Goal: Task Accomplishment & Management: Use online tool/utility

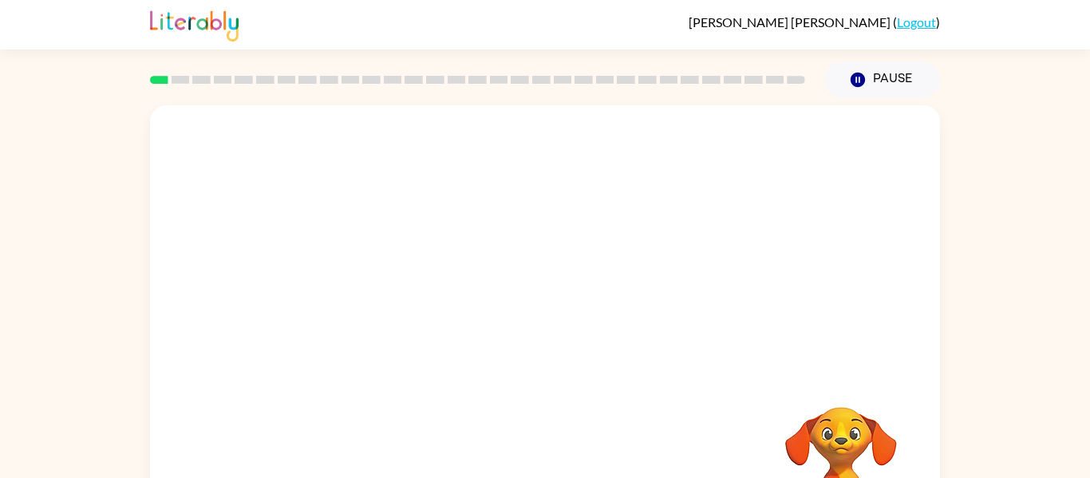
click at [1005, 189] on div "Your browser must support playing .mp4 files to use Literably. Please try using…" at bounding box center [545, 329] width 1090 height 463
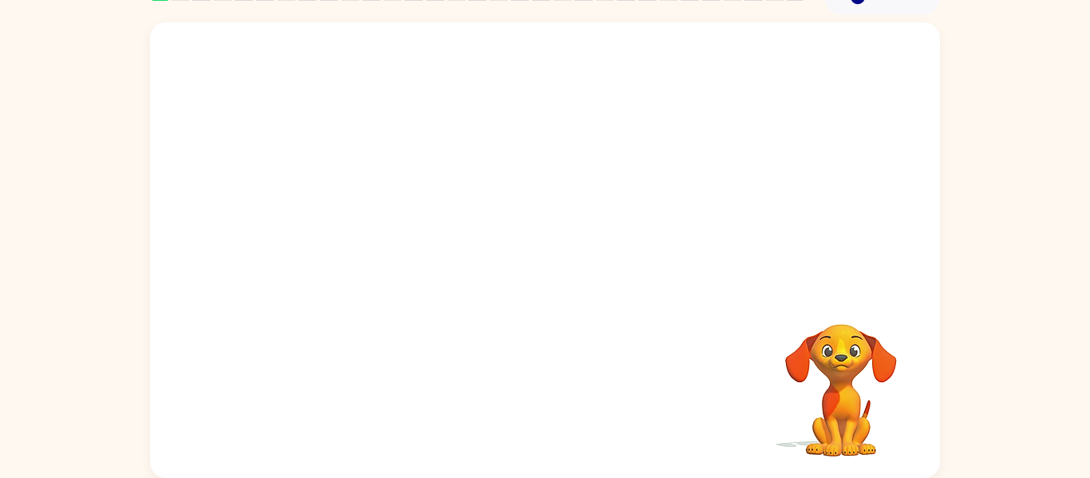
scroll to position [51, 0]
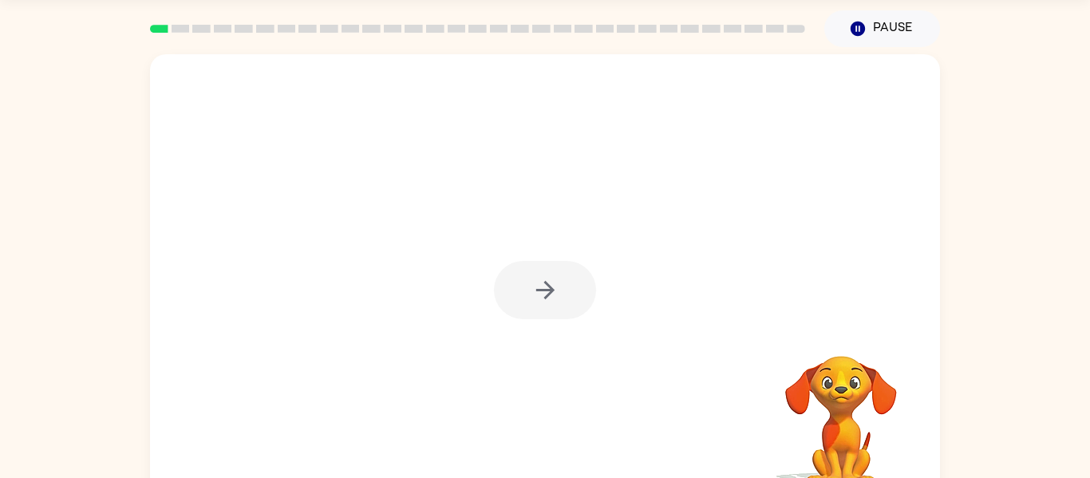
click at [518, 296] on div at bounding box center [545, 290] width 102 height 58
click at [520, 298] on button "button" at bounding box center [545, 290] width 102 height 58
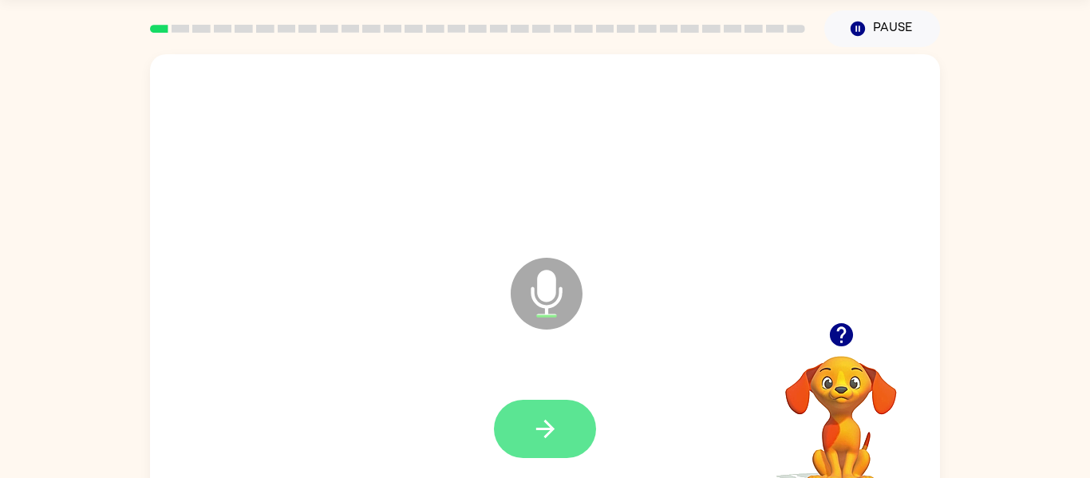
click at [548, 427] on icon "button" at bounding box center [545, 429] width 28 height 28
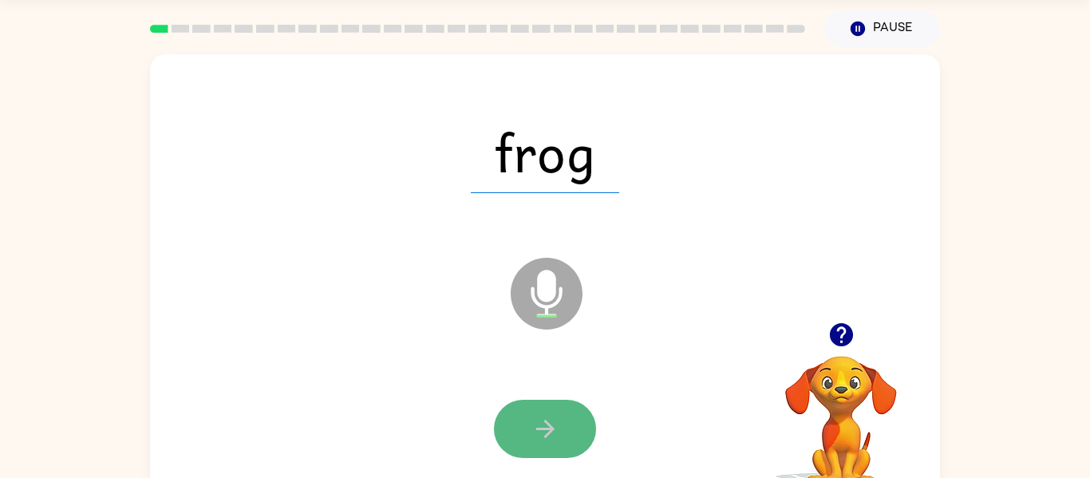
click at [558, 444] on button "button" at bounding box center [545, 429] width 102 height 58
click at [522, 456] on button "button" at bounding box center [545, 429] width 102 height 58
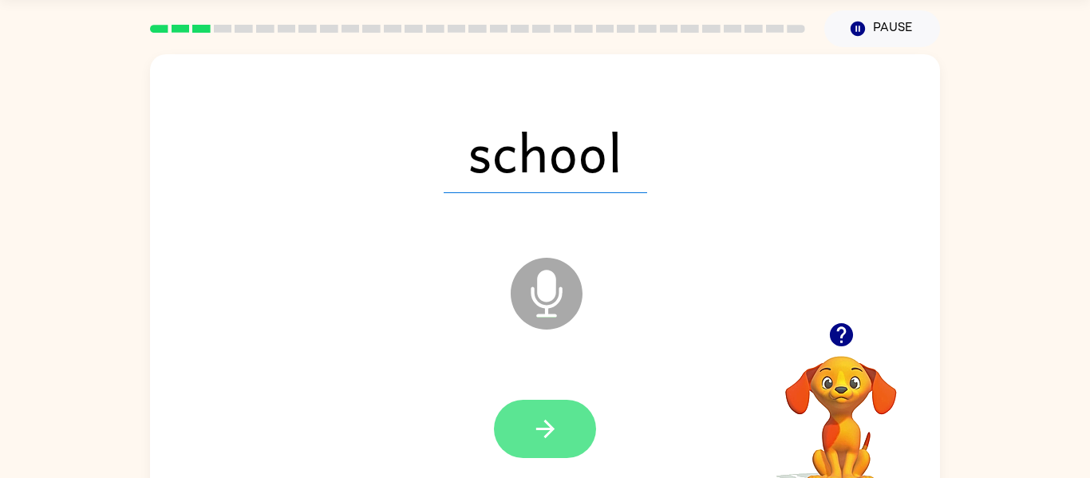
click at [541, 432] on icon "button" at bounding box center [545, 429] width 28 height 28
click at [545, 435] on icon "button" at bounding box center [544, 429] width 18 height 18
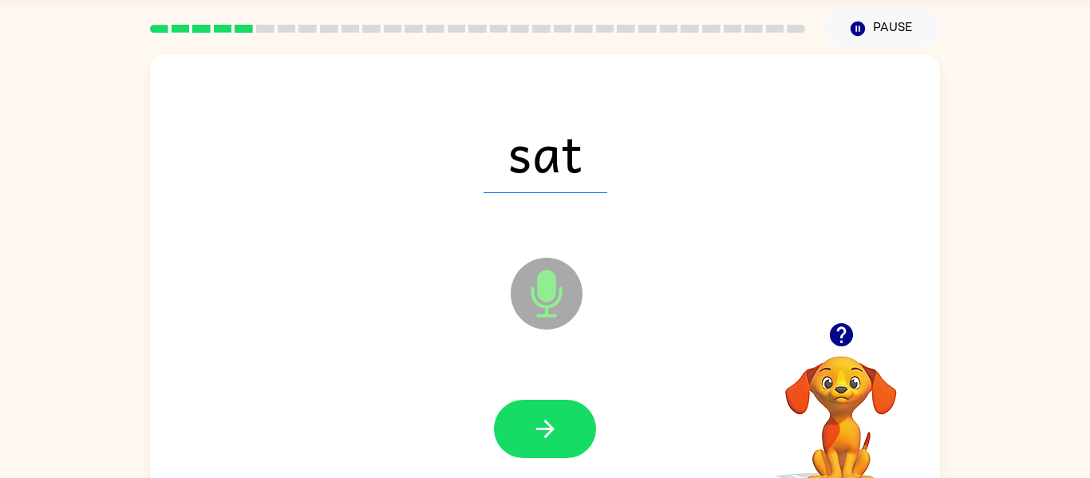
click at [545, 435] on icon "button" at bounding box center [544, 429] width 18 height 18
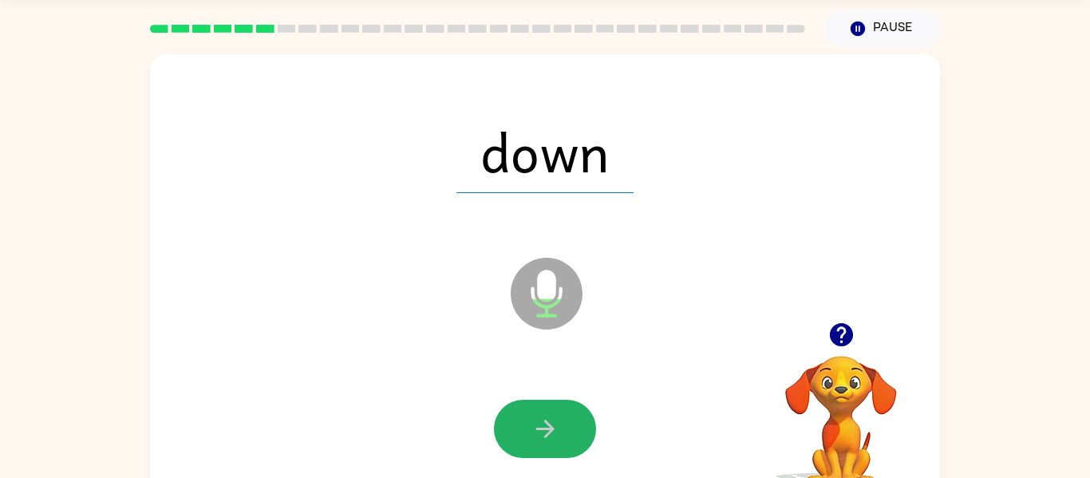
click at [545, 435] on icon "button" at bounding box center [544, 429] width 18 height 18
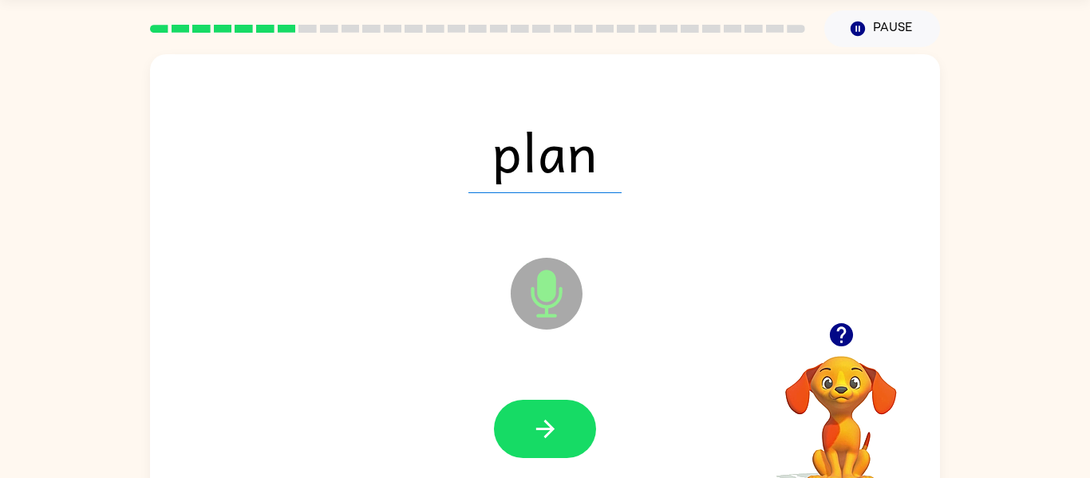
click at [545, 435] on icon "button" at bounding box center [544, 429] width 18 height 18
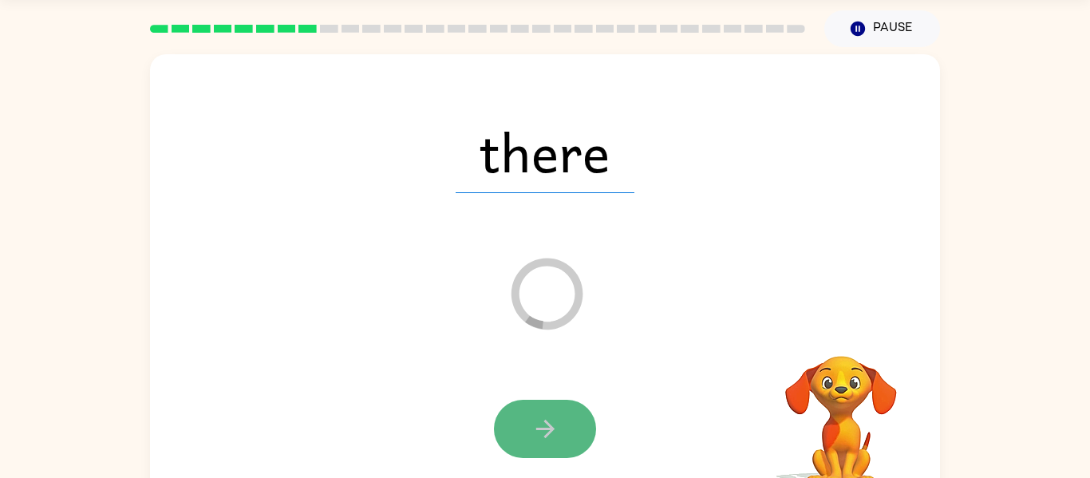
click at [545, 436] on icon "button" at bounding box center [544, 429] width 18 height 18
click at [571, 409] on button "button" at bounding box center [545, 429] width 102 height 58
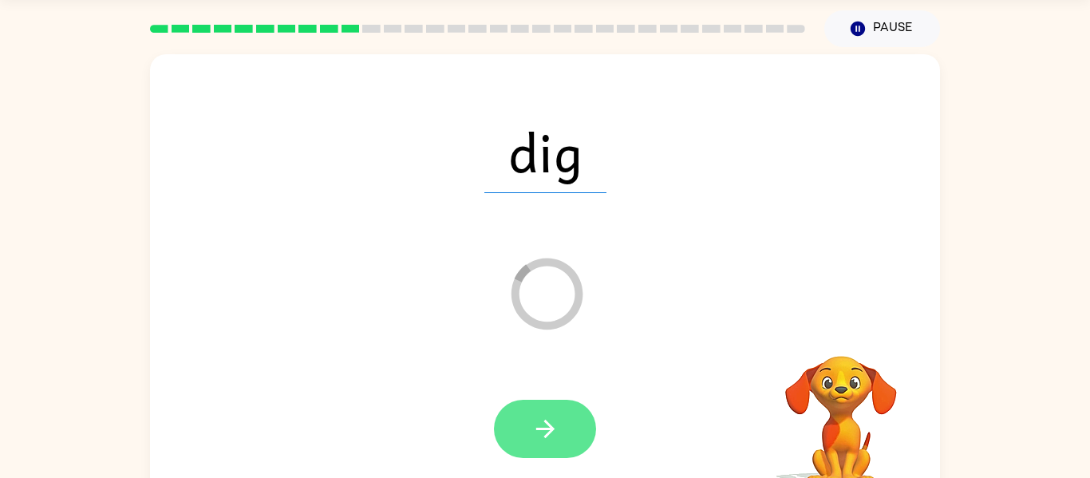
click at [554, 412] on button "button" at bounding box center [545, 429] width 102 height 58
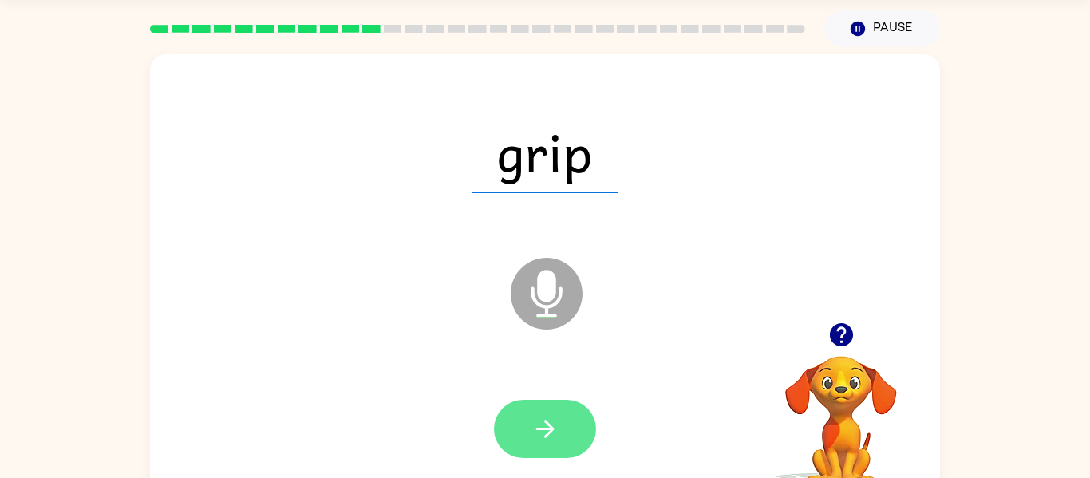
click at [538, 423] on icon "button" at bounding box center [545, 429] width 28 height 28
click at [534, 427] on icon "button" at bounding box center [545, 429] width 28 height 28
click at [509, 452] on button "button" at bounding box center [545, 429] width 102 height 58
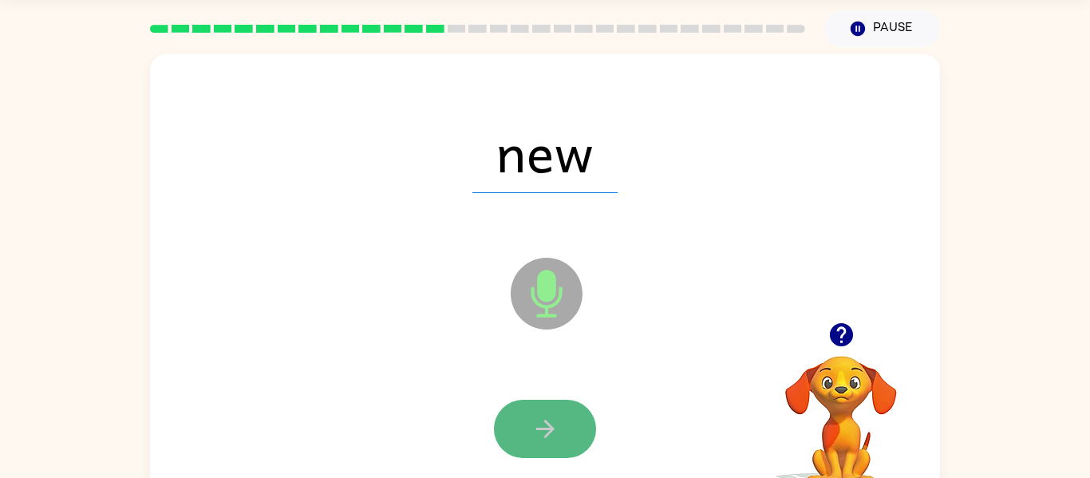
click at [565, 425] on button "button" at bounding box center [545, 429] width 102 height 58
click at [534, 456] on button "button" at bounding box center [545, 429] width 102 height 58
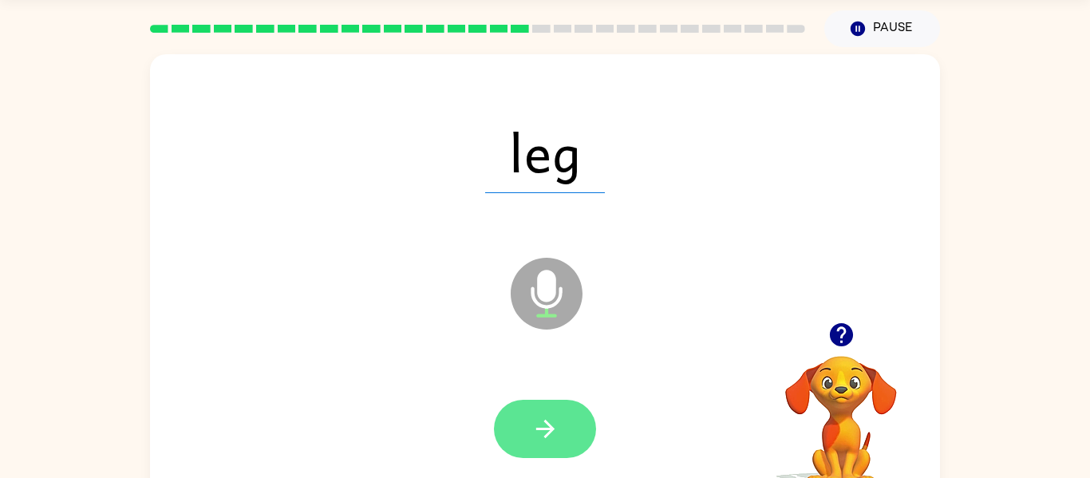
click at [569, 439] on button "button" at bounding box center [545, 429] width 102 height 58
click at [527, 430] on button "button" at bounding box center [545, 429] width 102 height 58
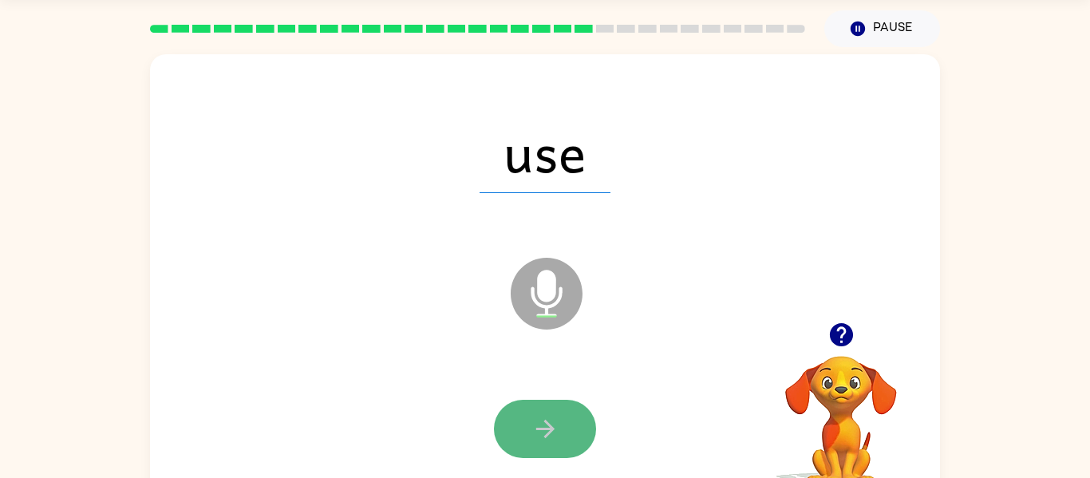
click at [562, 407] on button "button" at bounding box center [545, 429] width 102 height 58
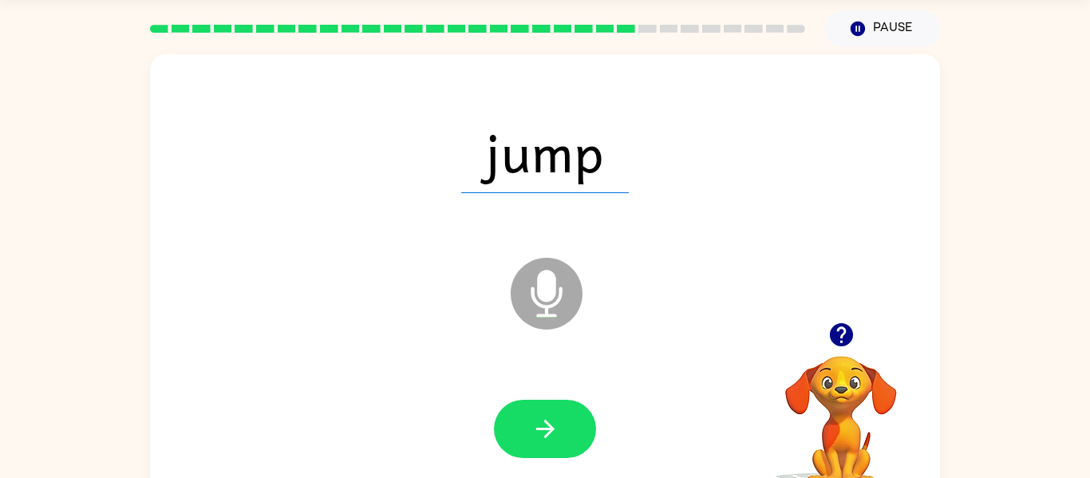
click at [542, 395] on div at bounding box center [545, 429] width 758 height 131
click at [545, 403] on button "button" at bounding box center [545, 429] width 102 height 58
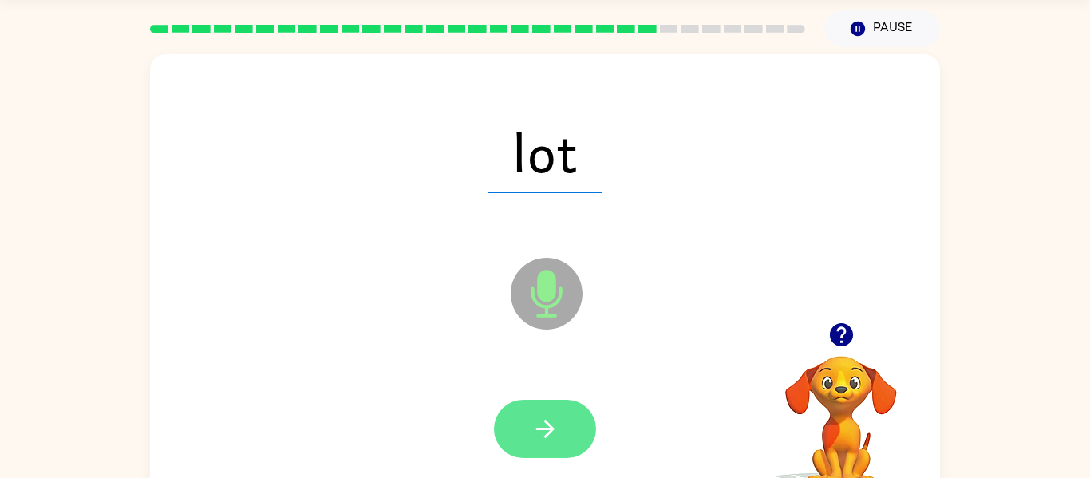
click at [550, 432] on icon "button" at bounding box center [544, 429] width 18 height 18
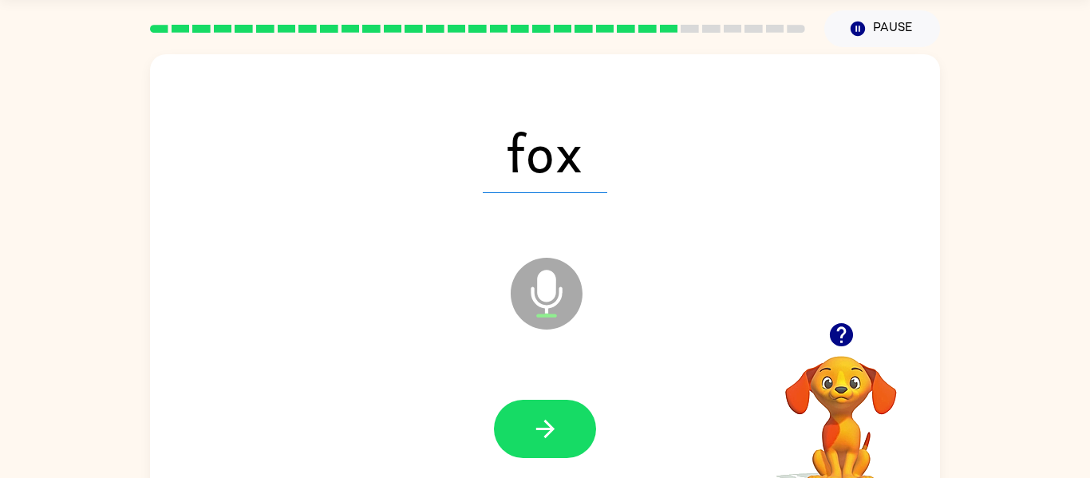
click at [785, 231] on div "Microphone The Microphone is here when it is your turn to talk" at bounding box center [506, 253] width 681 height 57
click at [556, 412] on button "button" at bounding box center [545, 429] width 102 height 58
click at [713, 39] on div at bounding box center [477, 29] width 674 height 56
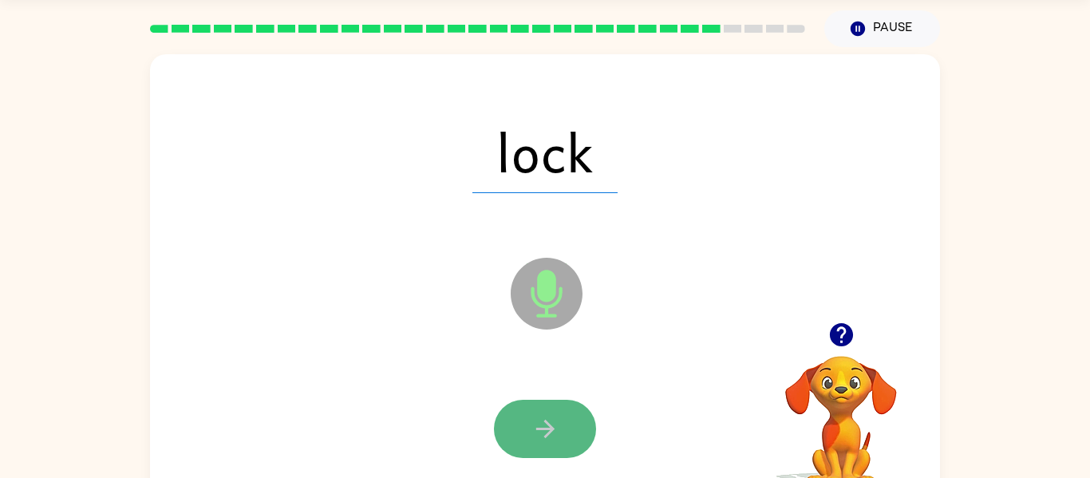
click at [559, 418] on button "button" at bounding box center [545, 429] width 102 height 58
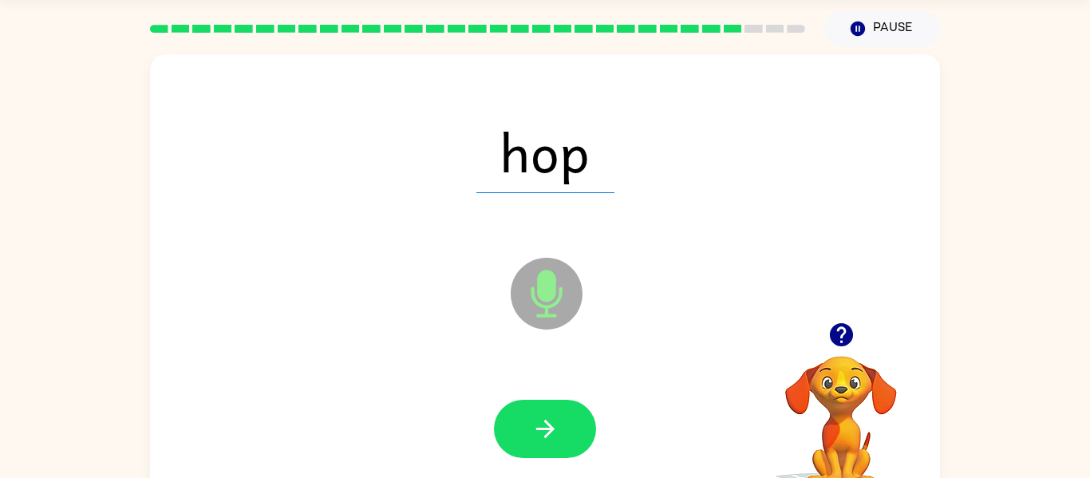
click at [559, 418] on button "button" at bounding box center [545, 429] width 102 height 58
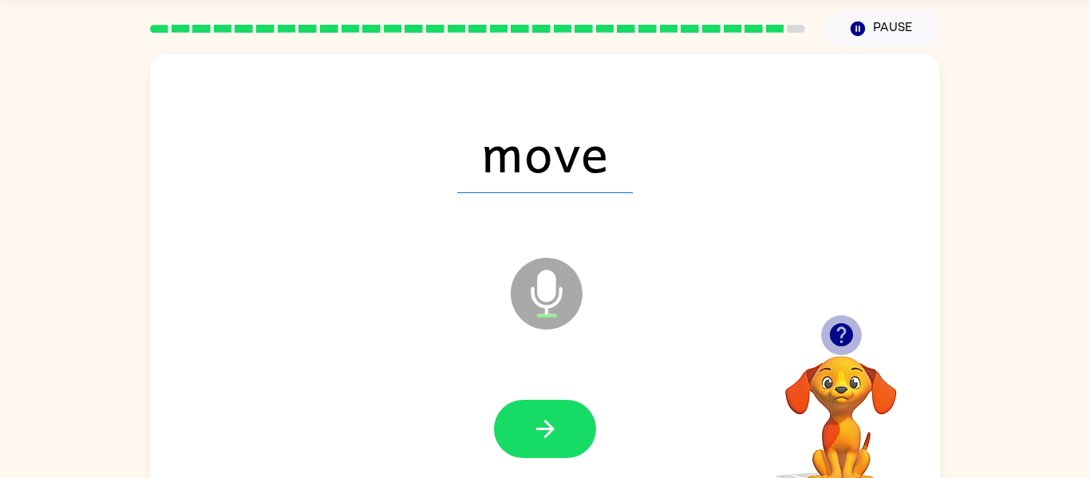
click at [840, 332] on icon "button" at bounding box center [840, 334] width 23 height 23
click at [840, 333] on icon "button" at bounding box center [840, 334] width 23 height 23
click at [840, 333] on video "Your browser must support playing .mp4 files to use Literably. Please try using…" at bounding box center [841, 411] width 160 height 160
click at [840, 333] on icon "button" at bounding box center [840, 334] width 23 height 23
click at [840, 333] on video "Your browser must support playing .mp4 files to use Literably. Please try using…" at bounding box center [841, 411] width 160 height 160
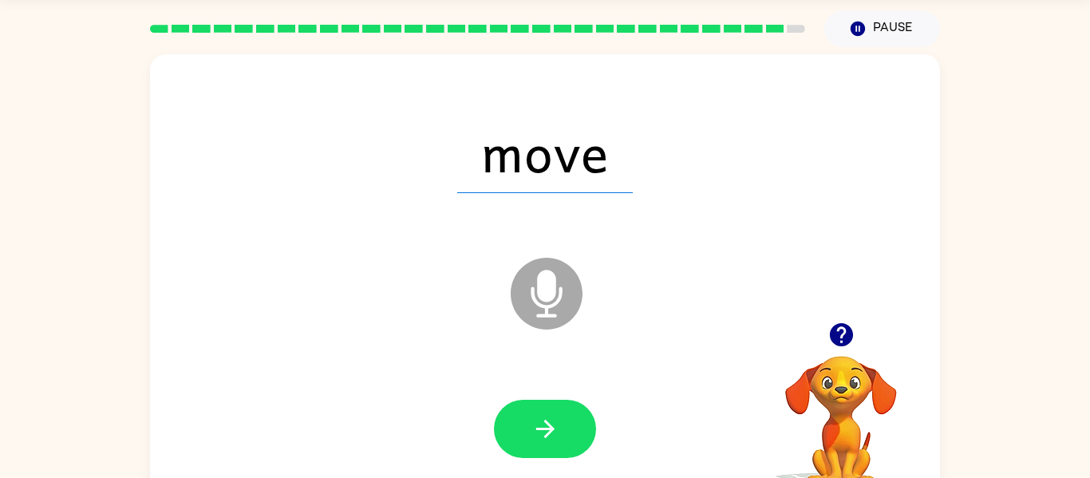
click at [611, 412] on div at bounding box center [545, 429] width 758 height 131
click at [499, 461] on div at bounding box center [545, 429] width 758 height 131
click at [509, 440] on button "button" at bounding box center [545, 429] width 102 height 58
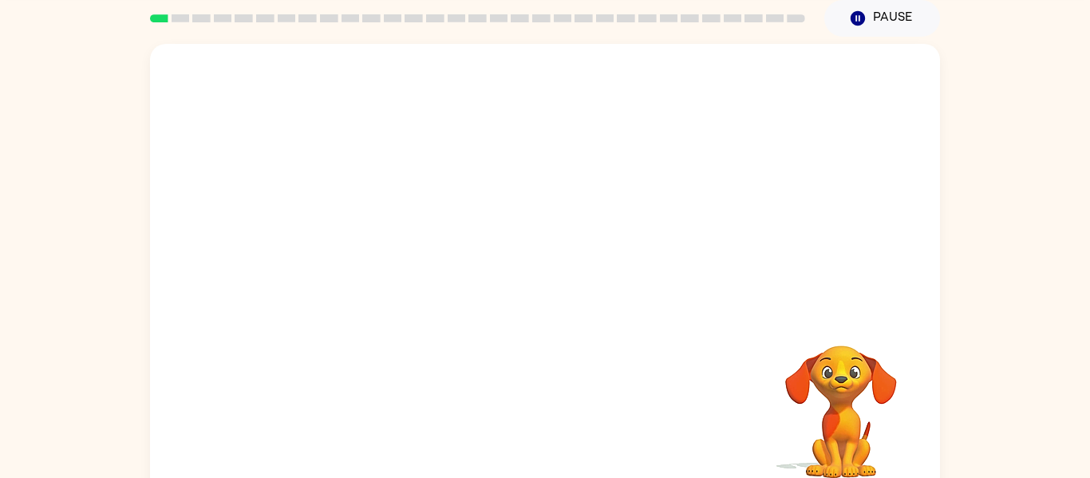
scroll to position [64, 0]
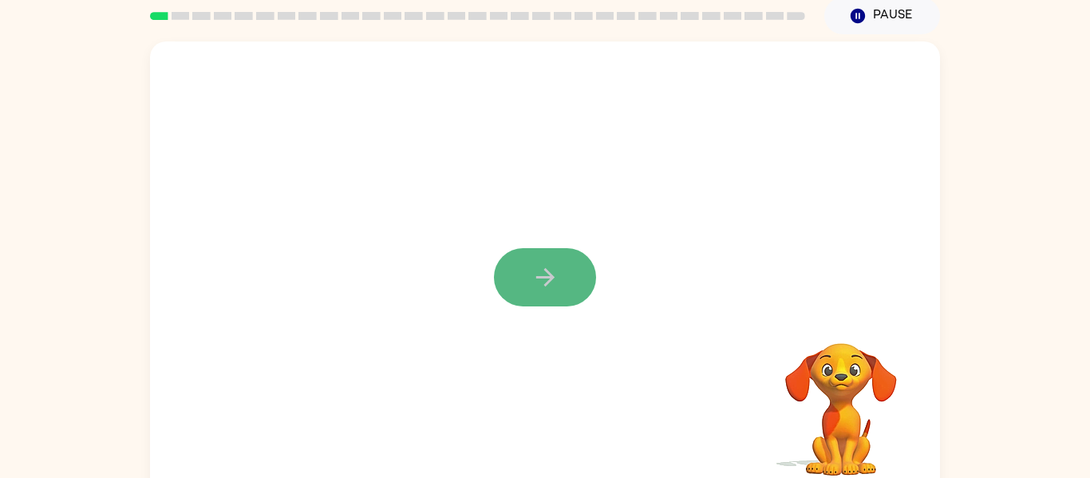
click at [537, 252] on button "button" at bounding box center [545, 277] width 102 height 58
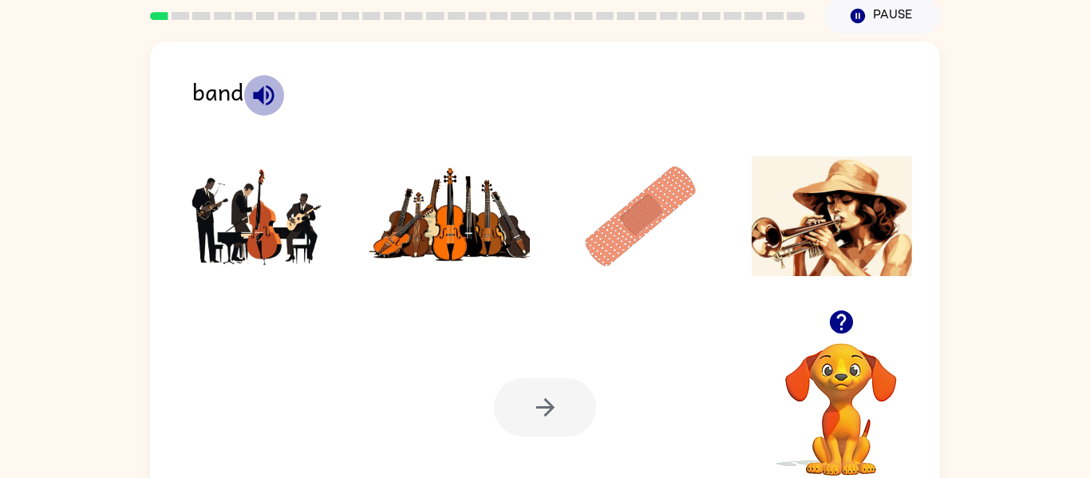
click at [258, 84] on icon "button" at bounding box center [264, 95] width 28 height 28
click at [262, 91] on icon "button" at bounding box center [263, 95] width 21 height 21
click at [623, 203] on img at bounding box center [640, 216] width 161 height 120
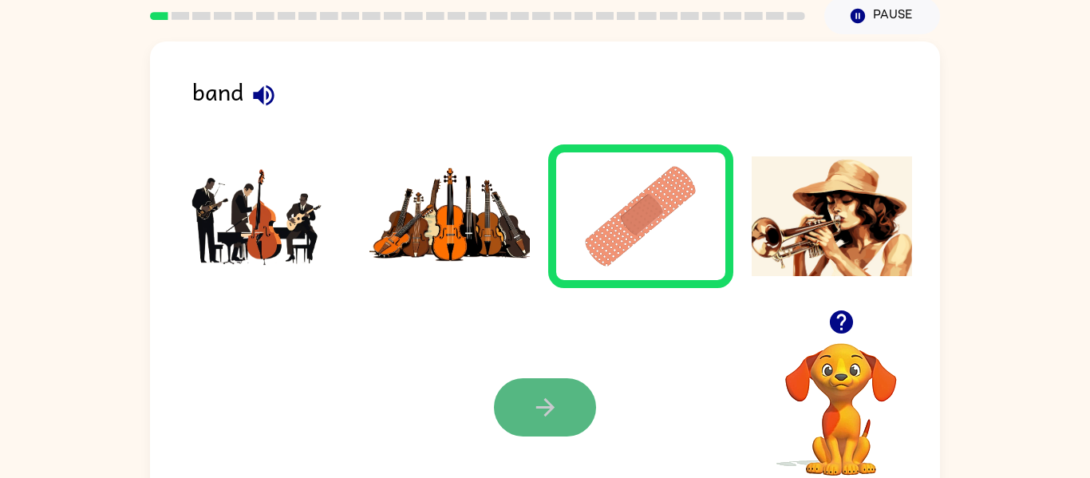
click at [531, 399] on icon "button" at bounding box center [545, 407] width 28 height 28
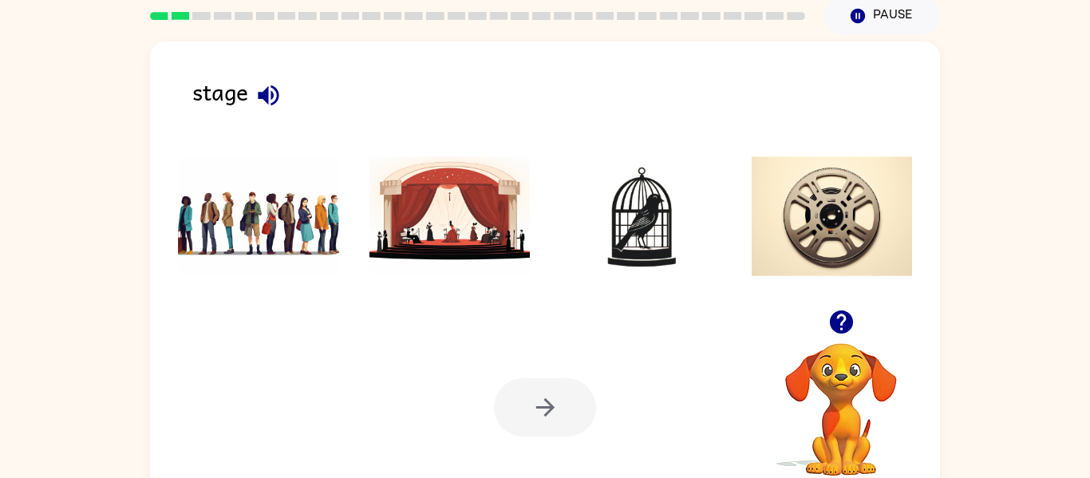
click at [477, 215] on img at bounding box center [449, 216] width 161 height 120
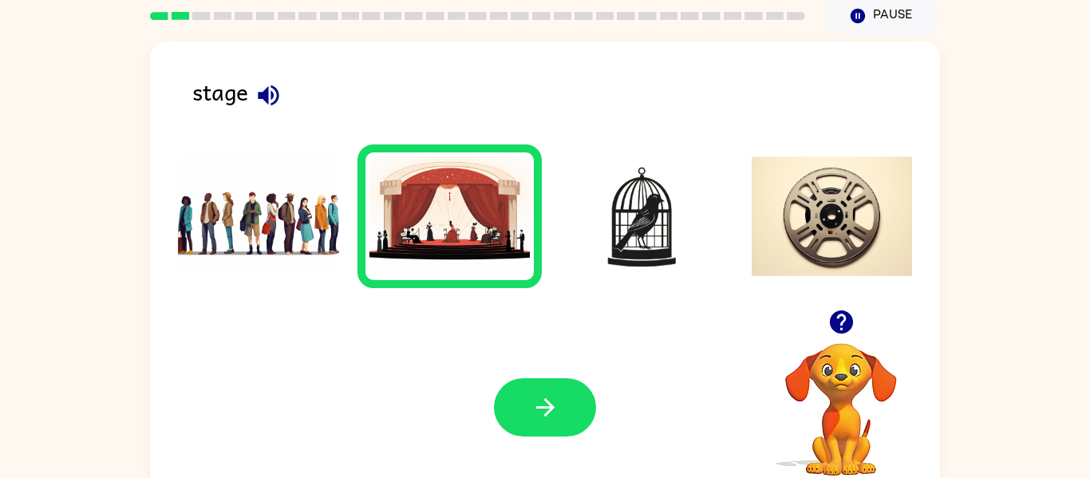
click at [569, 437] on div "Your browser must support playing .mp4 files to use Literably. Please try using…" at bounding box center [545, 406] width 790 height 179
click at [568, 405] on button "button" at bounding box center [545, 407] width 102 height 58
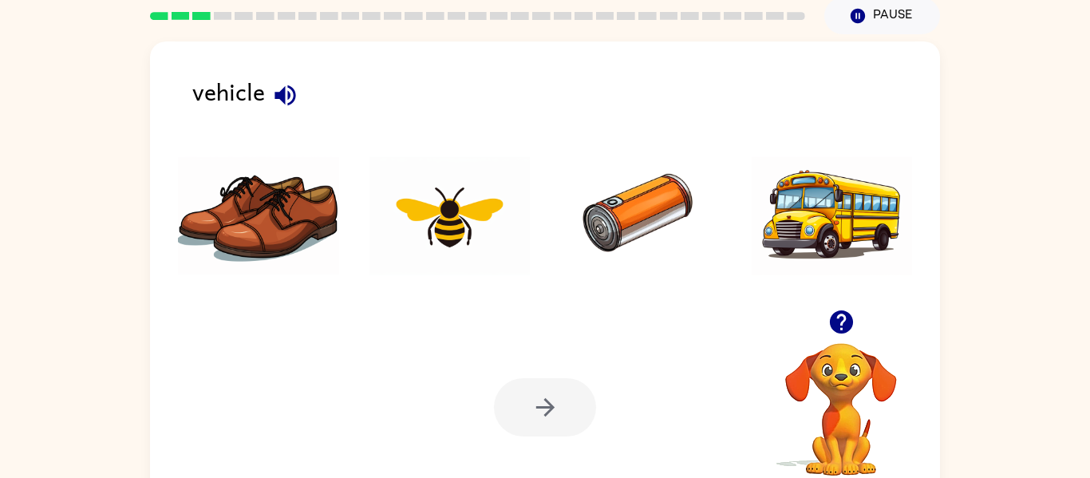
click at [869, 216] on img at bounding box center [831, 216] width 161 height 120
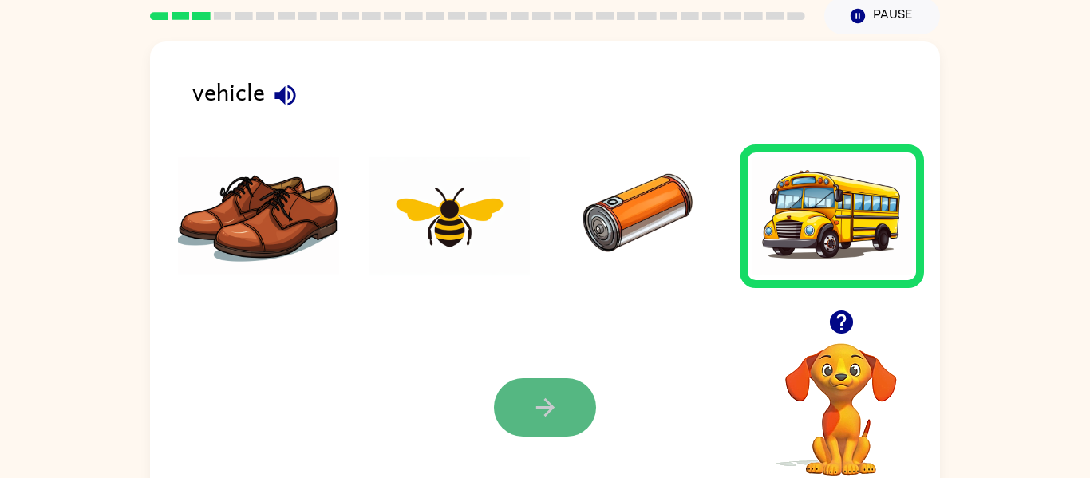
click at [575, 394] on button "button" at bounding box center [545, 407] width 102 height 58
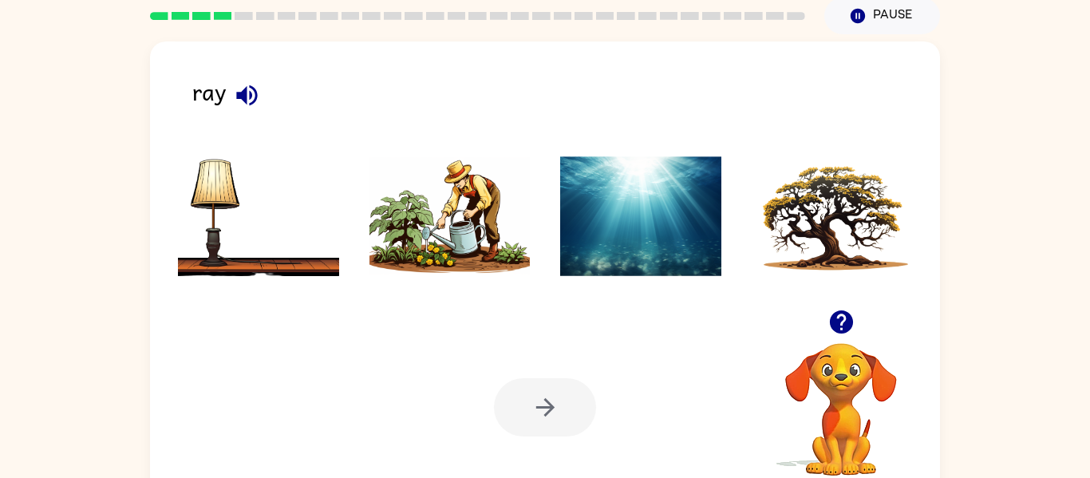
click at [422, 216] on img at bounding box center [449, 216] width 161 height 120
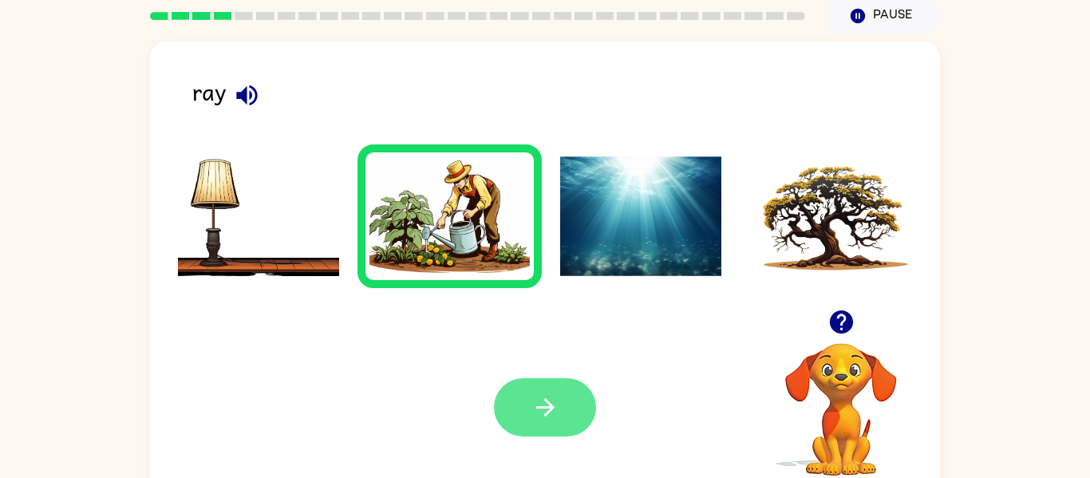
click at [554, 410] on icon "button" at bounding box center [545, 407] width 28 height 28
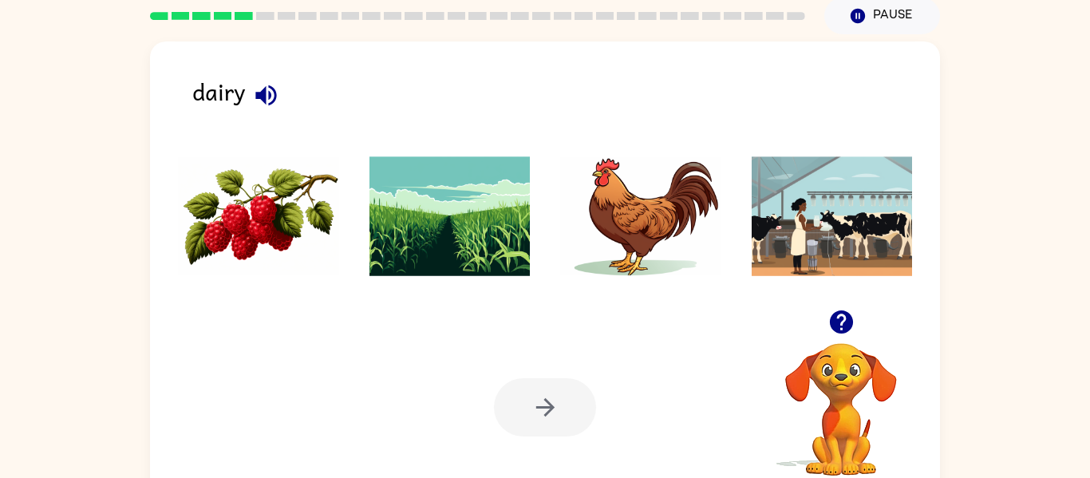
click at [274, 262] on img at bounding box center [258, 216] width 161 height 120
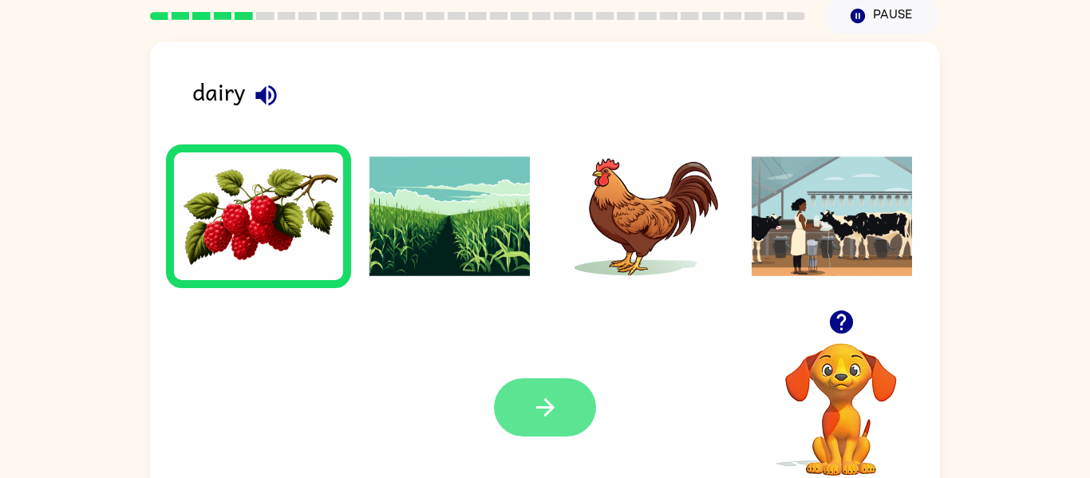
click at [546, 418] on icon "button" at bounding box center [545, 407] width 28 height 28
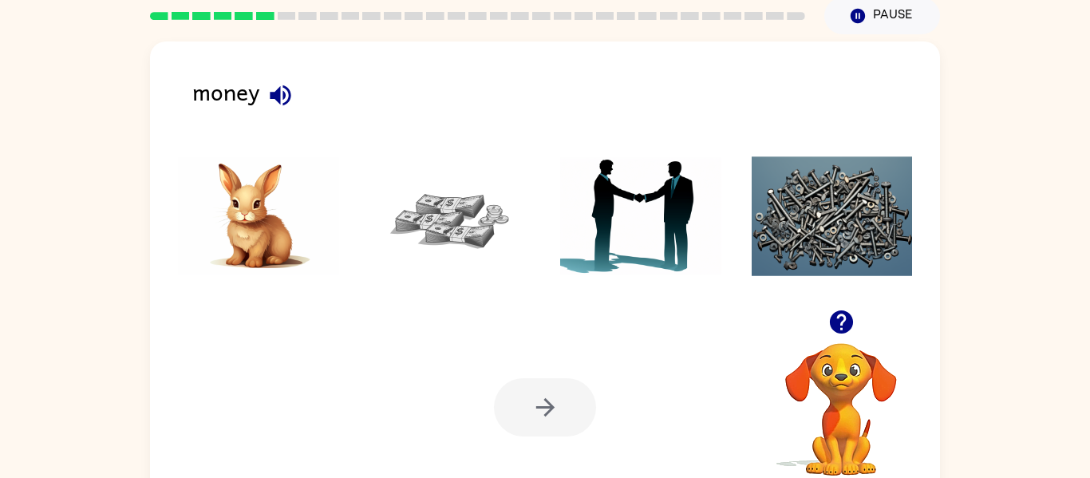
click at [475, 235] on img at bounding box center [449, 216] width 161 height 120
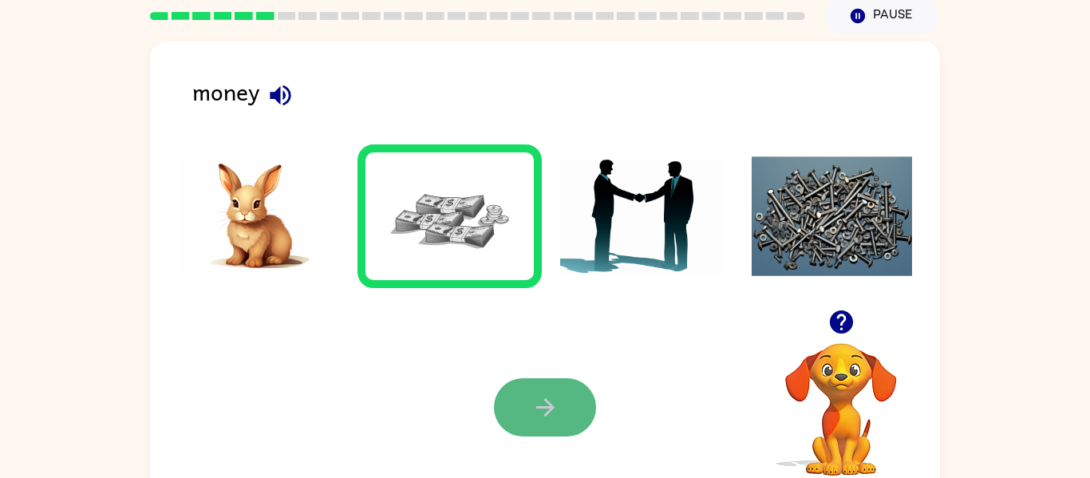
click at [526, 389] on button "button" at bounding box center [545, 407] width 102 height 58
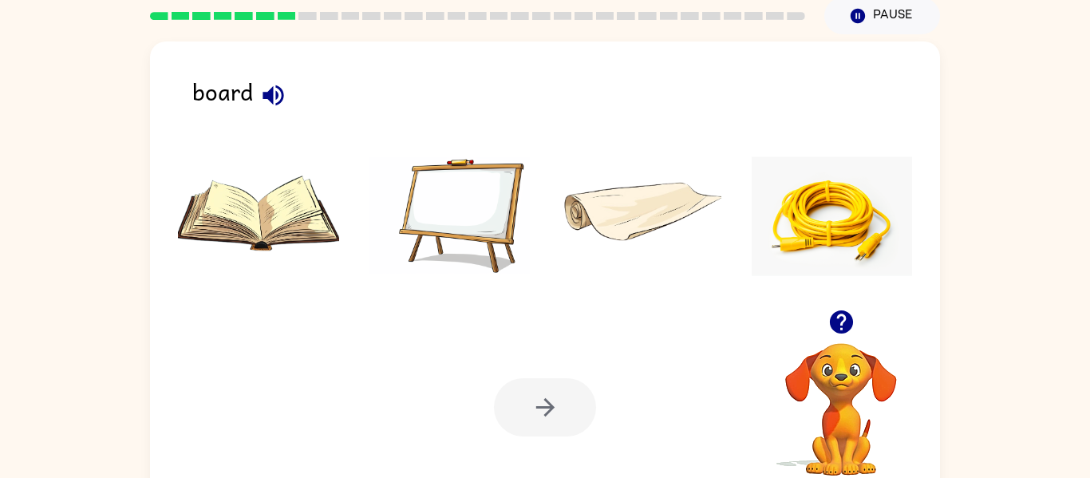
click at [473, 242] on img at bounding box center [449, 216] width 161 height 120
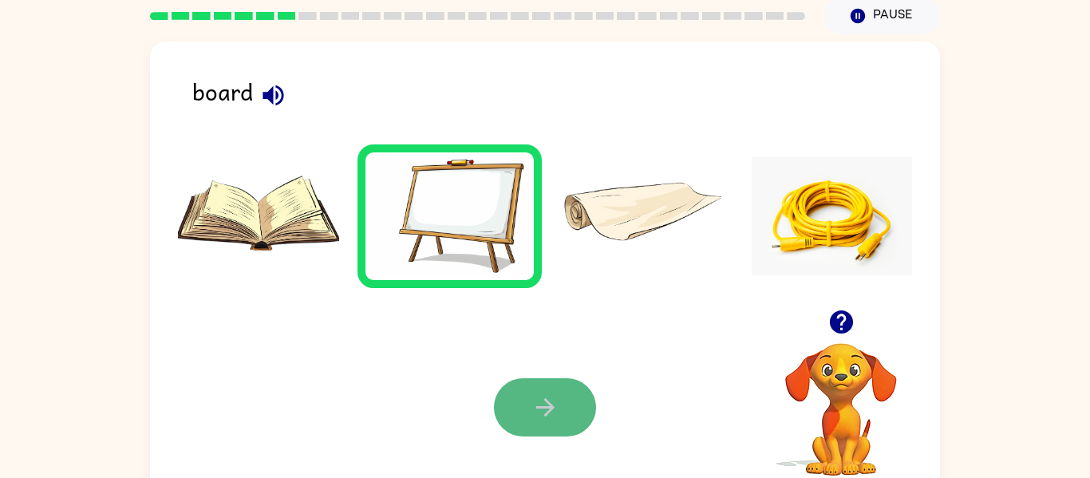
click at [526, 396] on button "button" at bounding box center [545, 407] width 102 height 58
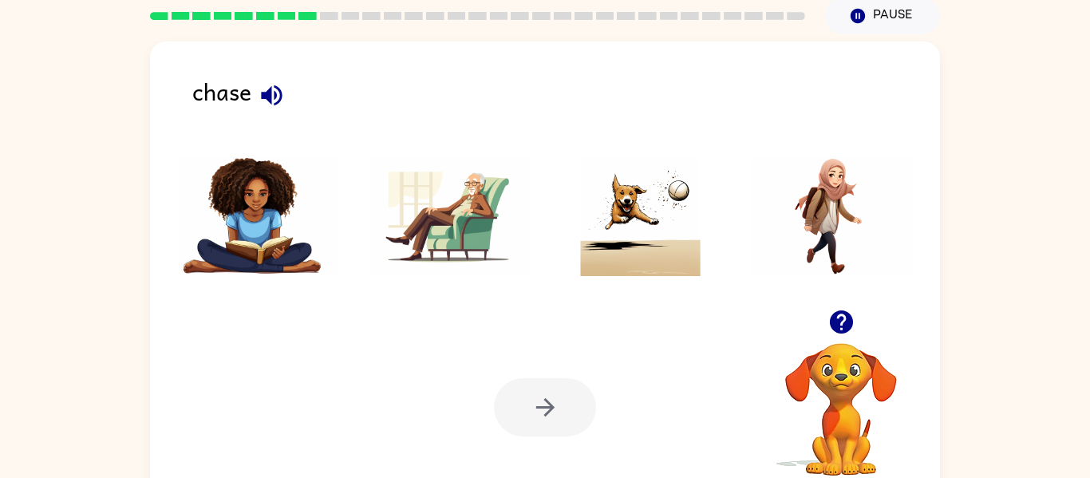
click at [699, 250] on img at bounding box center [640, 216] width 161 height 120
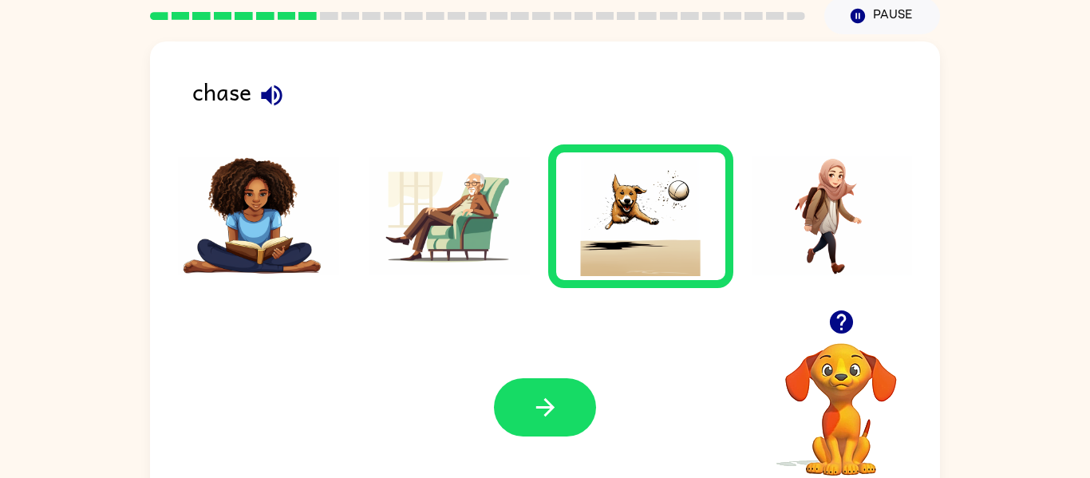
click at [514, 444] on div "Your browser must support playing .mp4 files to use Literably. Please try using…" at bounding box center [545, 406] width 790 height 179
click at [534, 420] on icon "button" at bounding box center [545, 407] width 28 height 28
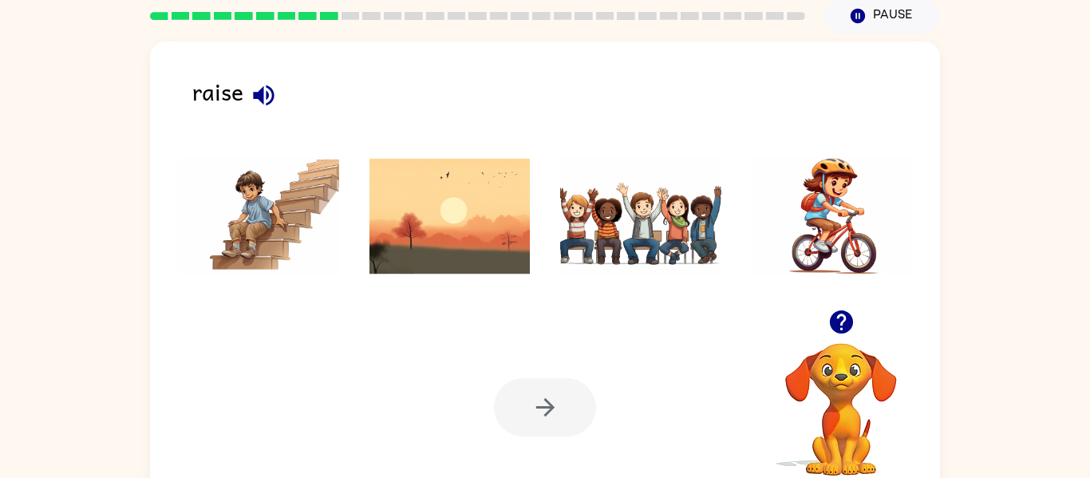
click at [695, 219] on img at bounding box center [640, 216] width 161 height 120
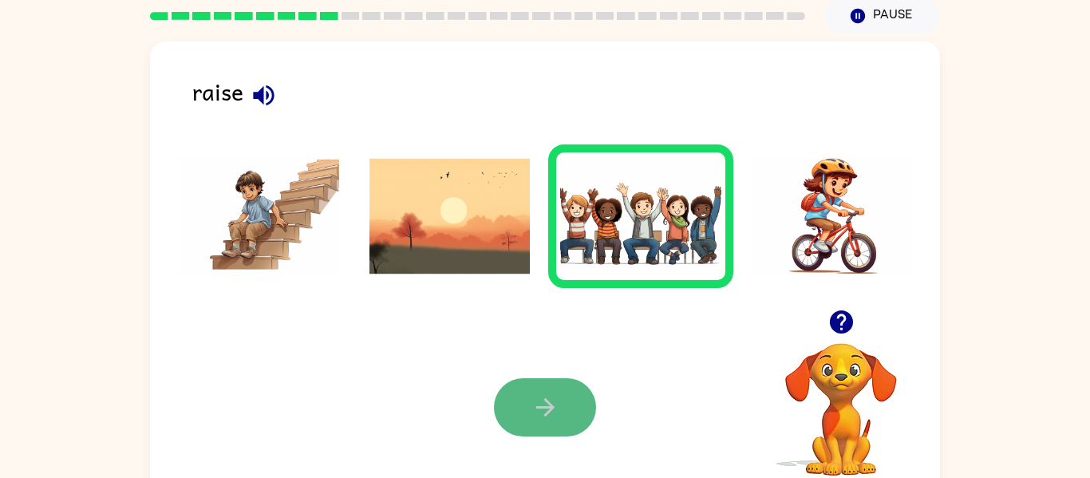
click at [550, 424] on button "button" at bounding box center [545, 407] width 102 height 58
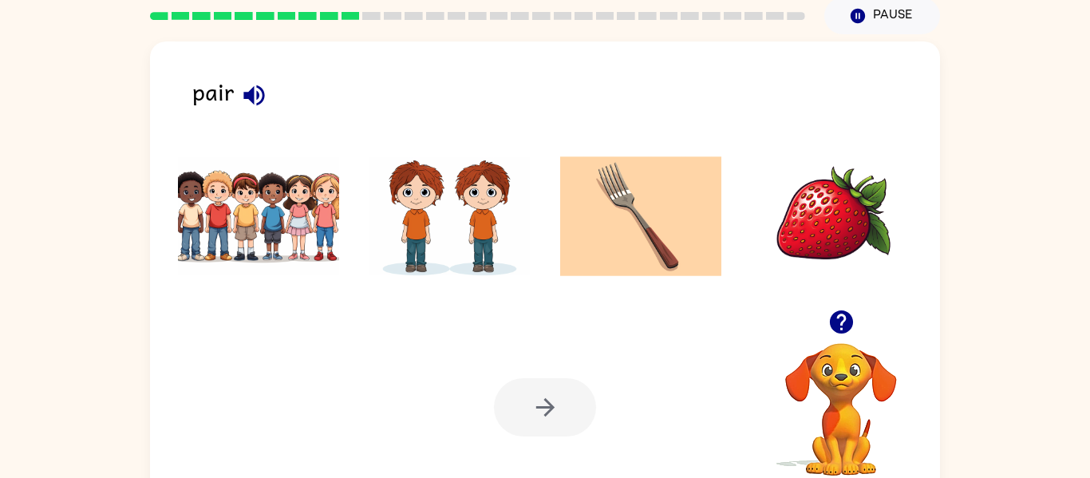
click at [825, 218] on img at bounding box center [831, 216] width 161 height 120
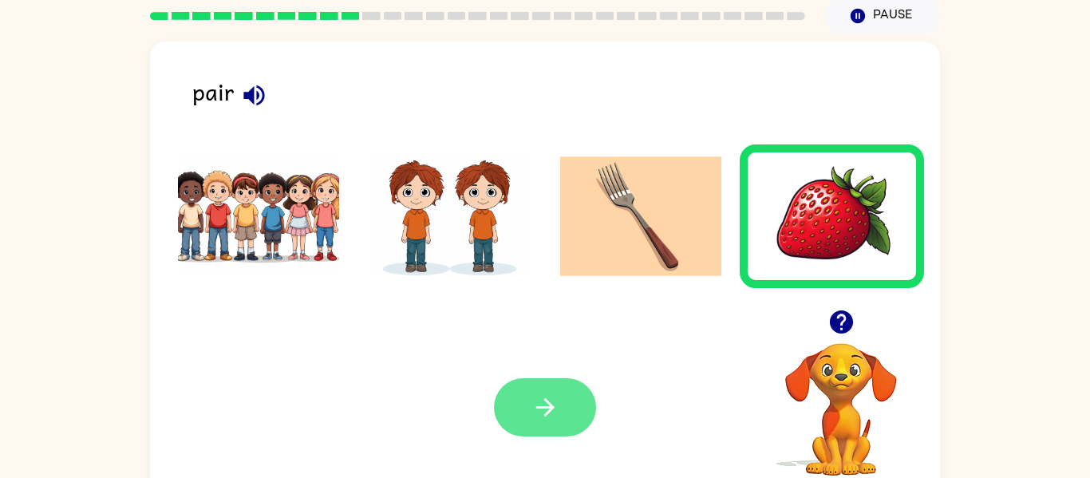
click at [586, 401] on button "button" at bounding box center [545, 407] width 102 height 58
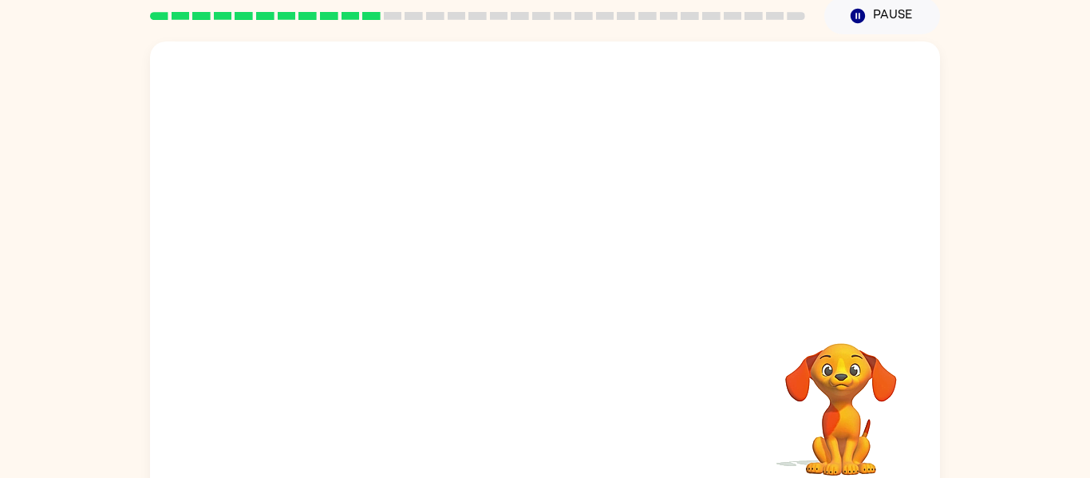
click at [857, 373] on video "Your browser must support playing .mp4 files to use Literably. Please try using…" at bounding box center [841, 398] width 160 height 160
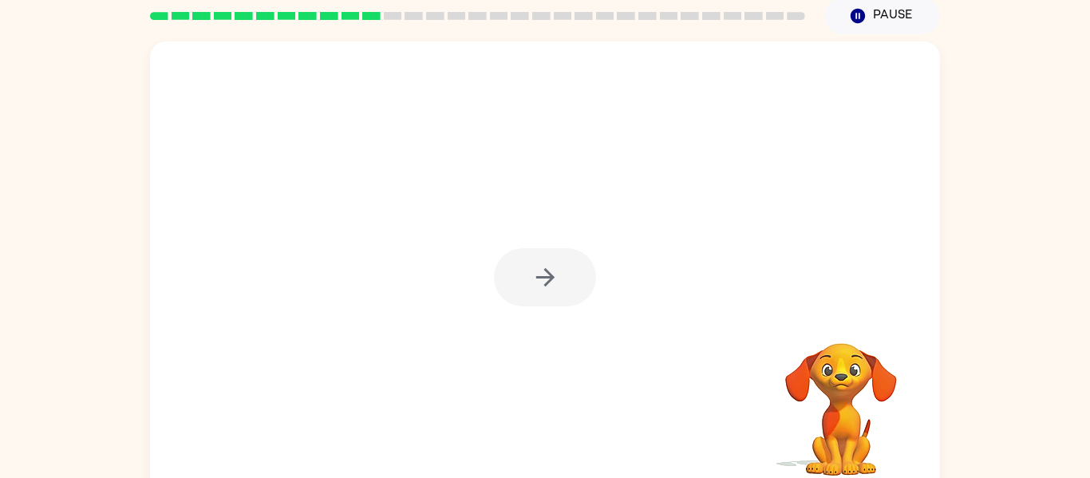
click at [857, 373] on video "Your browser must support playing .mp4 files to use Literably. Please try using…" at bounding box center [841, 398] width 160 height 160
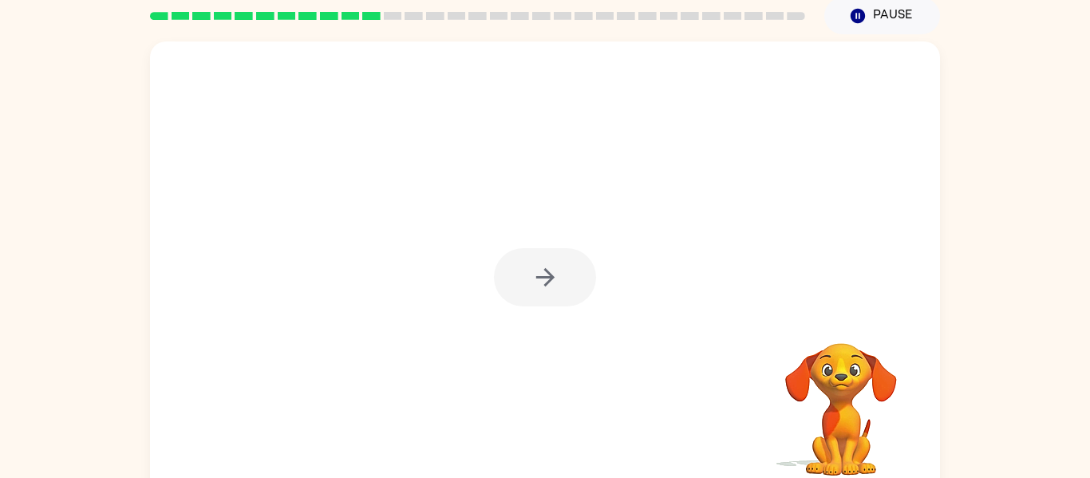
click at [857, 373] on video "Your browser must support playing .mp4 files to use Literably. Please try using…" at bounding box center [841, 398] width 160 height 160
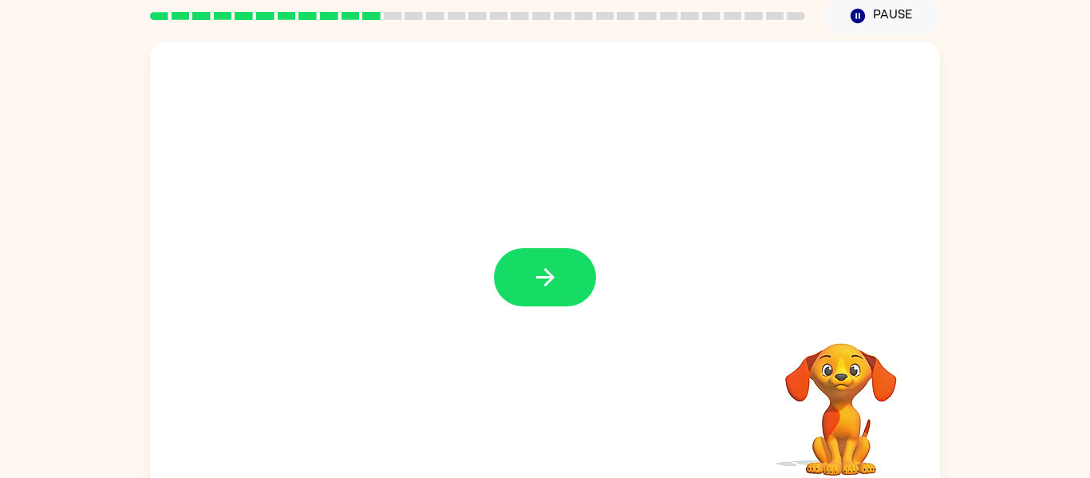
click at [857, 373] on video "Your browser must support playing .mp4 files to use Literably. Please try using…" at bounding box center [841, 398] width 160 height 160
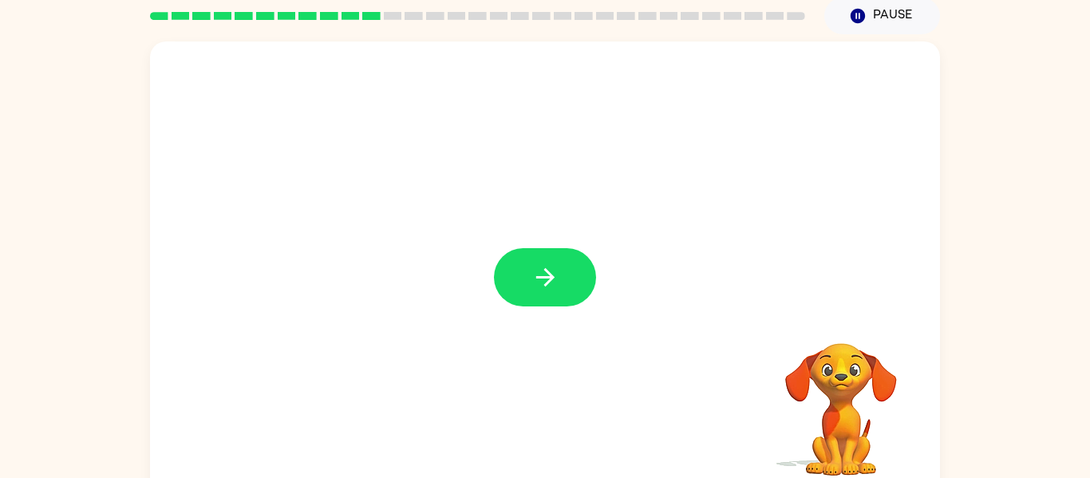
click at [857, 373] on video "Your browser must support playing .mp4 files to use Literably. Please try using…" at bounding box center [841, 398] width 160 height 160
click at [579, 254] on button "button" at bounding box center [545, 277] width 102 height 58
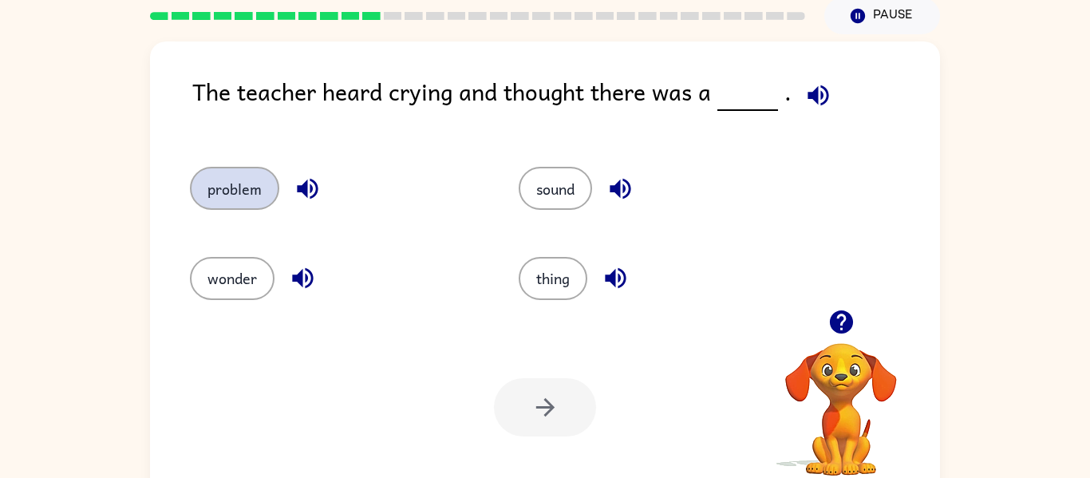
click at [234, 204] on button "problem" at bounding box center [234, 188] width 89 height 43
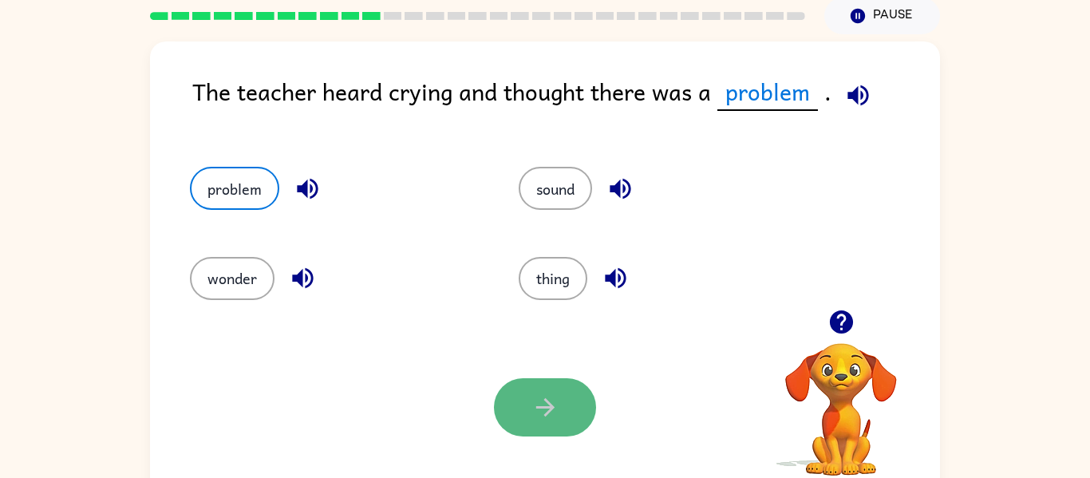
click at [526, 412] on button "button" at bounding box center [545, 407] width 102 height 58
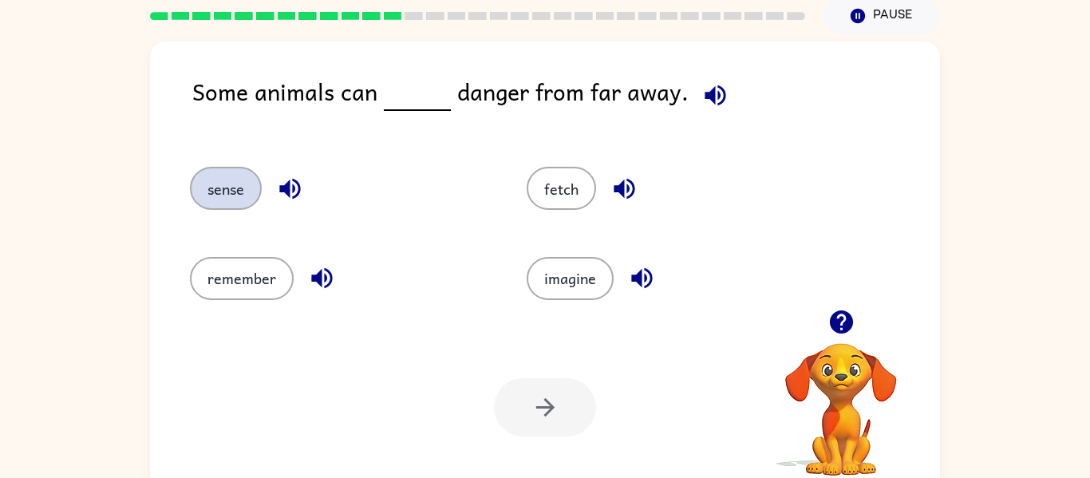
click at [208, 190] on button "sense" at bounding box center [226, 188] width 72 height 43
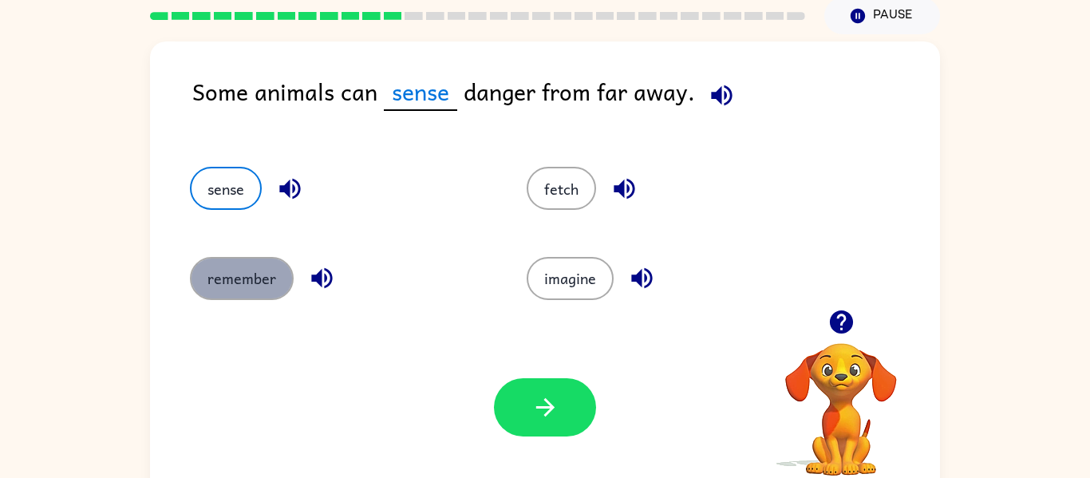
click at [266, 294] on button "remember" at bounding box center [242, 278] width 104 height 43
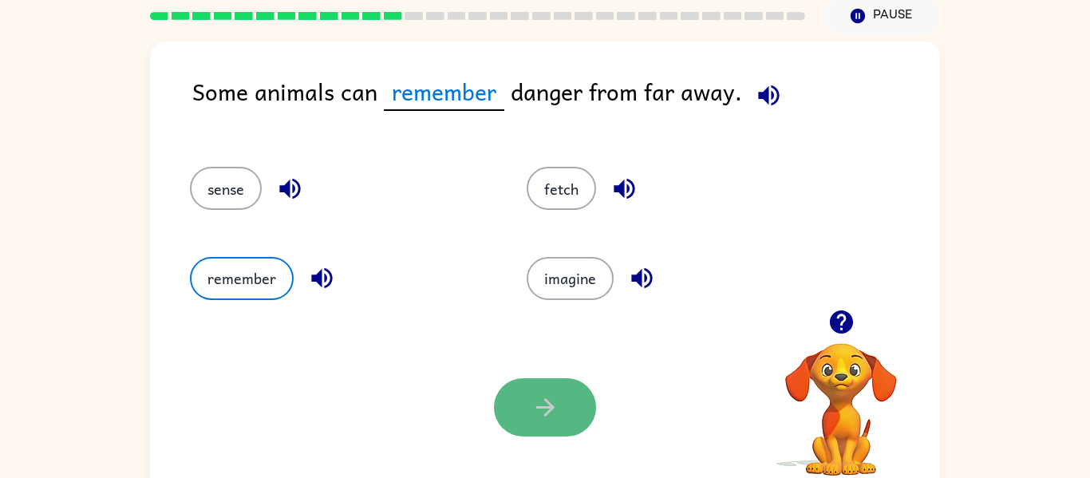
click at [511, 411] on button "button" at bounding box center [545, 407] width 102 height 58
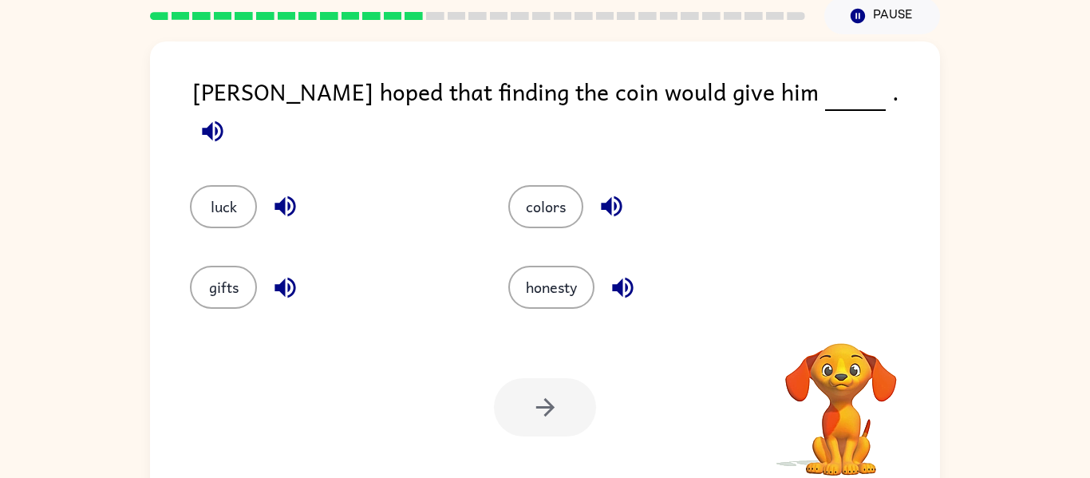
click at [512, 409] on div at bounding box center [545, 407] width 102 height 58
click at [250, 267] on button "gifts" at bounding box center [223, 287] width 67 height 43
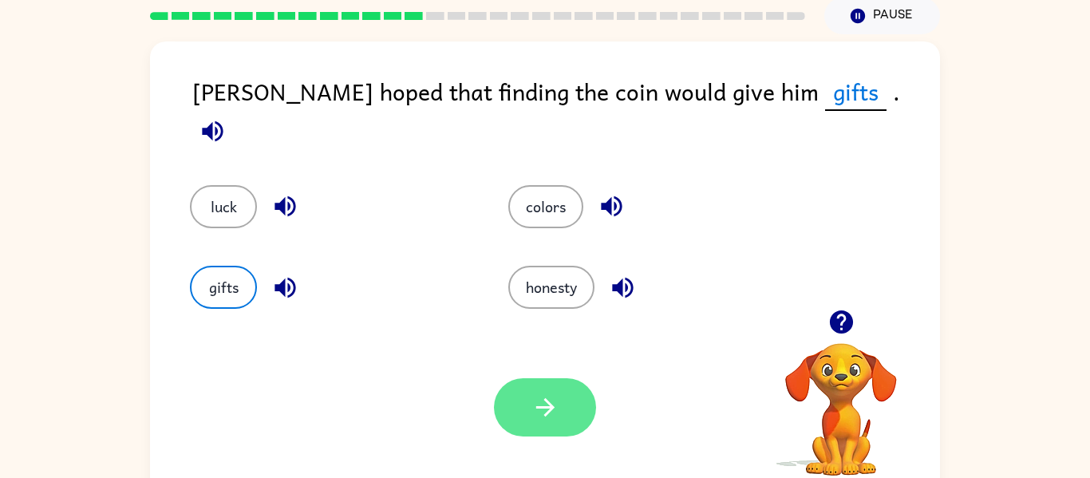
click at [579, 408] on button "button" at bounding box center [545, 407] width 102 height 58
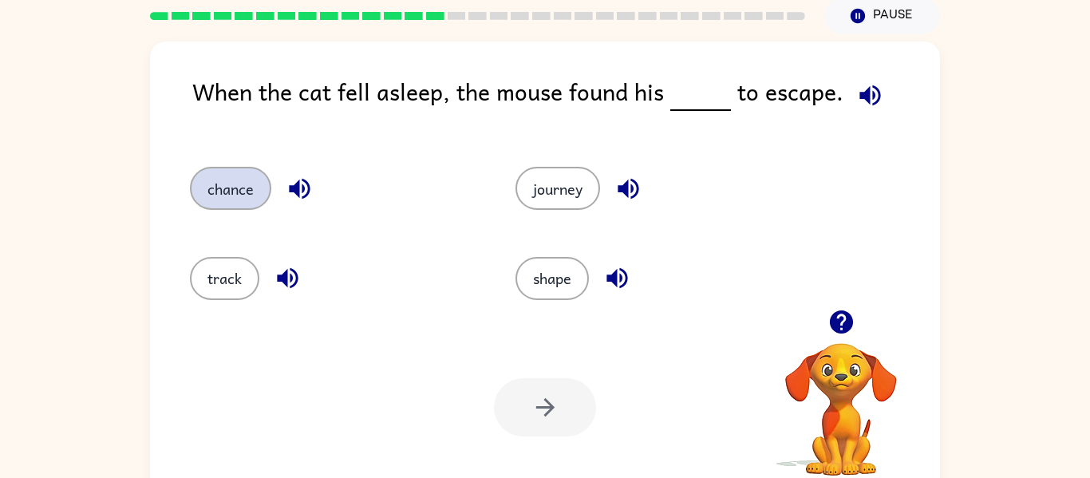
click at [242, 183] on button "chance" at bounding box center [230, 188] width 81 height 43
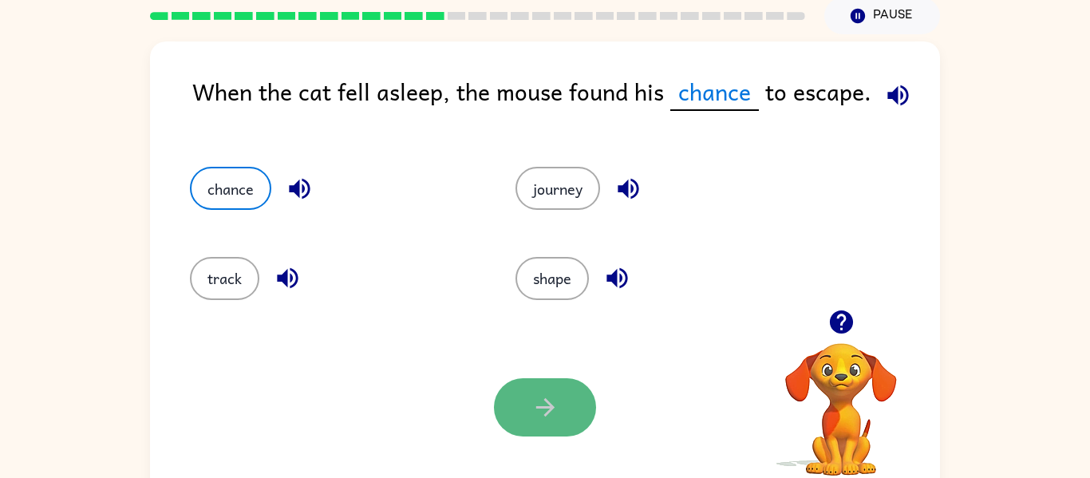
click at [541, 389] on button "button" at bounding box center [545, 407] width 102 height 58
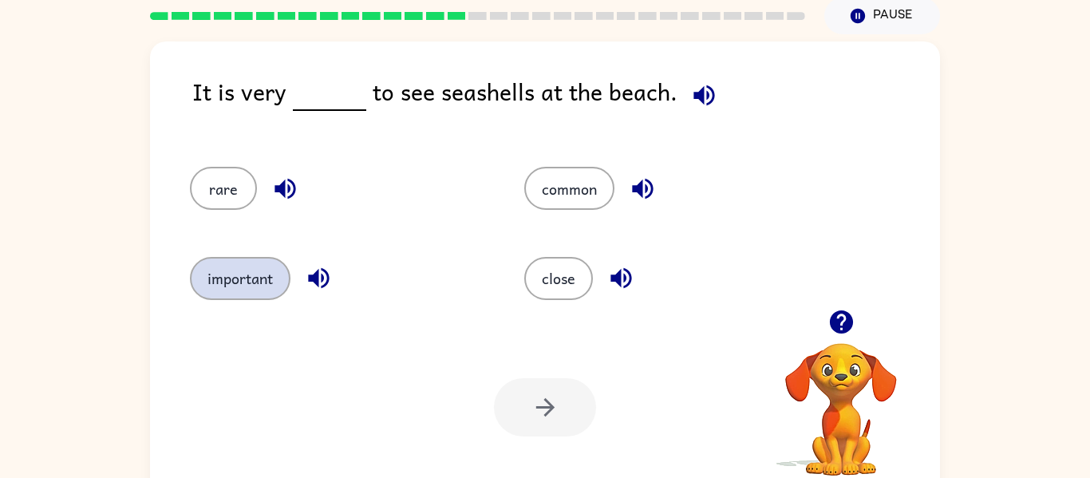
click at [268, 269] on button "important" at bounding box center [240, 278] width 100 height 43
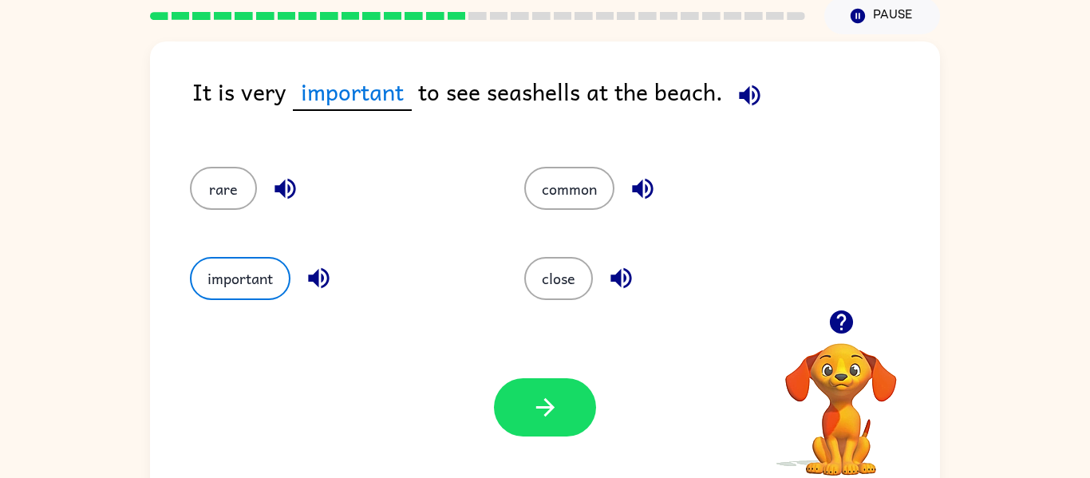
click at [536, 443] on div "Your browser must support playing .mp4 files to use Literably. Please try using…" at bounding box center [545, 406] width 790 height 179
click at [541, 436] on div at bounding box center [545, 407] width 102 height 58
click at [547, 420] on icon "button" at bounding box center [545, 407] width 28 height 28
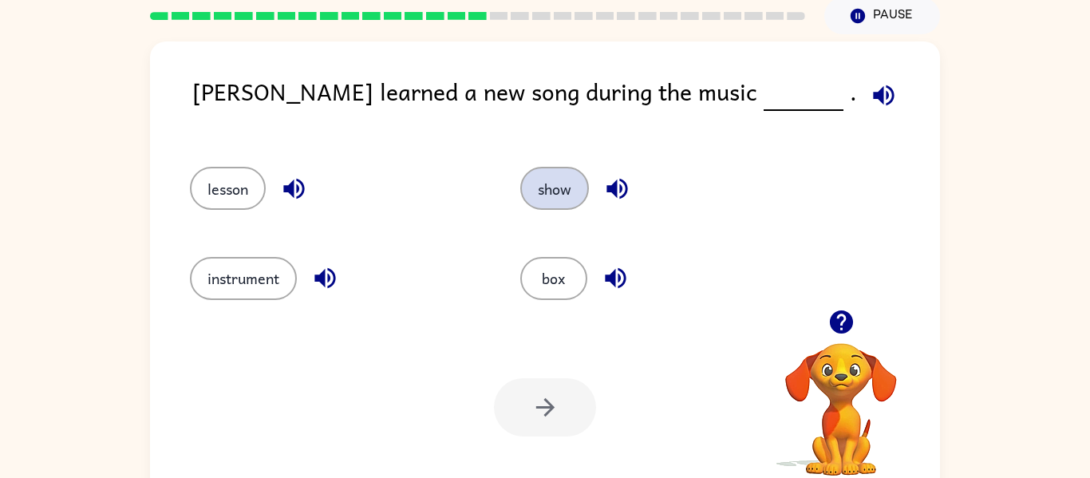
click at [561, 186] on button "show" at bounding box center [554, 188] width 69 height 43
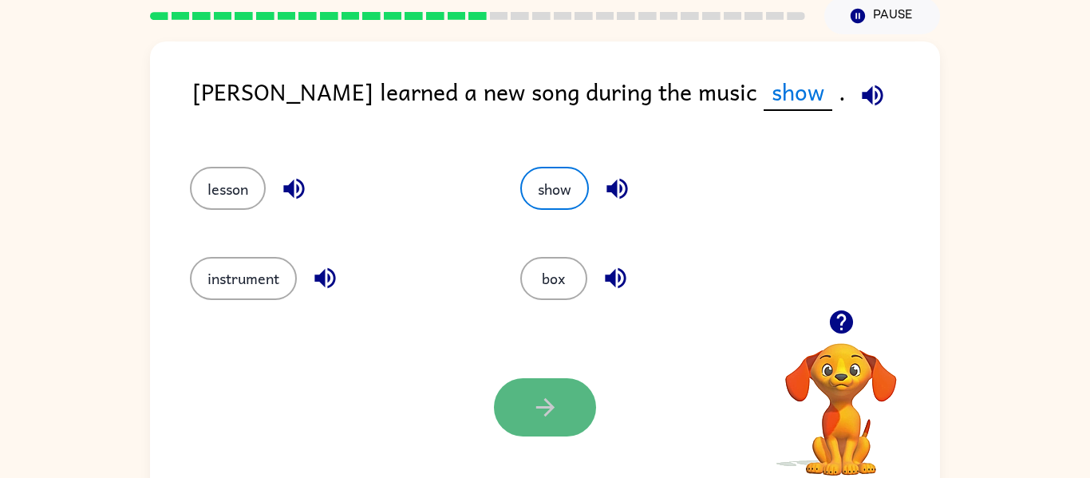
click at [568, 432] on button "button" at bounding box center [545, 407] width 102 height 58
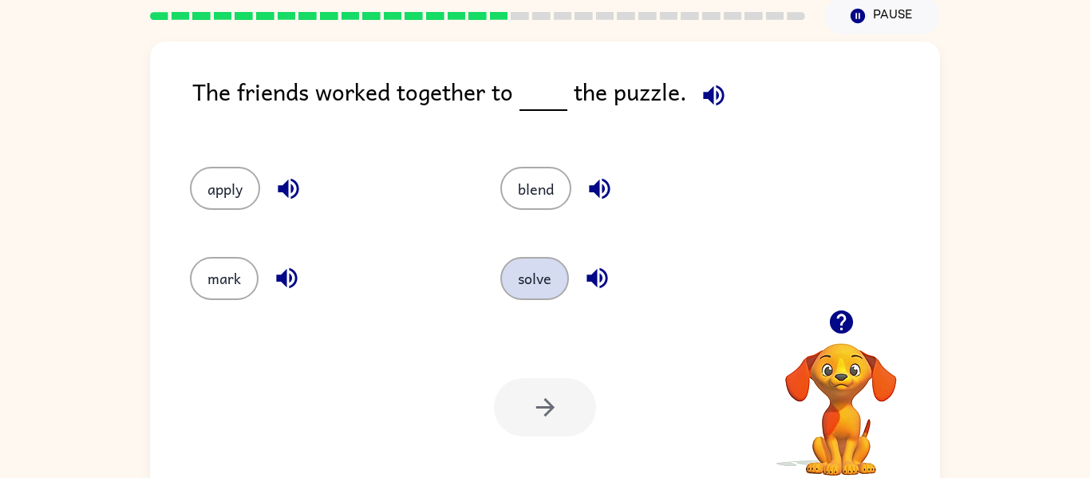
click at [542, 265] on button "solve" at bounding box center [534, 278] width 69 height 43
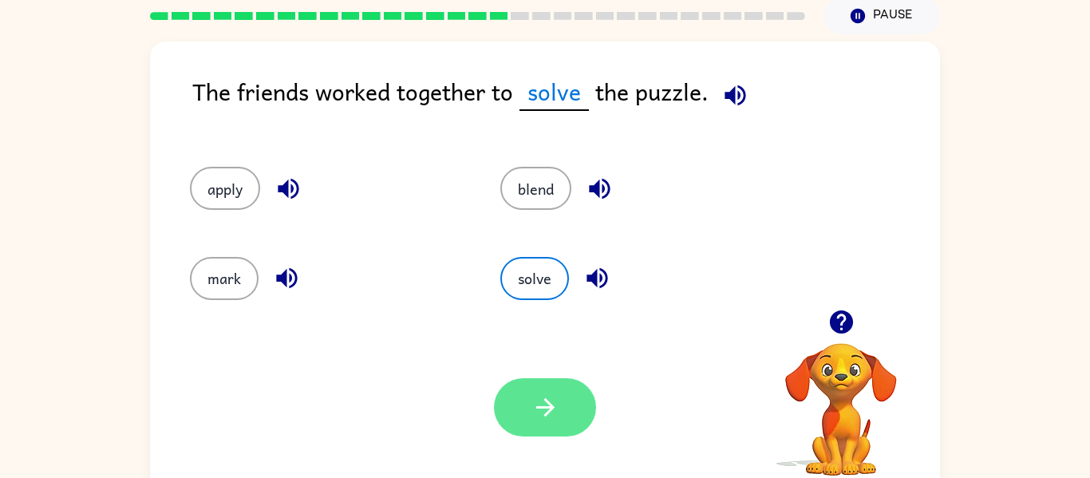
click at [531, 411] on icon "button" at bounding box center [545, 407] width 28 height 28
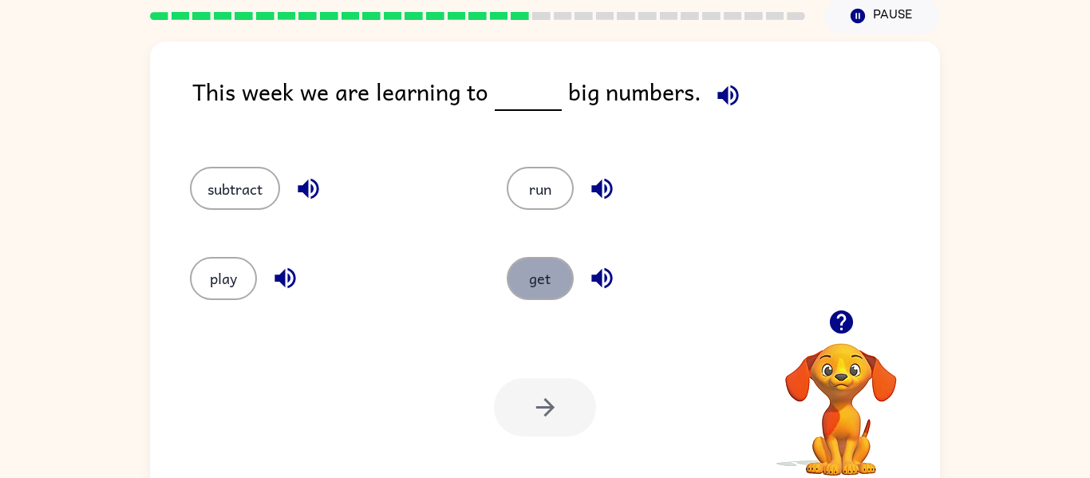
click at [523, 287] on button "get" at bounding box center [539, 278] width 67 height 43
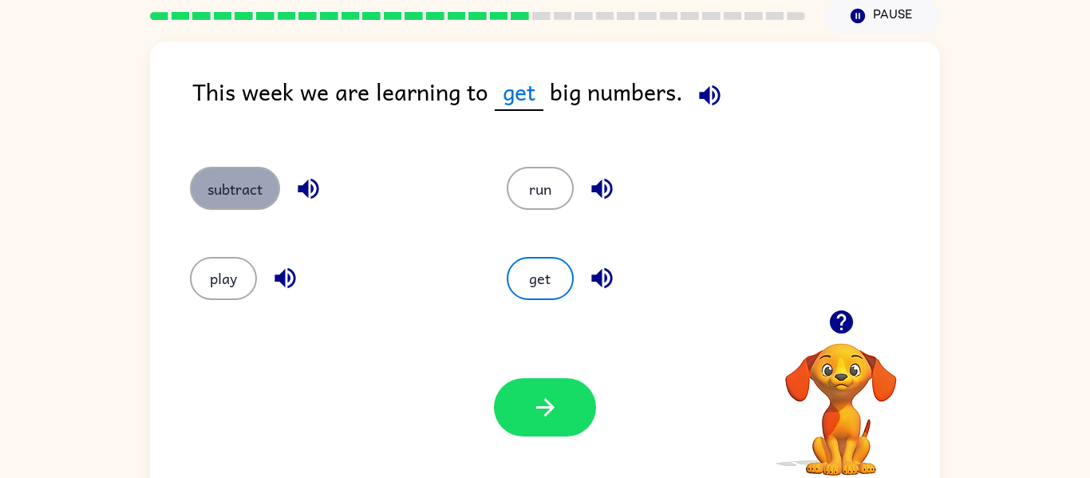
click at [280, 183] on button "subtract" at bounding box center [235, 188] width 90 height 43
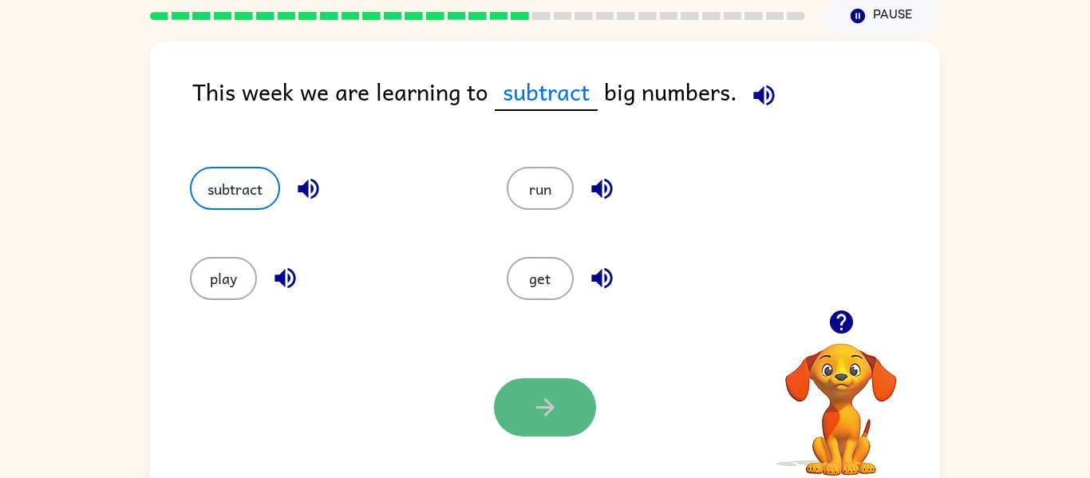
click at [566, 421] on button "button" at bounding box center [545, 407] width 102 height 58
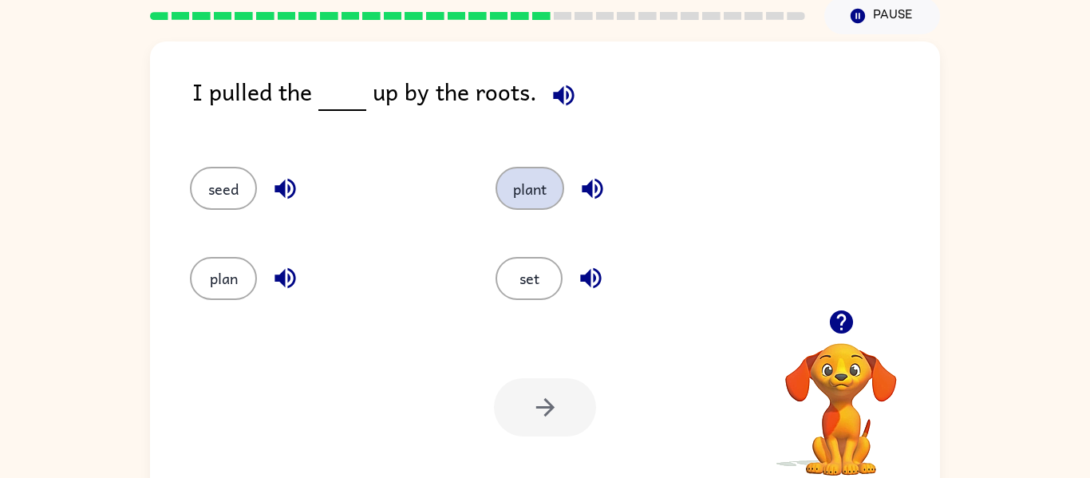
click at [530, 204] on button "plant" at bounding box center [529, 188] width 69 height 43
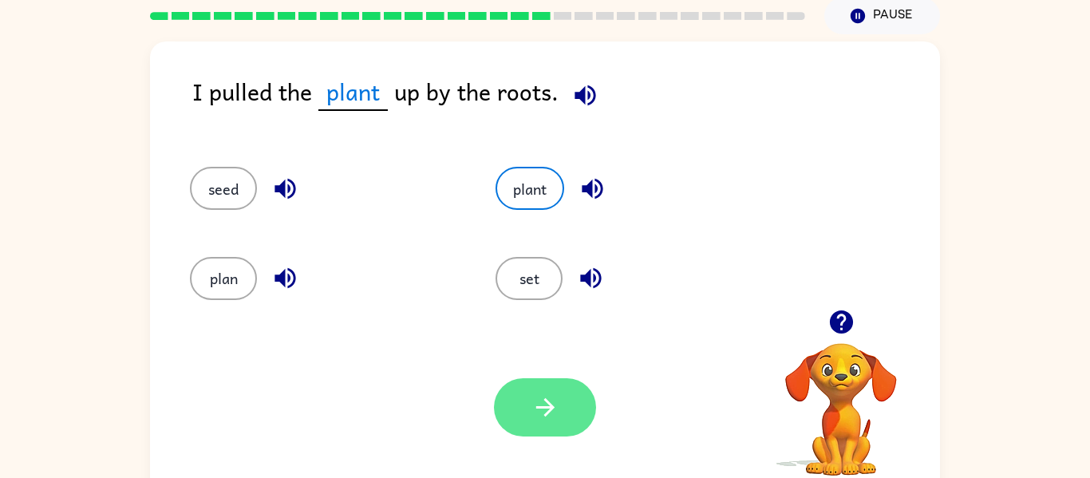
click at [534, 429] on button "button" at bounding box center [545, 407] width 102 height 58
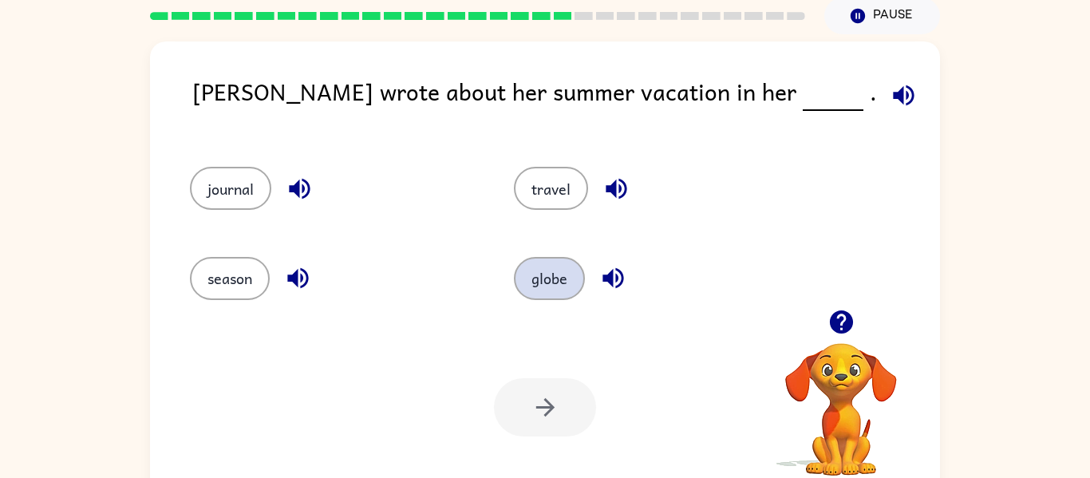
click at [560, 290] on button "globe" at bounding box center [549, 278] width 71 height 43
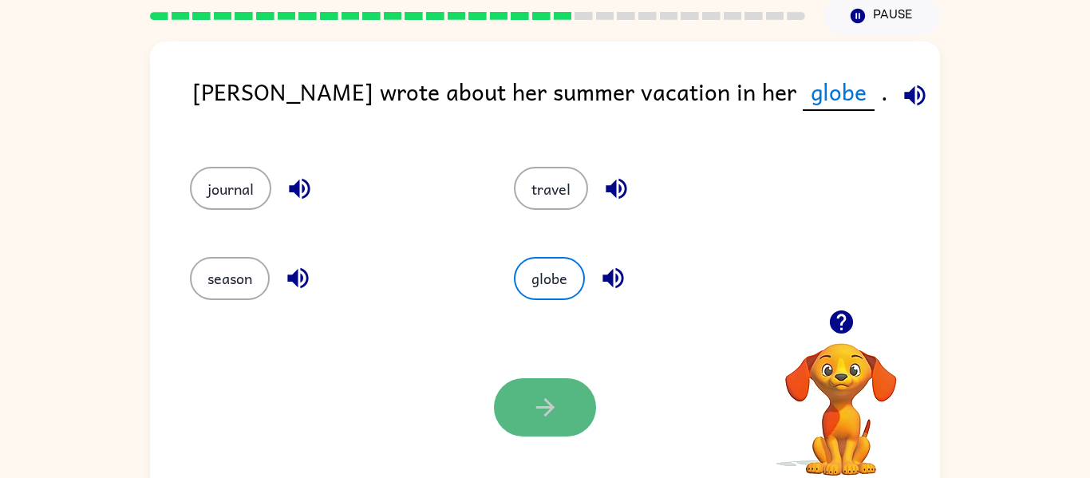
click at [531, 423] on button "button" at bounding box center [545, 407] width 102 height 58
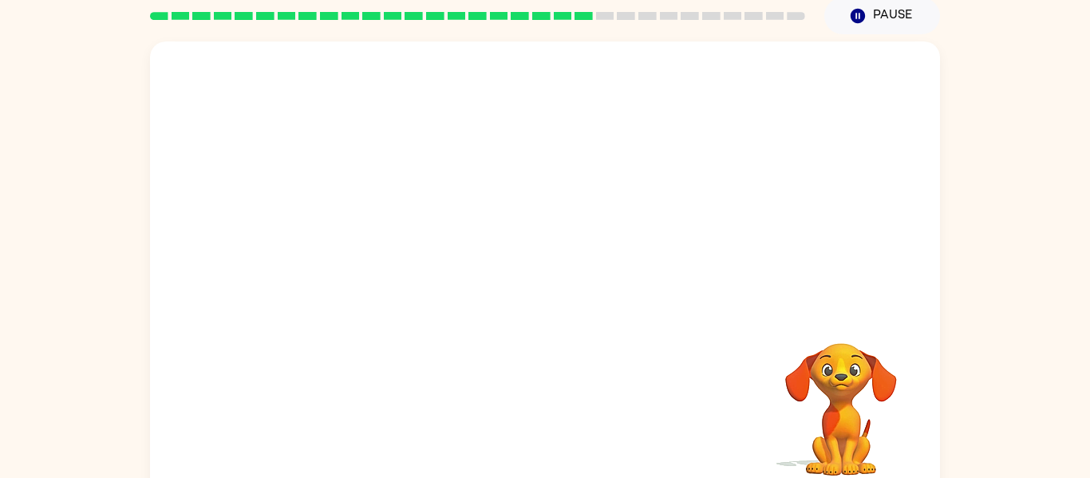
click at [652, 318] on div "Your browser must support playing .mp4 files to use Literably. Please try using…" at bounding box center [545, 268] width 790 height 455
click at [717, 322] on div "Your browser must support playing .mp4 files to use Literably. Please try using…" at bounding box center [545, 268] width 790 height 455
click at [540, 305] on button "button" at bounding box center [545, 277] width 102 height 58
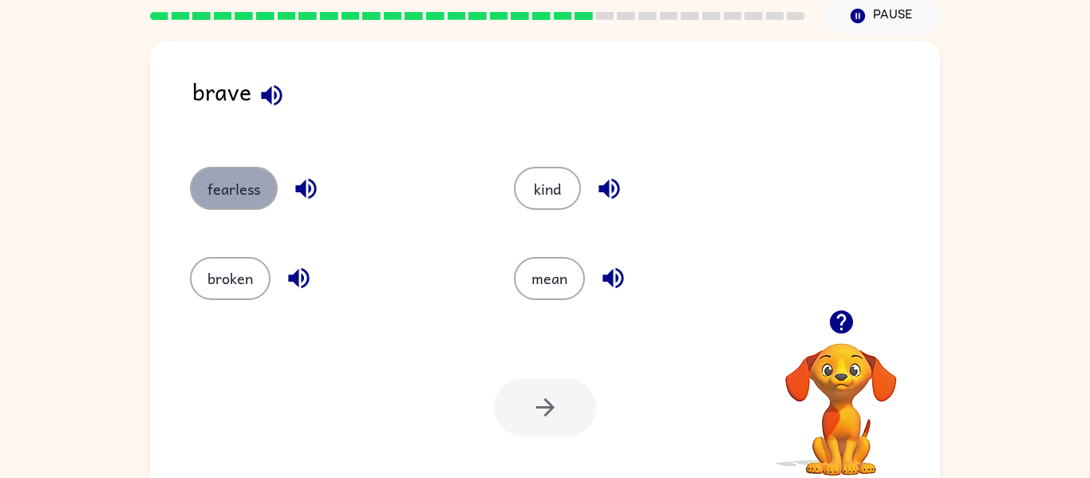
click at [243, 181] on button "fearless" at bounding box center [234, 188] width 88 height 43
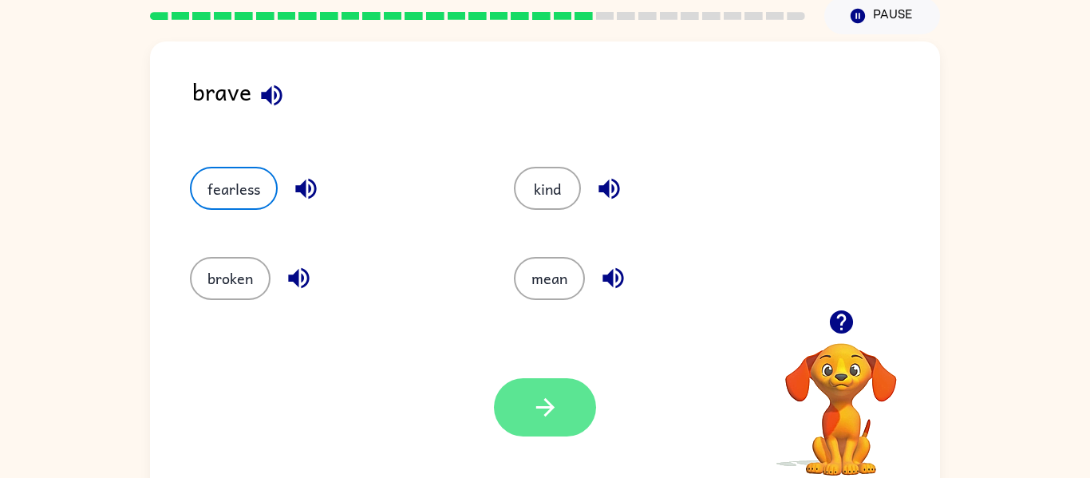
click at [568, 415] on button "button" at bounding box center [545, 407] width 102 height 58
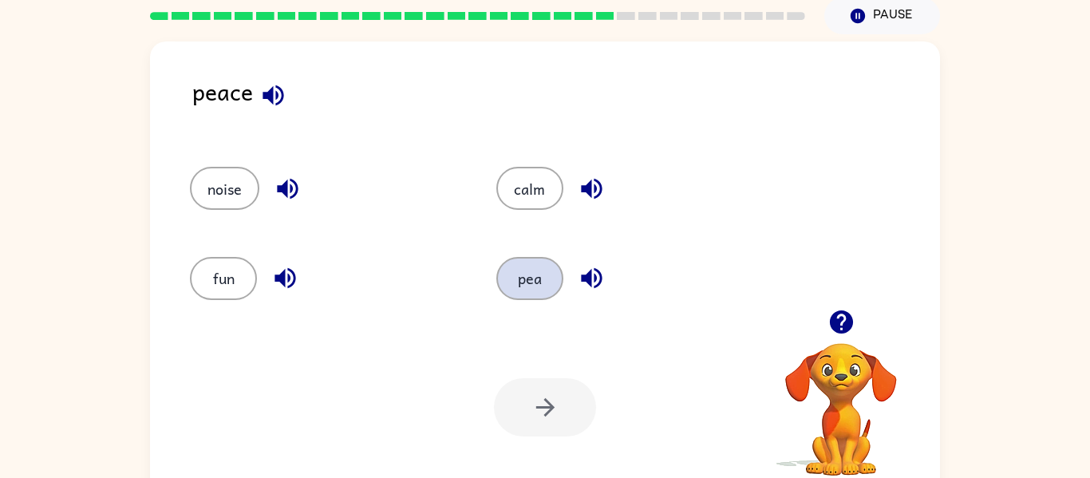
click at [532, 287] on button "pea" at bounding box center [529, 278] width 67 height 43
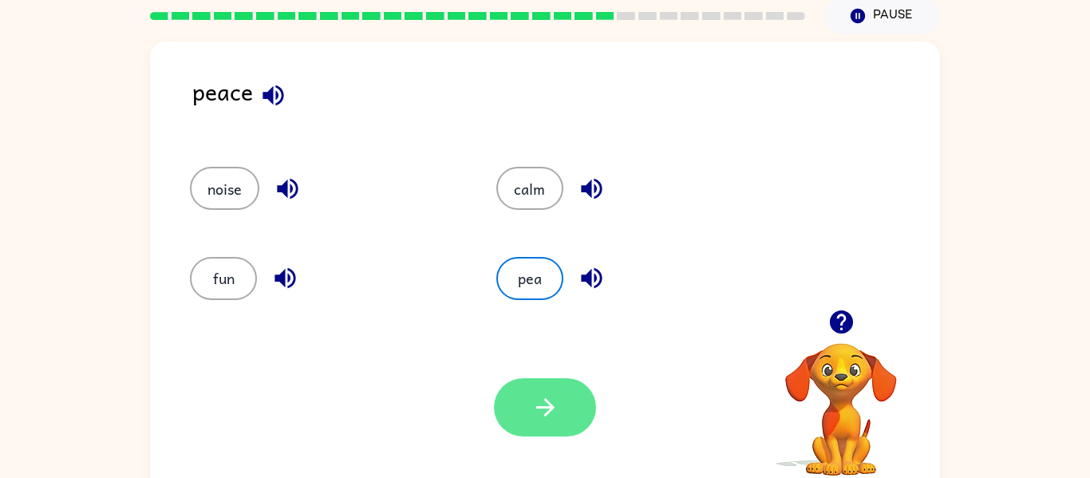
click at [536, 405] on icon "button" at bounding box center [545, 407] width 28 height 28
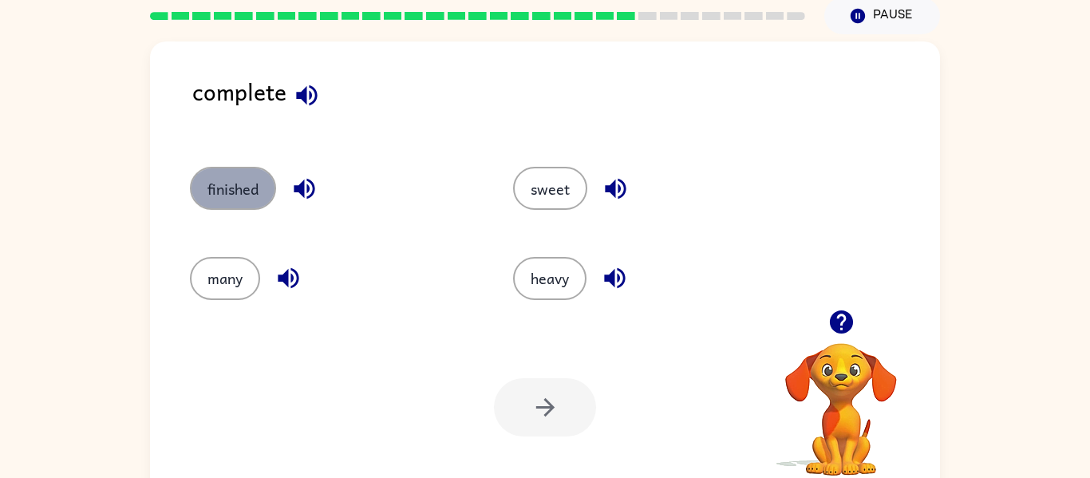
click at [254, 205] on button "finished" at bounding box center [233, 188] width 86 height 43
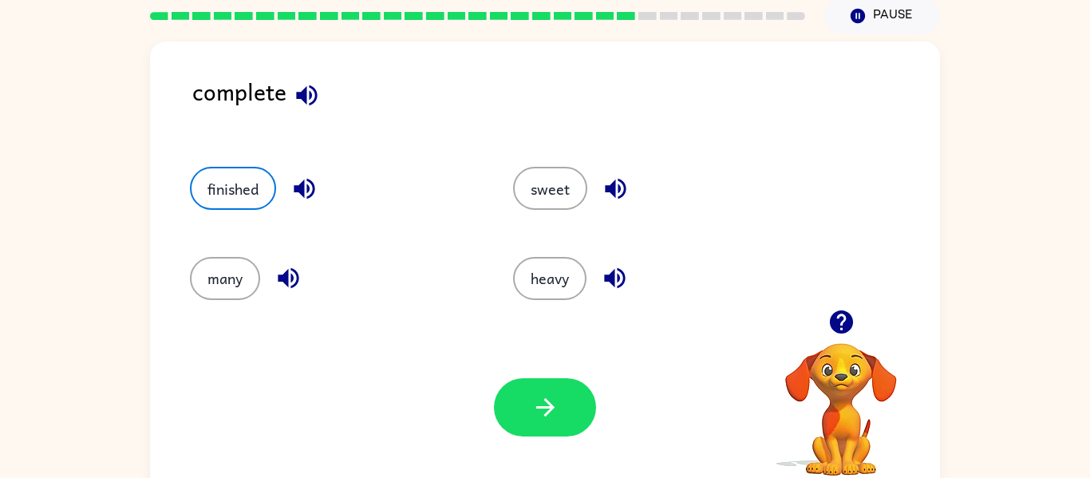
click at [547, 437] on div "Your browser must support playing .mp4 files to use Literably. Please try using…" at bounding box center [545, 406] width 790 height 179
click at [537, 416] on icon "button" at bounding box center [545, 407] width 28 height 28
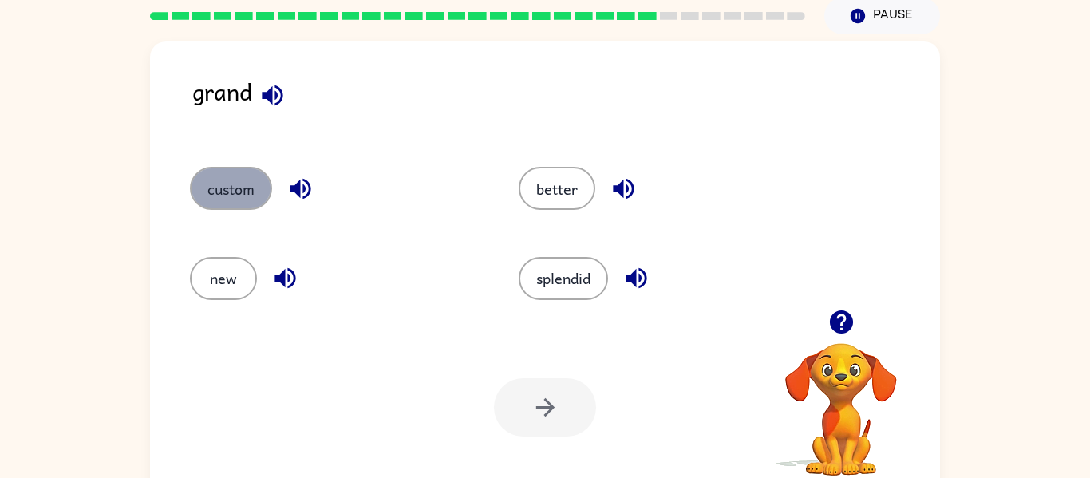
click at [222, 204] on button "custom" at bounding box center [231, 188] width 82 height 43
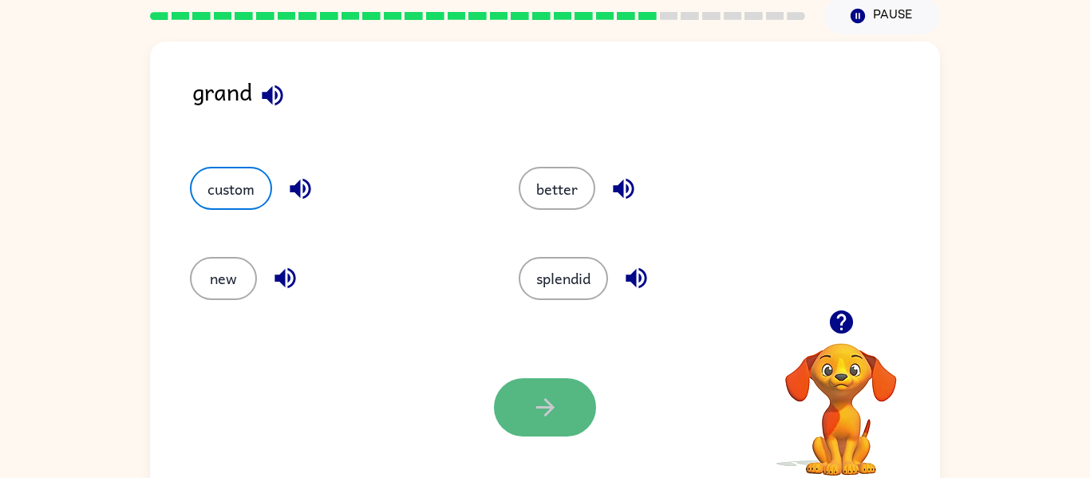
click at [527, 395] on button "button" at bounding box center [545, 407] width 102 height 58
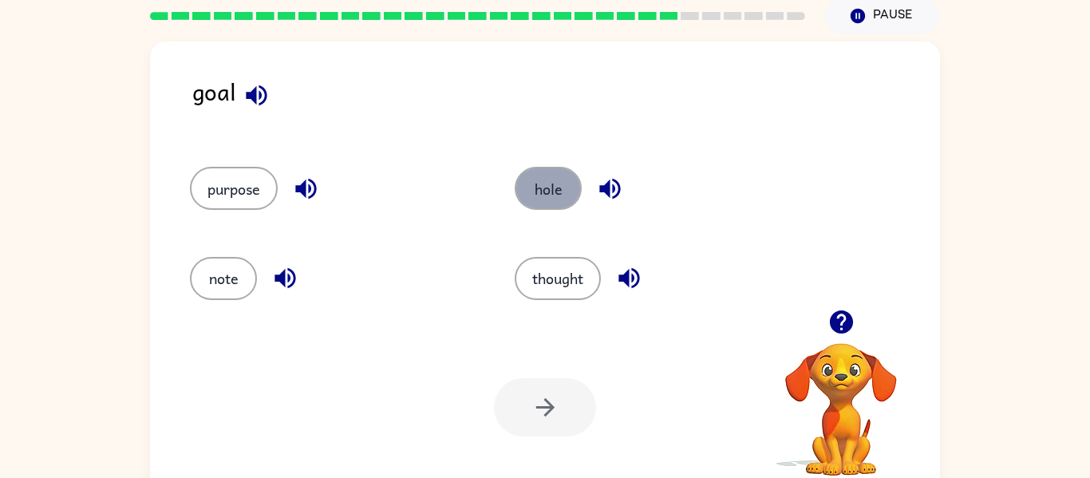
click at [550, 191] on button "hole" at bounding box center [547, 188] width 67 height 43
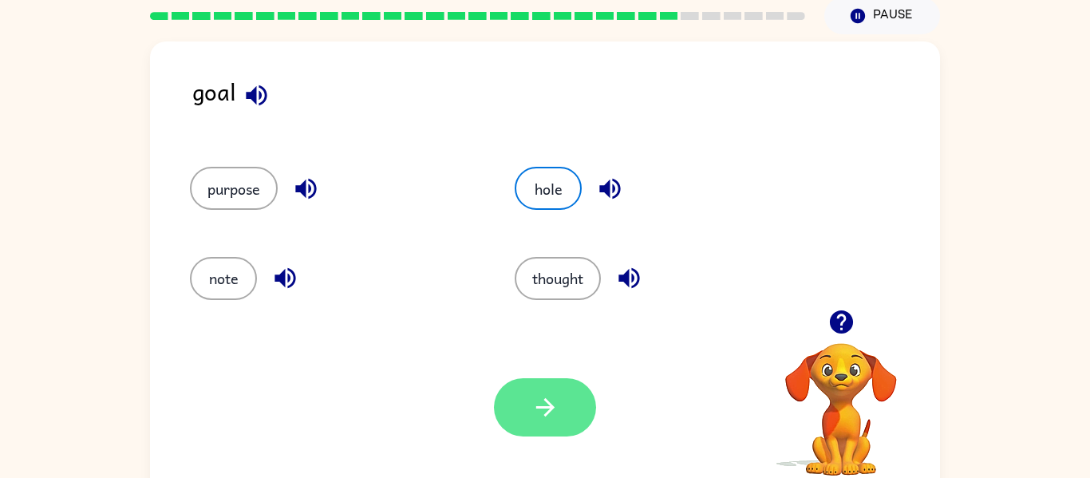
click at [529, 404] on button "button" at bounding box center [545, 407] width 102 height 58
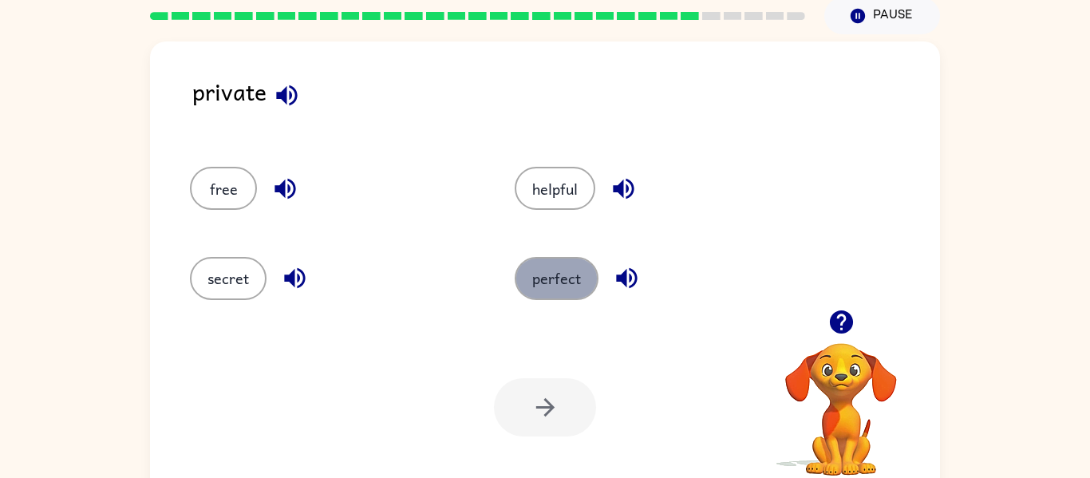
click at [577, 271] on button "perfect" at bounding box center [556, 278] width 84 height 43
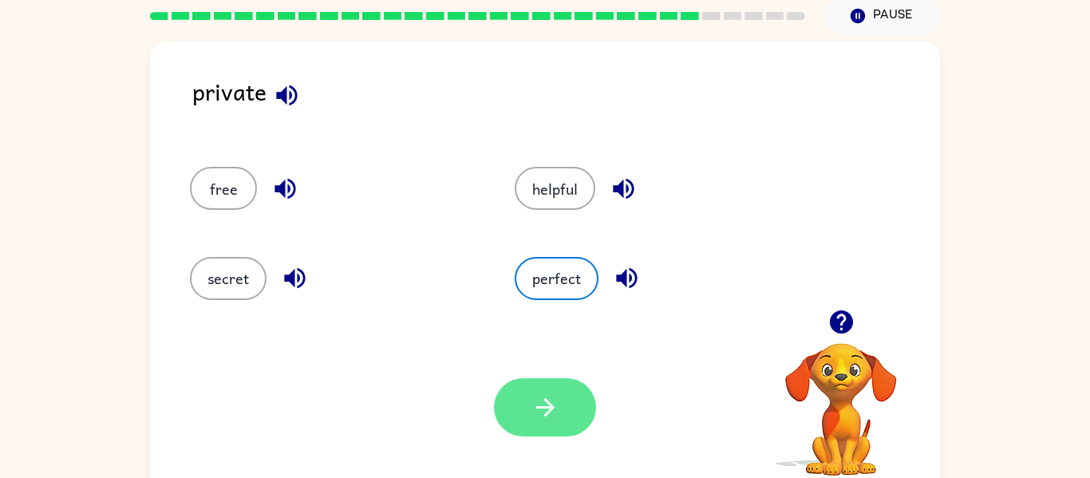
click at [561, 404] on button "button" at bounding box center [545, 407] width 102 height 58
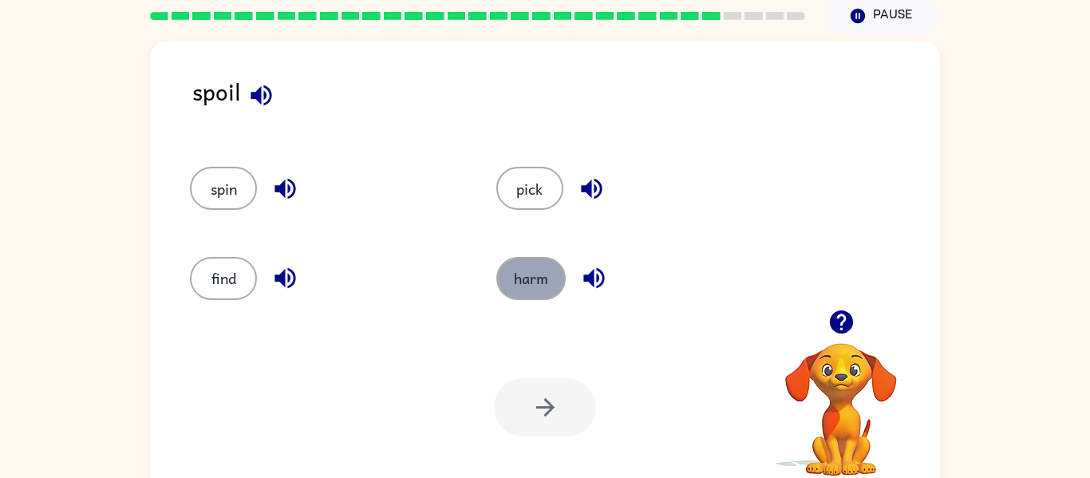
click at [514, 279] on button "harm" at bounding box center [530, 278] width 69 height 43
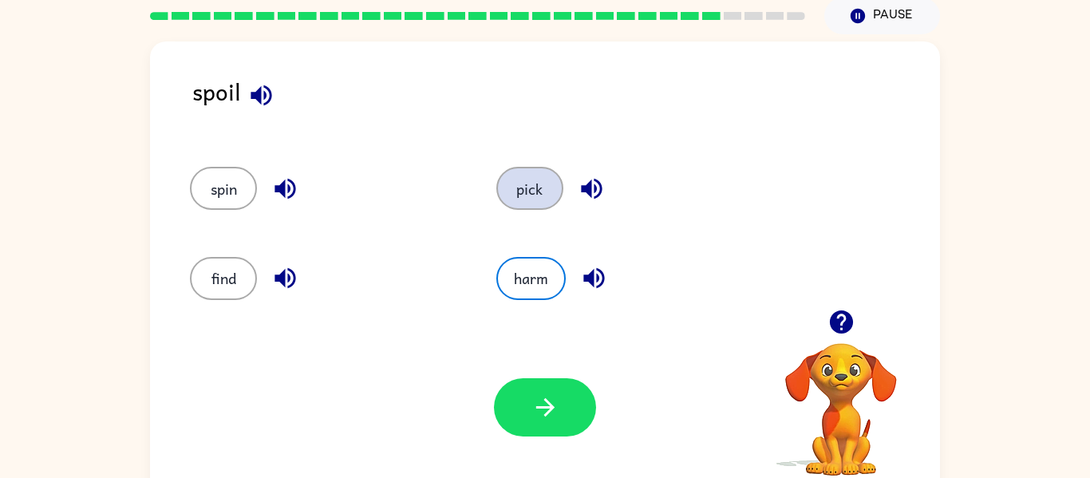
click at [546, 202] on button "pick" at bounding box center [529, 188] width 67 height 43
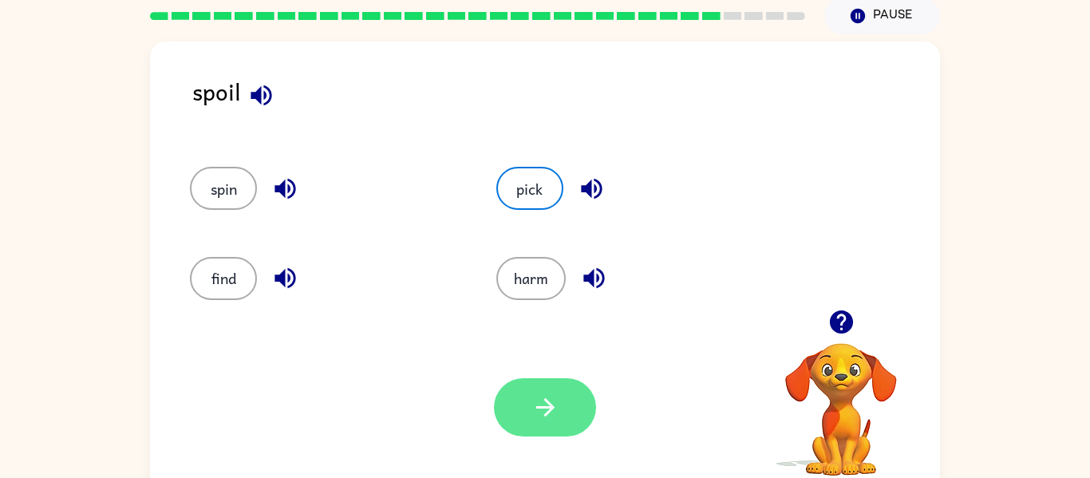
click at [558, 407] on button "button" at bounding box center [545, 407] width 102 height 58
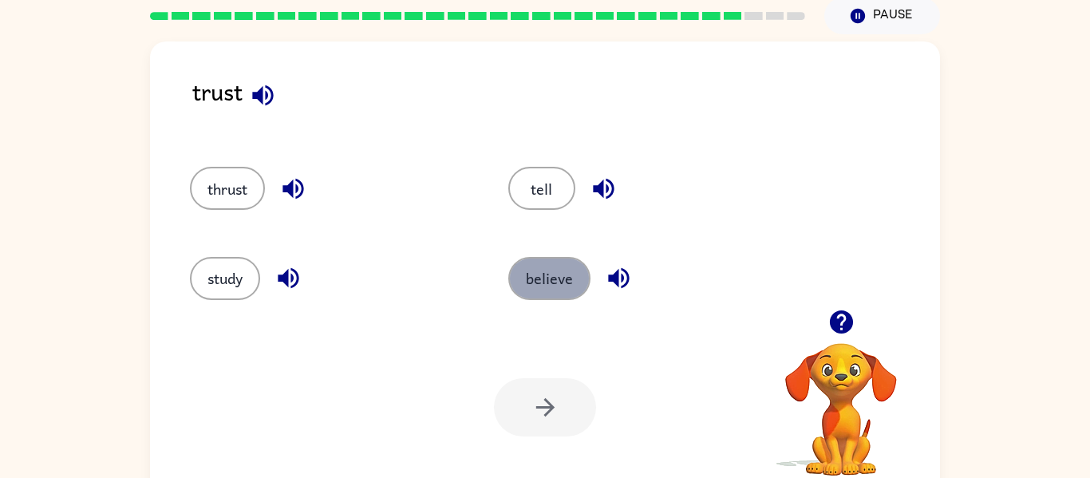
click at [544, 294] on button "believe" at bounding box center [549, 278] width 82 height 43
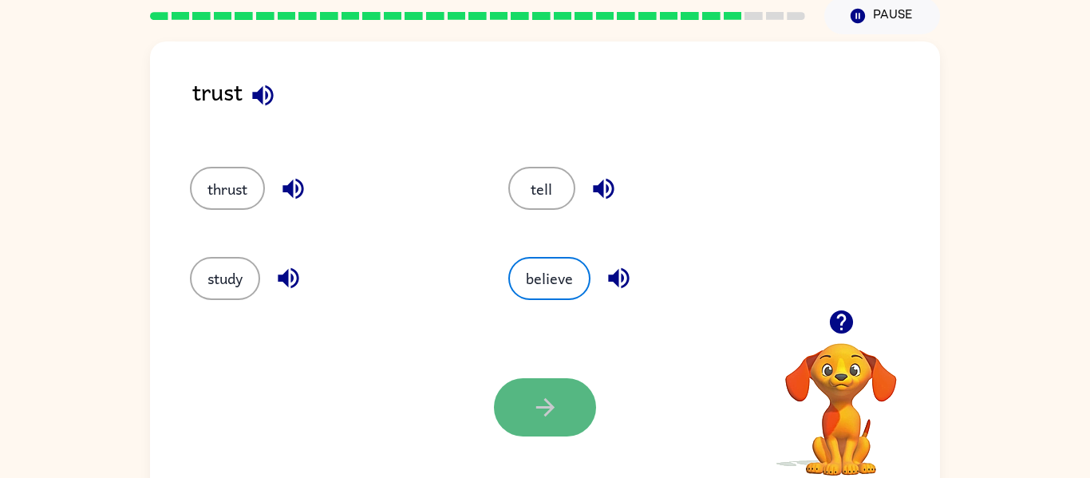
click at [546, 409] on icon "button" at bounding box center [545, 407] width 28 height 28
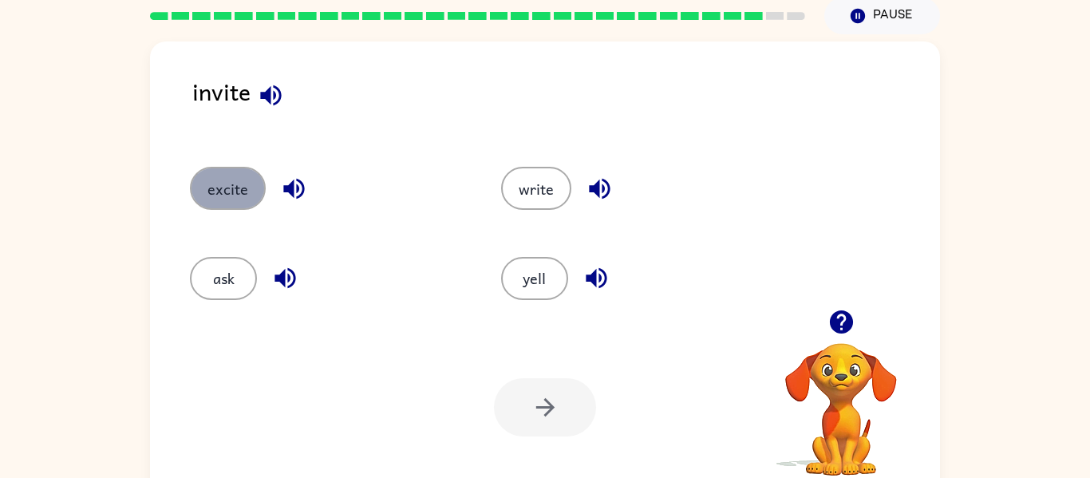
click at [230, 202] on button "excite" at bounding box center [228, 188] width 76 height 43
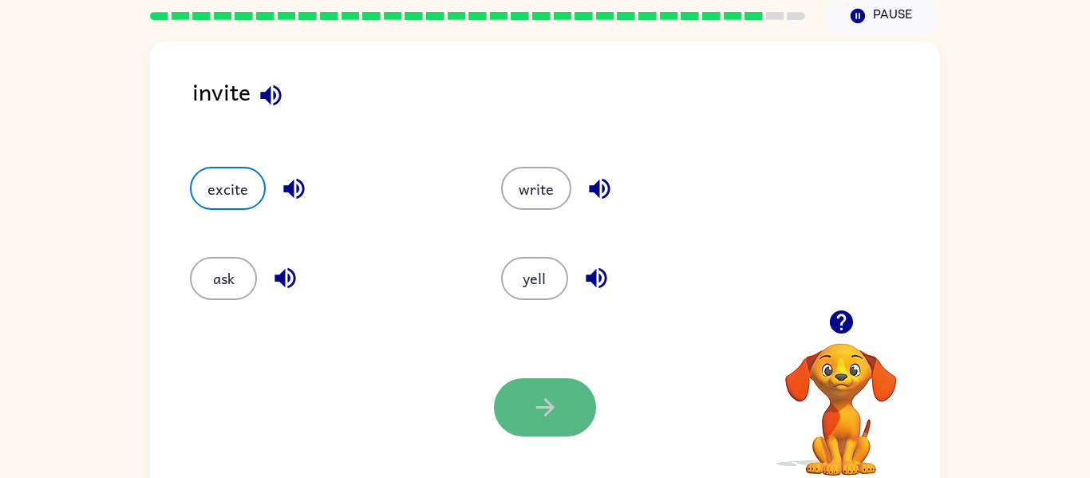
click at [511, 400] on button "button" at bounding box center [545, 407] width 102 height 58
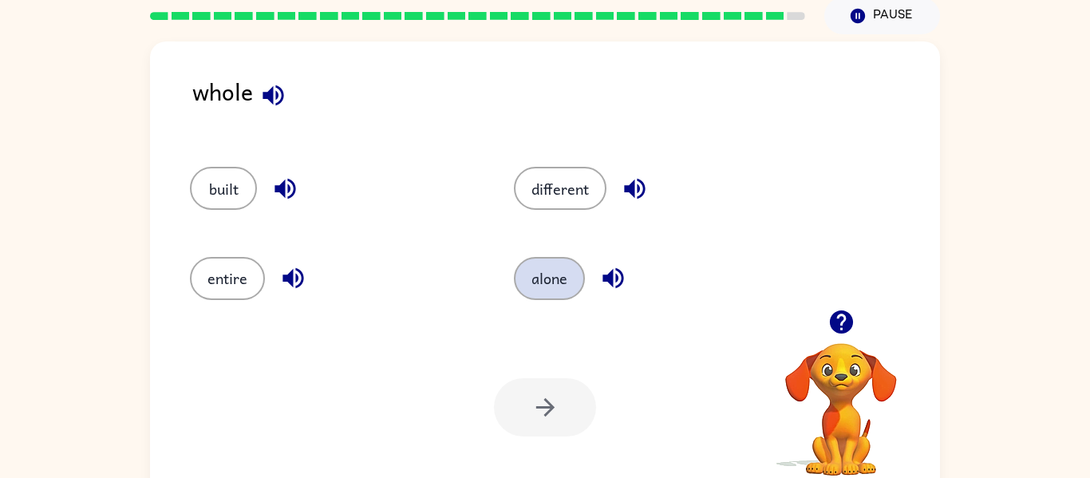
click at [552, 276] on button "alone" at bounding box center [549, 278] width 71 height 43
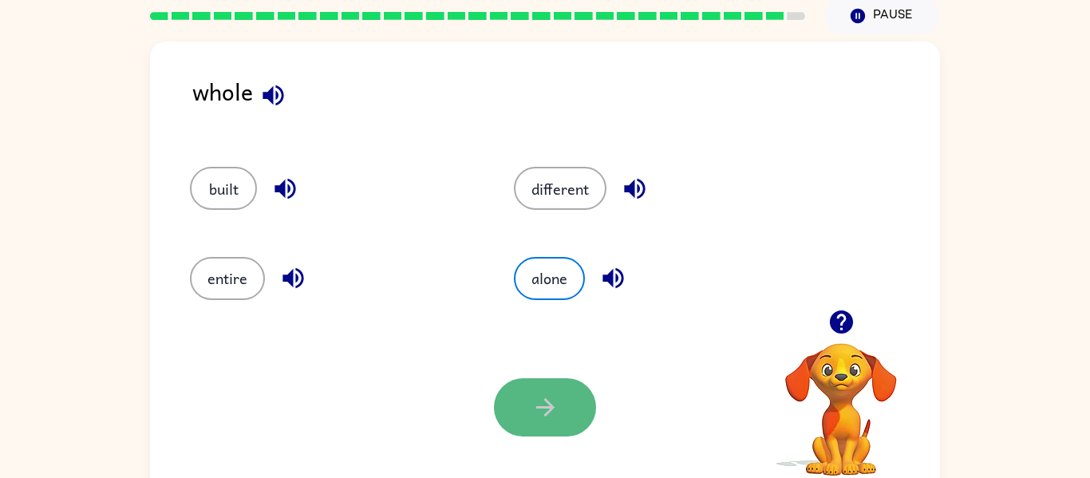
click at [559, 418] on button "button" at bounding box center [545, 407] width 102 height 58
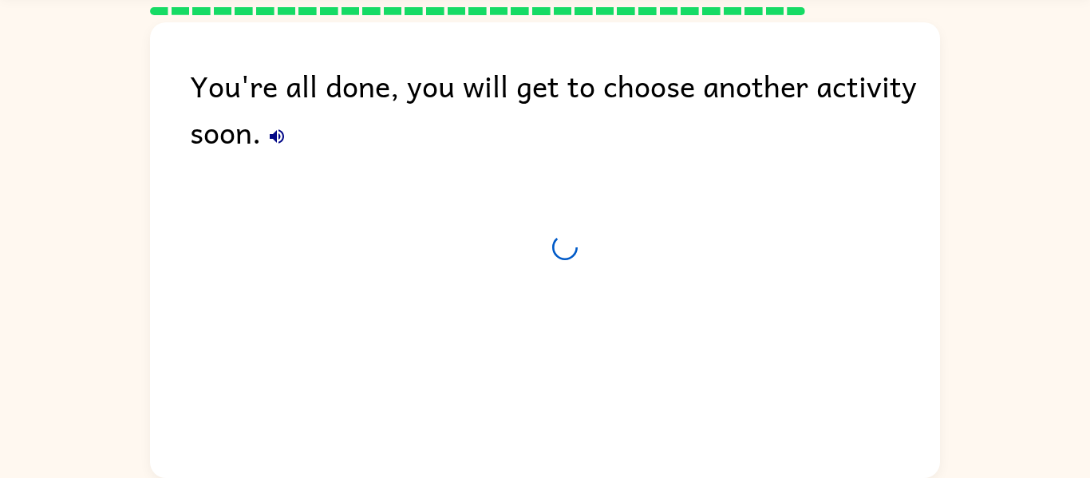
scroll to position [49, 0]
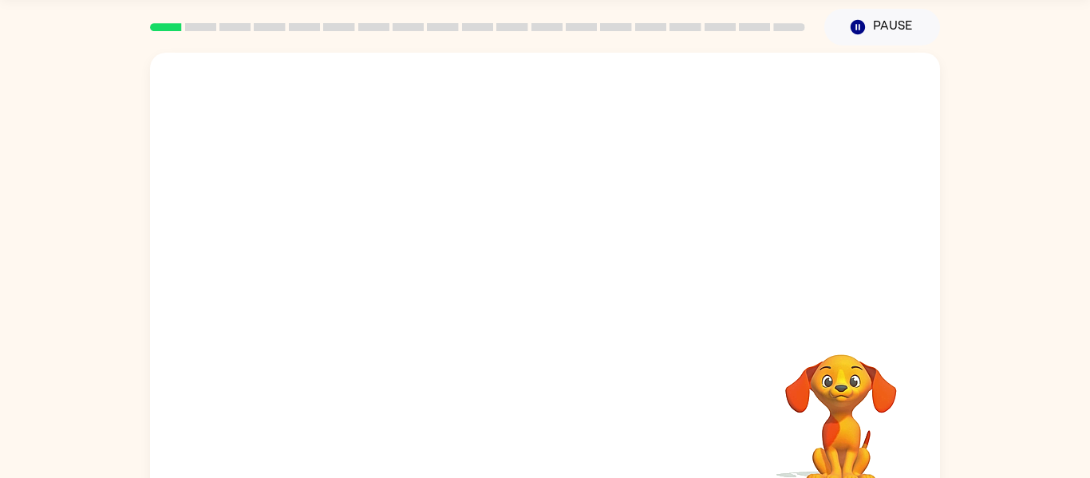
scroll to position [51, 0]
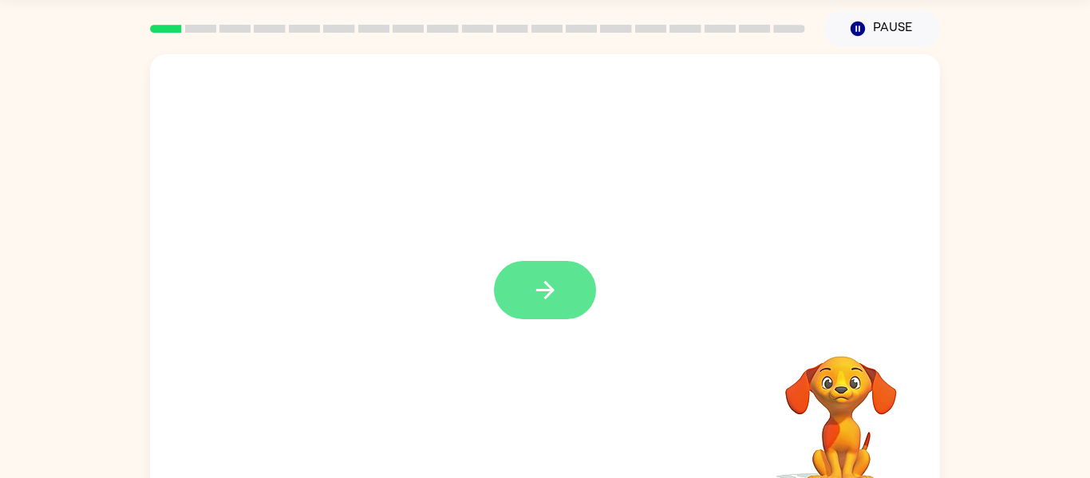
click at [513, 270] on button "button" at bounding box center [545, 290] width 102 height 58
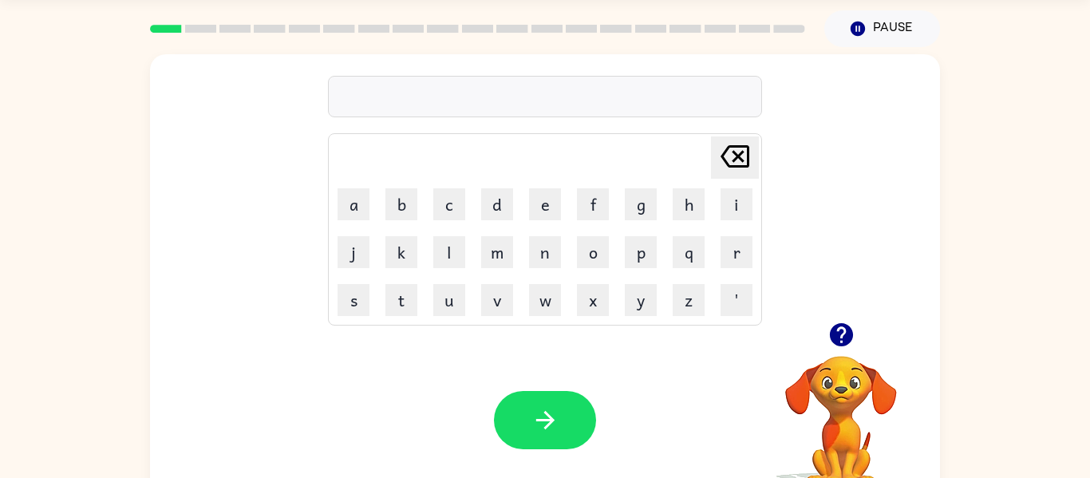
click at [393, 77] on div at bounding box center [545, 96] width 434 height 41
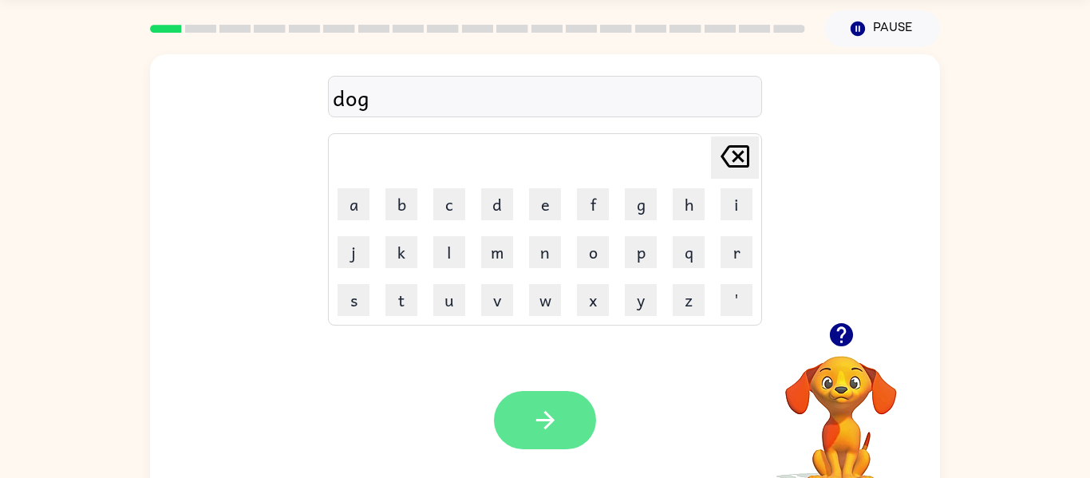
click at [536, 434] on button "button" at bounding box center [545, 420] width 102 height 58
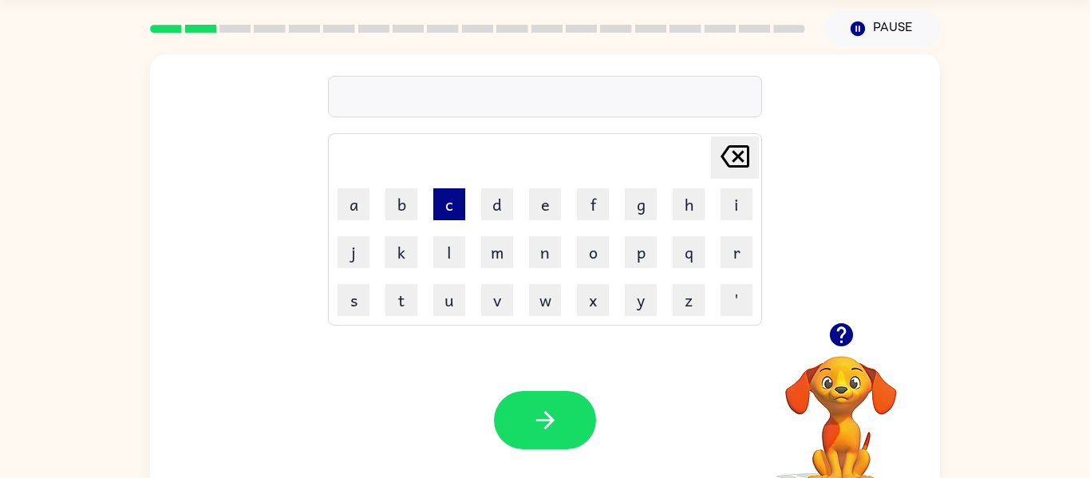
click at [448, 201] on button "c" at bounding box center [449, 204] width 32 height 32
click at [529, 247] on button "n" at bounding box center [545, 252] width 32 height 32
click at [735, 158] on icon at bounding box center [734, 156] width 29 height 22
type button "delete"
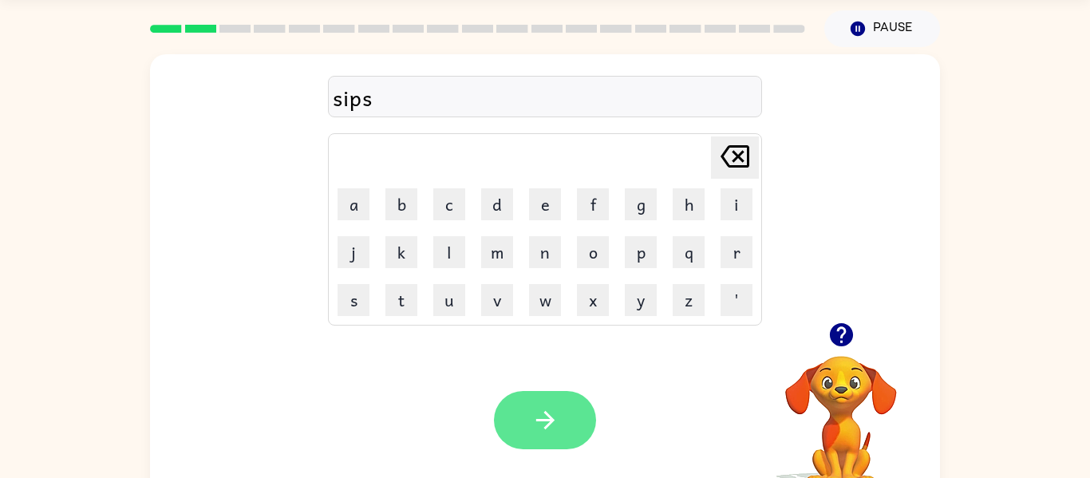
click at [584, 432] on button "button" at bounding box center [545, 420] width 102 height 58
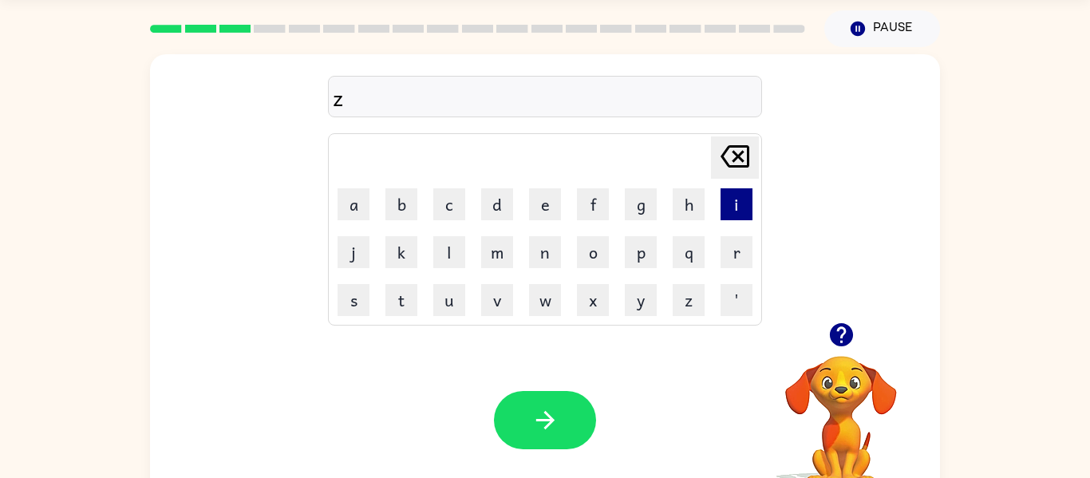
click at [735, 207] on button "i" at bounding box center [736, 204] width 32 height 32
click at [639, 254] on button "p" at bounding box center [641, 252] width 32 height 32
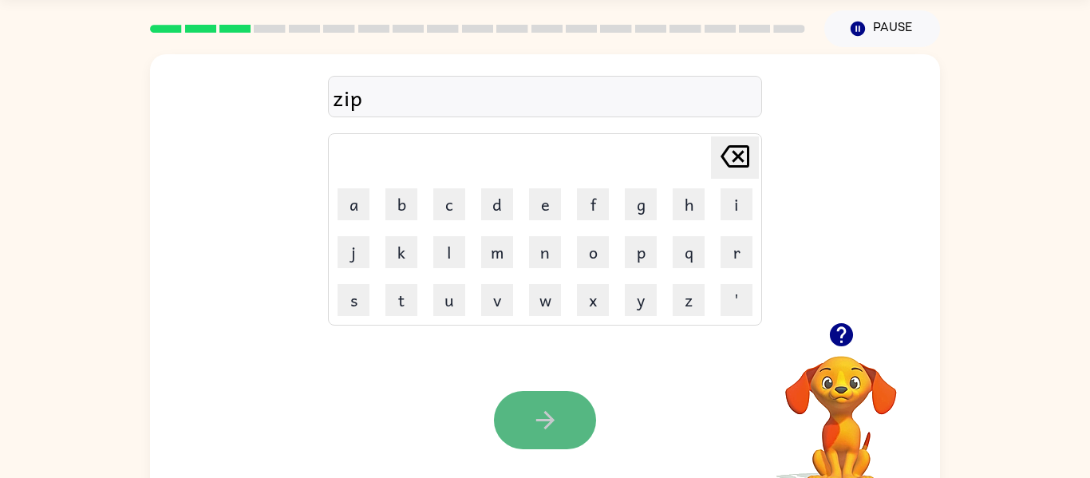
click at [558, 393] on button "button" at bounding box center [545, 420] width 102 height 58
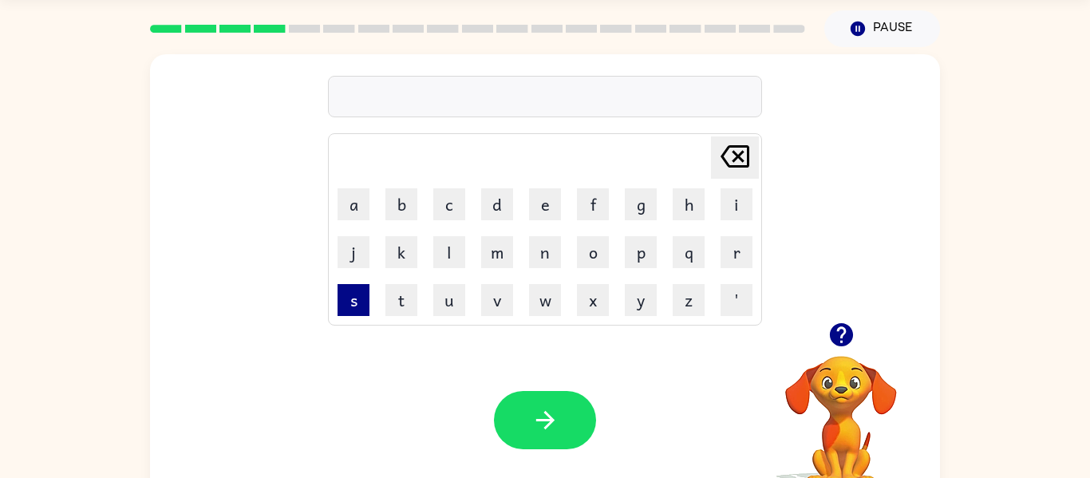
click at [353, 305] on button "s" at bounding box center [353, 300] width 32 height 32
type button "s"
click at [727, 214] on button "i" at bounding box center [736, 204] width 32 height 32
type button "i"
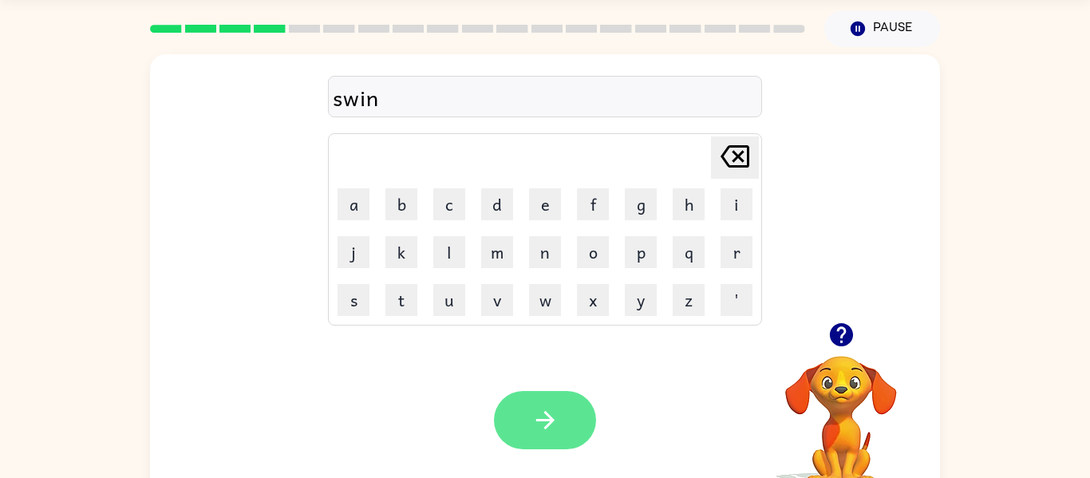
click at [553, 426] on icon "button" at bounding box center [545, 420] width 28 height 28
click at [552, 434] on button "button" at bounding box center [545, 420] width 102 height 58
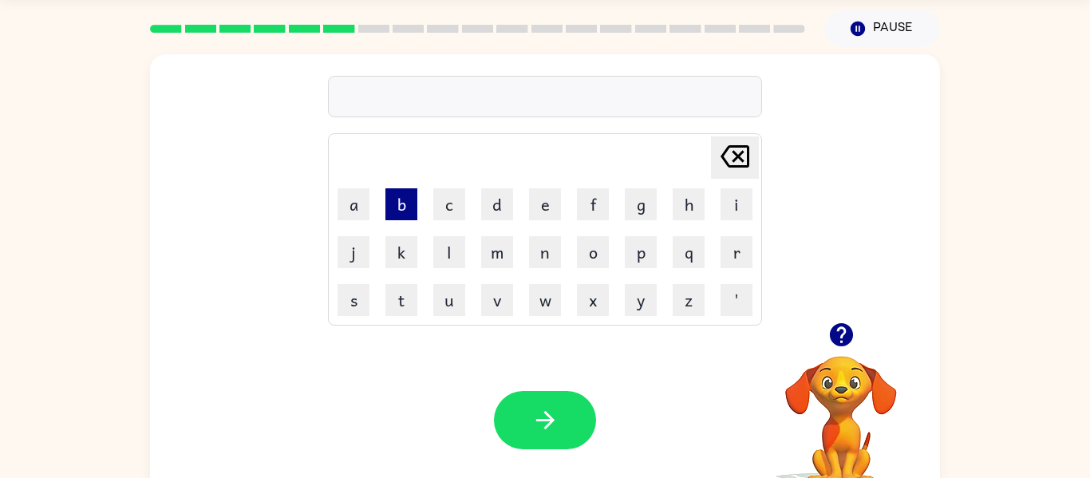
click at [392, 216] on button "b" at bounding box center [401, 204] width 32 height 32
click at [353, 208] on button "a" at bounding box center [353, 204] width 32 height 32
click at [635, 215] on button "g" at bounding box center [641, 204] width 32 height 32
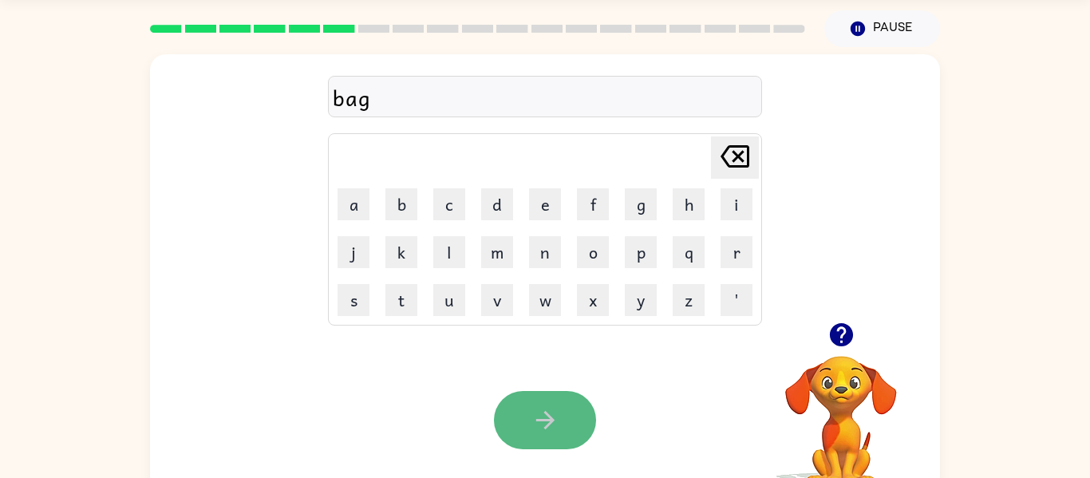
click at [559, 420] on button "button" at bounding box center [545, 420] width 102 height 58
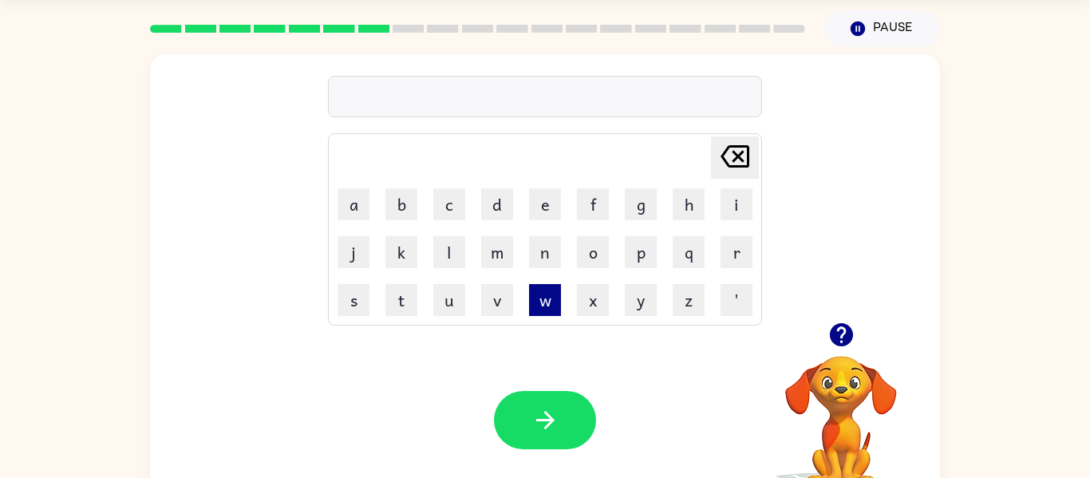
click at [537, 298] on button "w" at bounding box center [545, 300] width 32 height 32
click at [735, 211] on button "i" at bounding box center [736, 204] width 32 height 32
click at [631, 252] on button "p" at bounding box center [641, 252] width 32 height 32
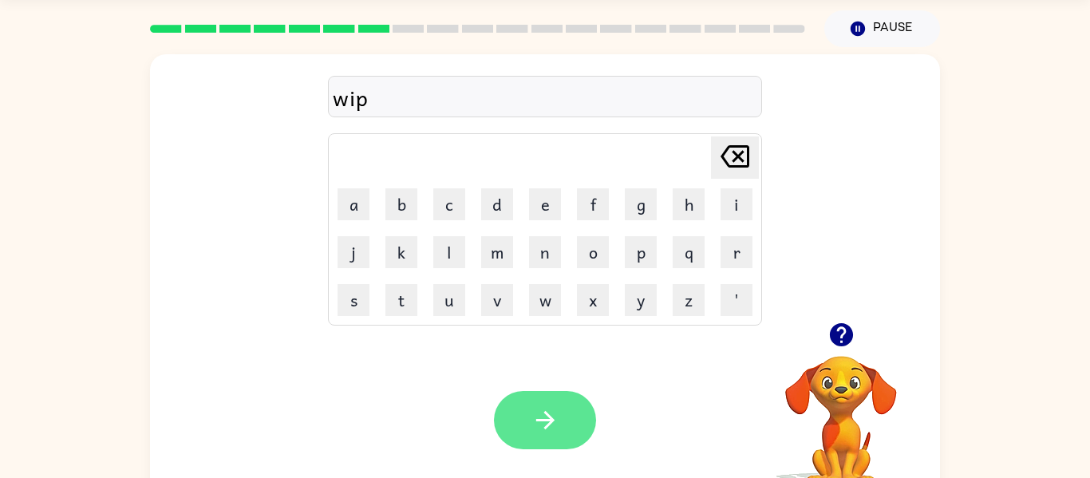
click at [532, 408] on icon "button" at bounding box center [545, 420] width 28 height 28
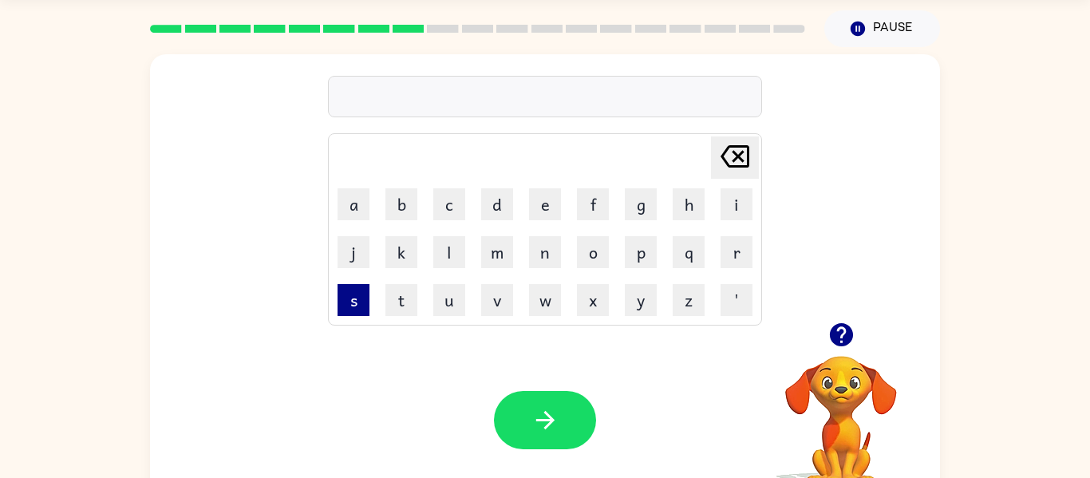
click at [364, 304] on button "s" at bounding box center [353, 300] width 32 height 32
click at [640, 250] on button "p" at bounding box center [641, 252] width 32 height 32
click at [403, 290] on button "t" at bounding box center [401, 300] width 32 height 32
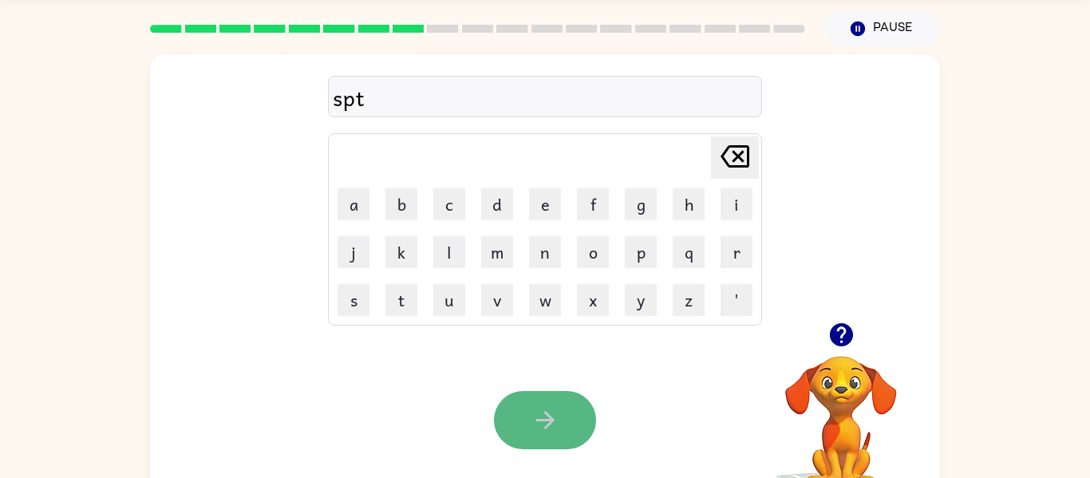
click at [519, 436] on button "button" at bounding box center [545, 420] width 102 height 58
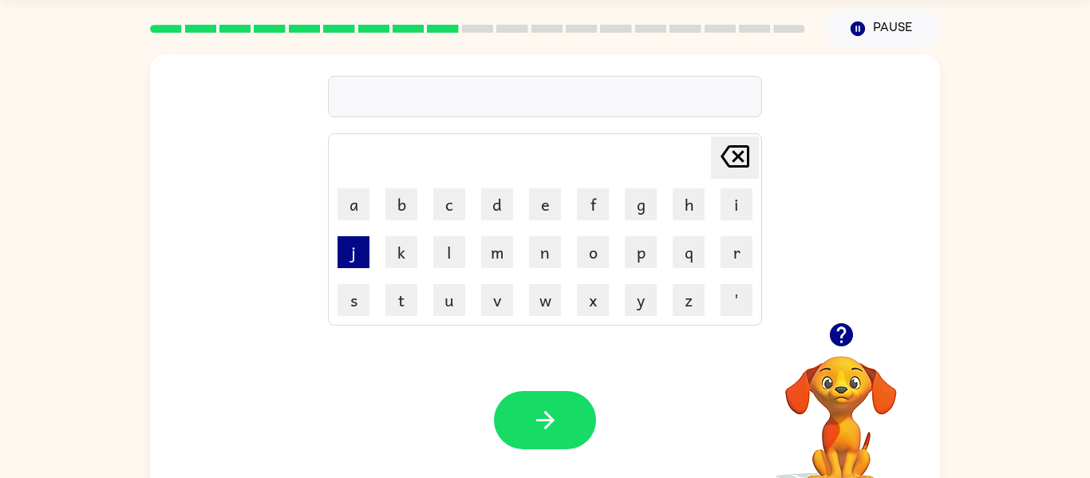
click at [357, 265] on button "j" at bounding box center [353, 252] width 32 height 32
click at [357, 201] on button "a" at bounding box center [353, 204] width 32 height 32
click at [342, 303] on button "s" at bounding box center [353, 300] width 32 height 32
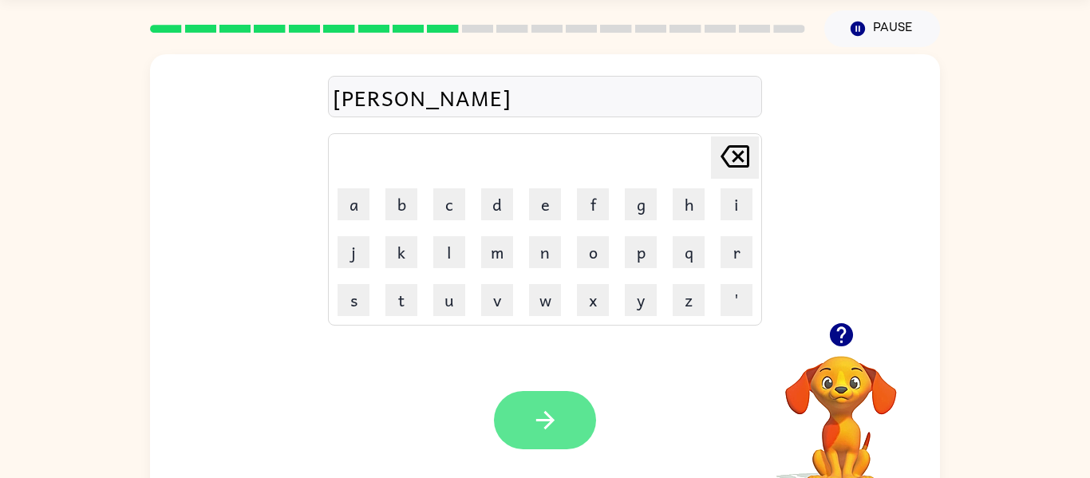
click at [534, 408] on icon "button" at bounding box center [545, 420] width 28 height 28
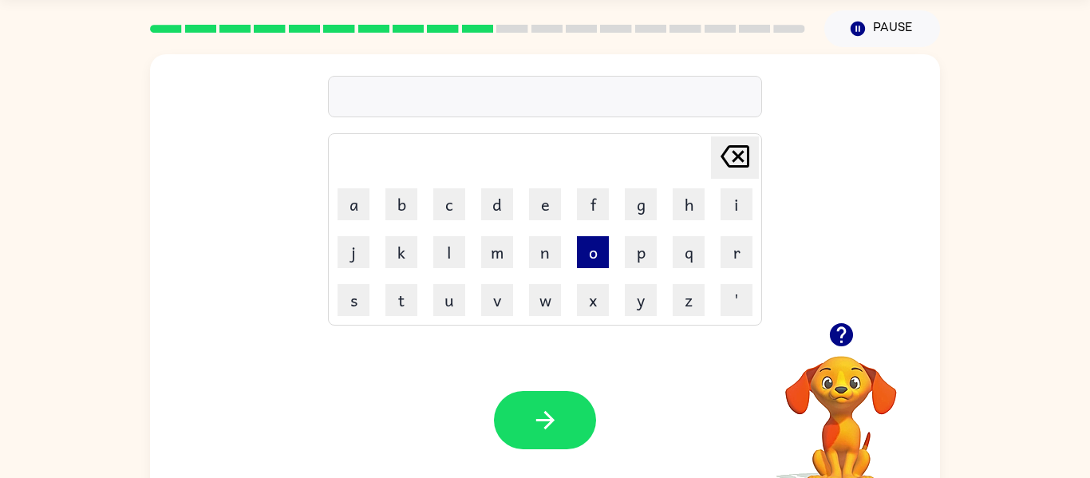
click at [591, 252] on button "o" at bounding box center [593, 252] width 32 height 32
click at [739, 153] on icon at bounding box center [734, 156] width 29 height 22
click at [633, 211] on button "g" at bounding box center [641, 204] width 32 height 32
click at [593, 251] on button "o" at bounding box center [593, 252] width 32 height 32
type button "o"
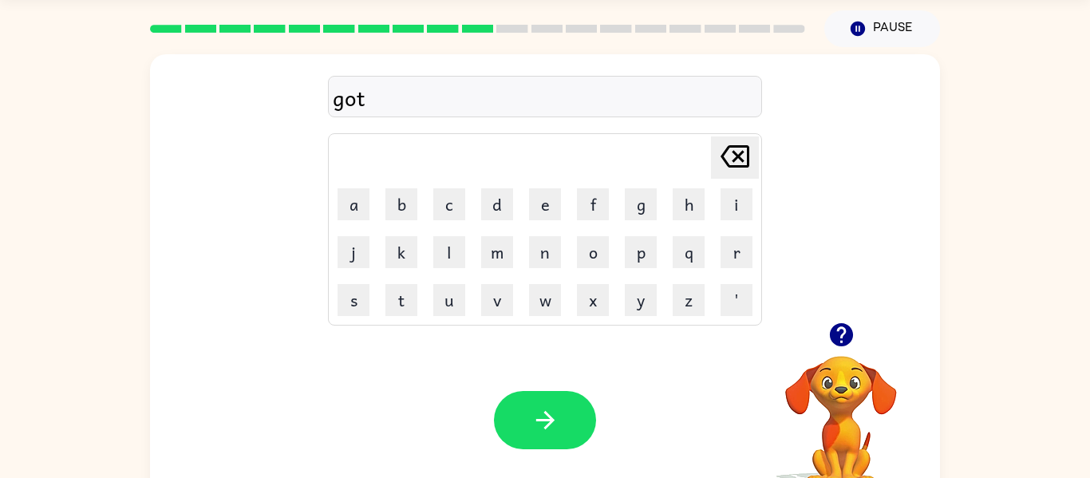
click at [513, 388] on div "Your browser must support playing .mp4 files to use Literably. Please try using…" at bounding box center [545, 419] width 790 height 179
click at [526, 415] on button "button" at bounding box center [545, 420] width 102 height 58
click at [361, 291] on button "s" at bounding box center [353, 300] width 32 height 32
click at [664, 193] on table "Delete Delete last character input a b c d e f g h i j k l m n o p q r s t u v …" at bounding box center [545, 229] width 432 height 191
click at [743, 210] on button "i" at bounding box center [736, 204] width 32 height 32
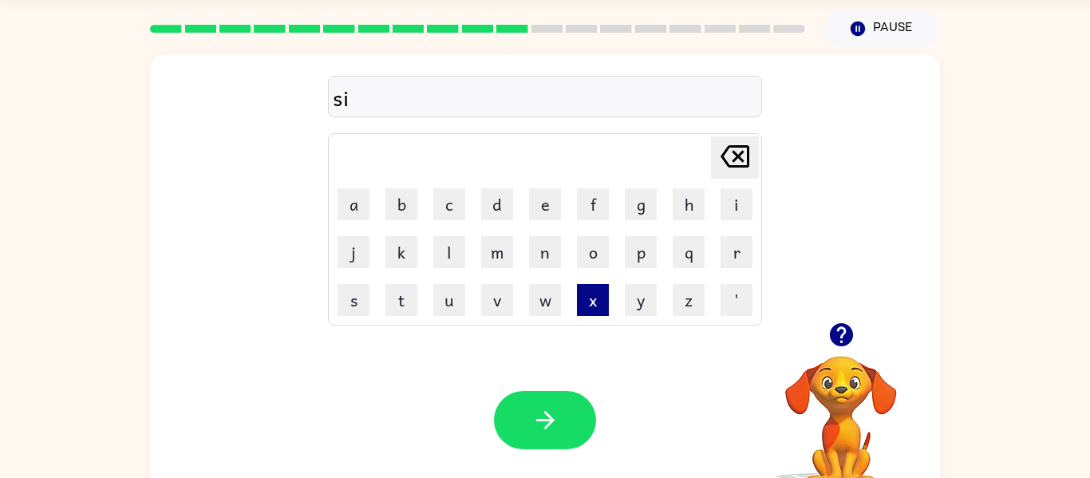
click at [591, 310] on button "x" at bounding box center [593, 300] width 32 height 32
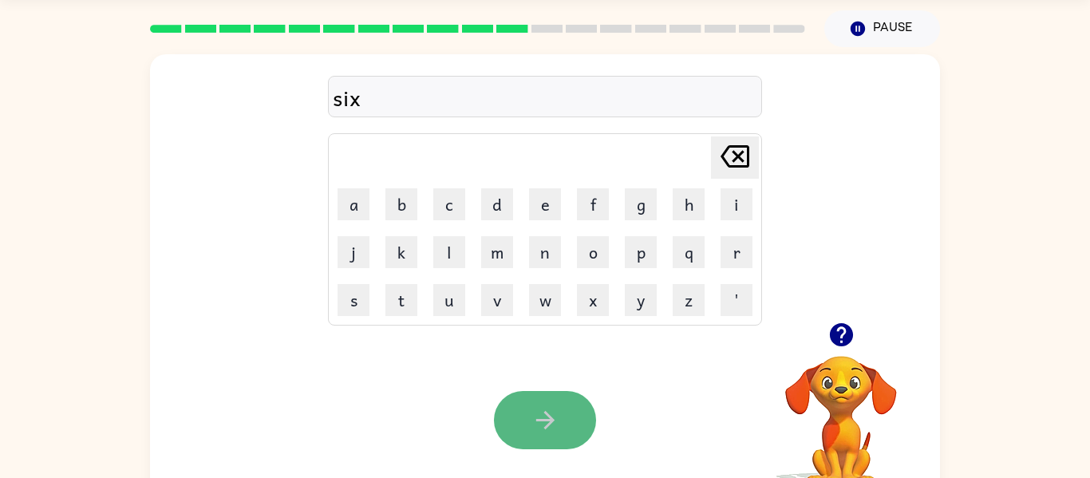
click at [572, 425] on button "button" at bounding box center [545, 420] width 102 height 58
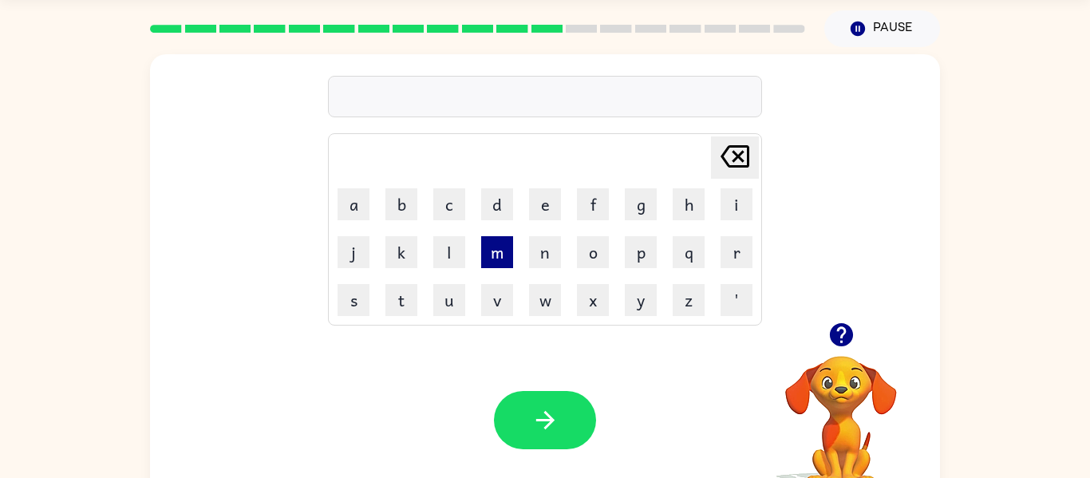
click at [501, 251] on button "m" at bounding box center [497, 252] width 32 height 32
click at [353, 200] on button "a" at bounding box center [353, 204] width 32 height 32
click at [644, 240] on button "p" at bounding box center [641, 252] width 32 height 32
click at [737, 152] on icon "Delete Delete last character input" at bounding box center [734, 156] width 38 height 38
type button "delete"
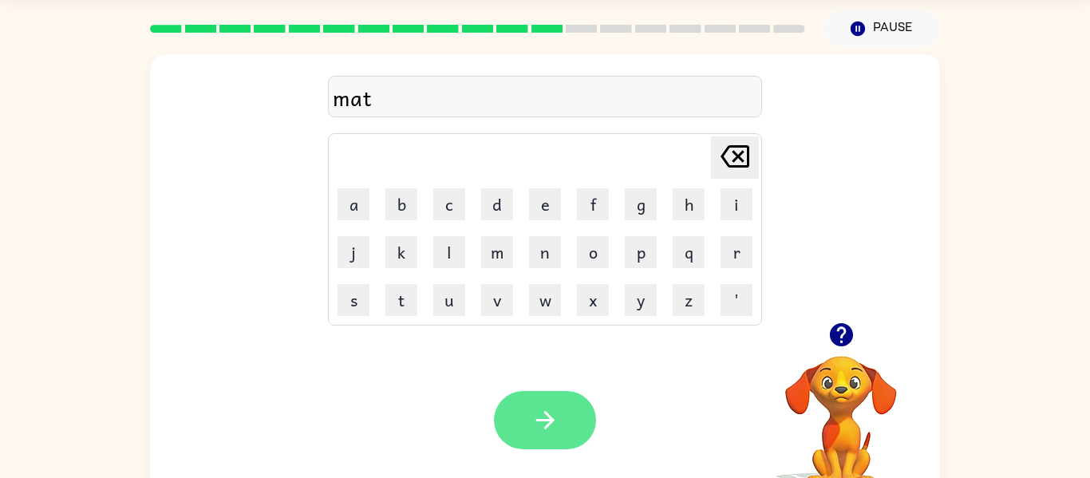
click at [531, 415] on icon "button" at bounding box center [545, 420] width 28 height 28
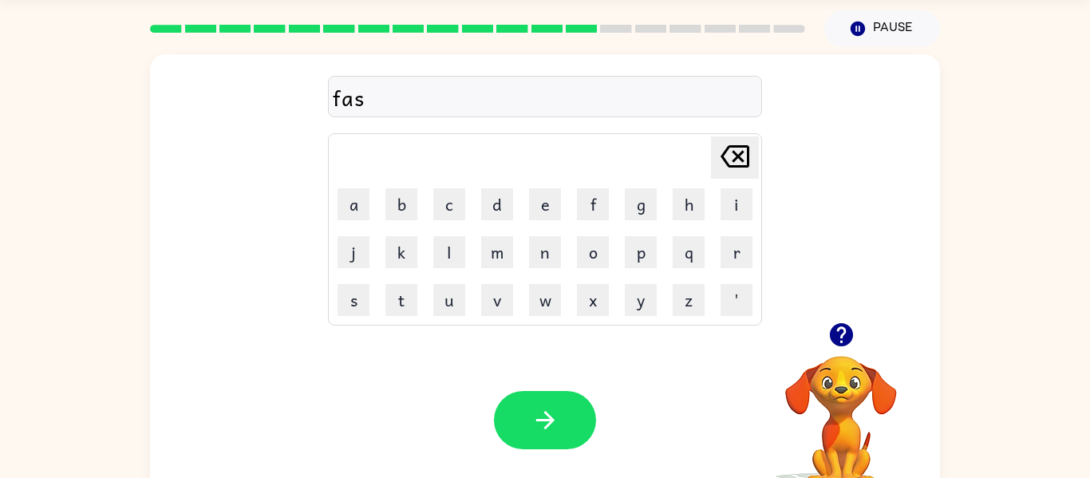
click at [400, 318] on td "t" at bounding box center [401, 300] width 46 height 46
click at [398, 291] on button "t" at bounding box center [401, 300] width 32 height 32
click at [537, 392] on button "button" at bounding box center [545, 420] width 102 height 58
click at [585, 204] on button "f" at bounding box center [593, 204] width 32 height 32
click at [541, 203] on button "e" at bounding box center [545, 204] width 32 height 32
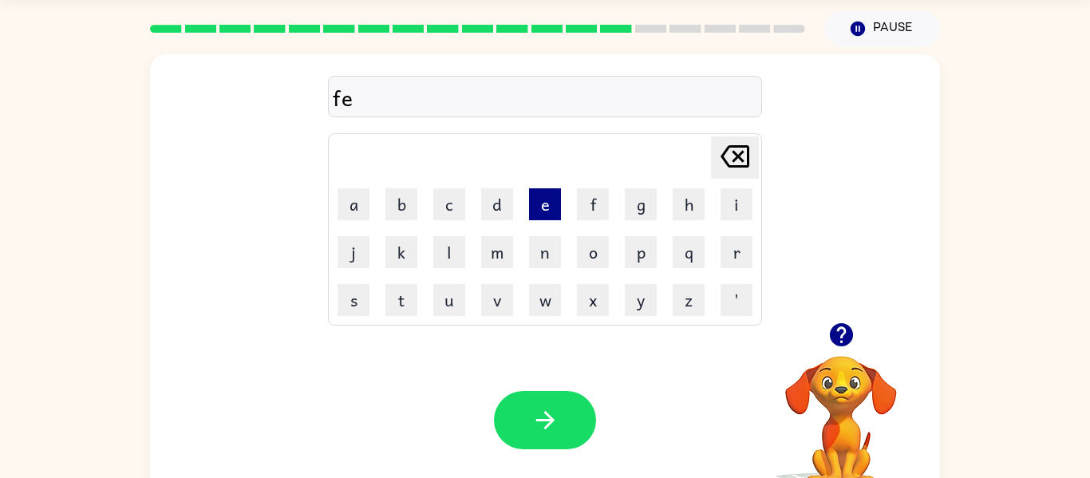
click at [541, 203] on button "e" at bounding box center [545, 204] width 32 height 32
click at [737, 172] on icon "Delete Delete last character input" at bounding box center [734, 156] width 38 height 38
click at [501, 195] on button "d" at bounding box center [497, 204] width 32 height 32
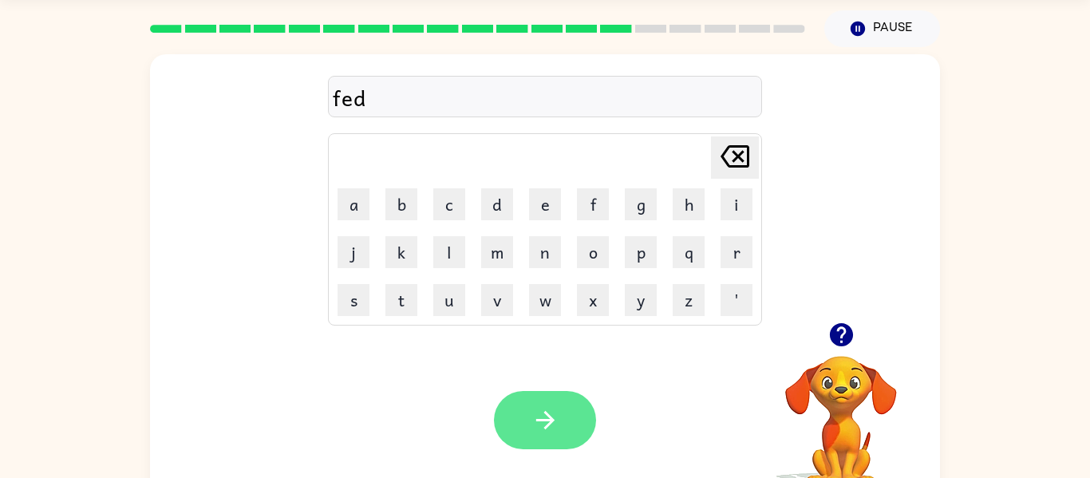
click at [569, 414] on button "button" at bounding box center [545, 420] width 102 height 58
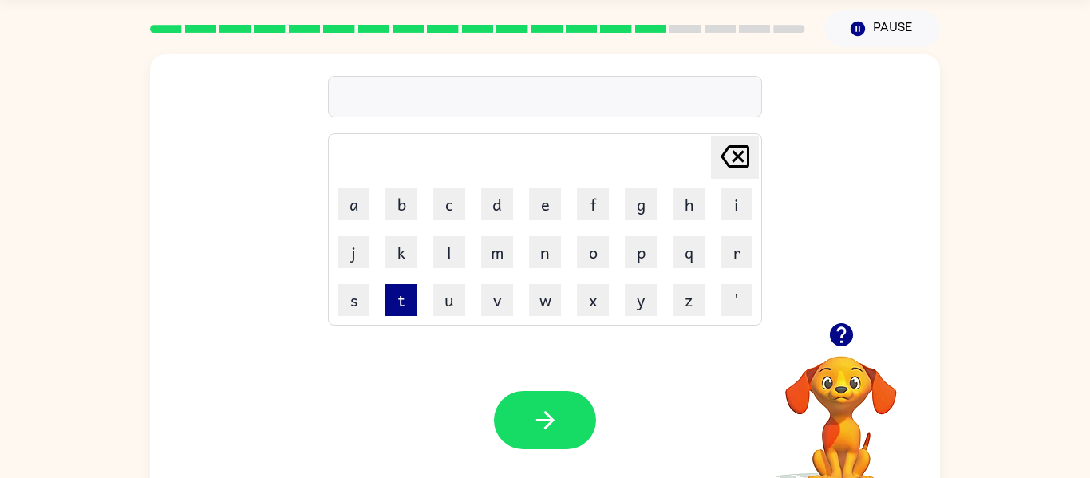
click at [402, 299] on button "t" at bounding box center [401, 300] width 32 height 32
click at [584, 238] on button "o" at bounding box center [593, 252] width 32 height 32
click at [633, 260] on button "p" at bounding box center [641, 252] width 32 height 32
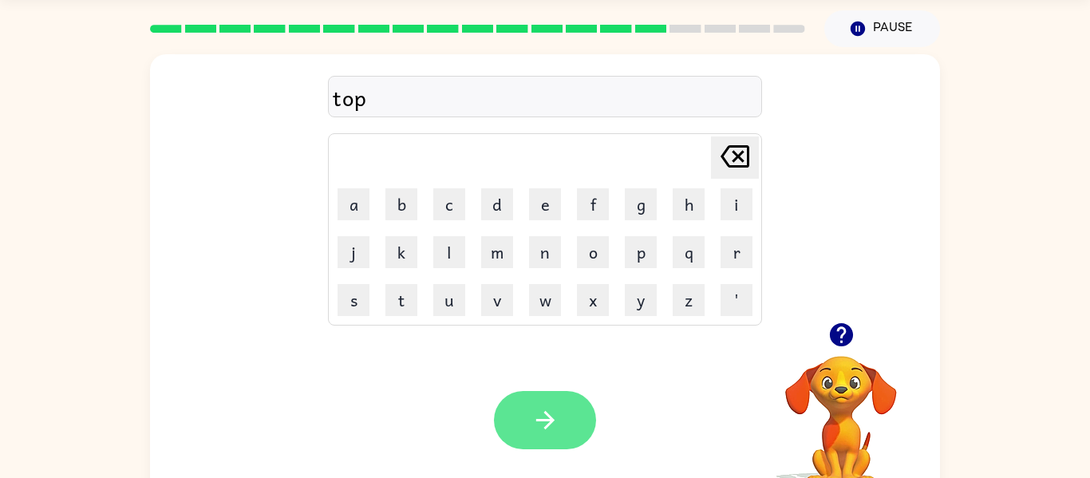
click at [570, 396] on button "button" at bounding box center [545, 420] width 102 height 58
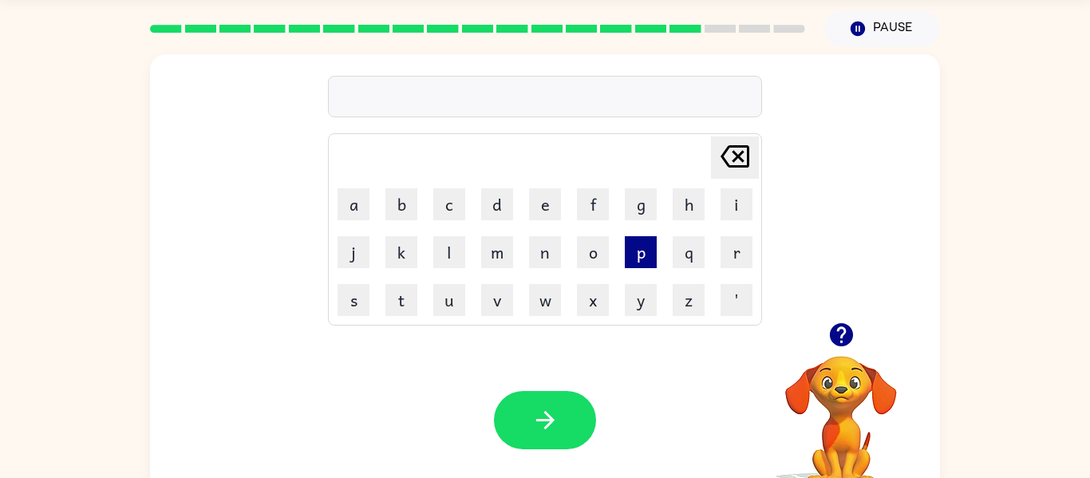
click at [631, 246] on button "p" at bounding box center [641, 252] width 32 height 32
click at [359, 201] on button "a" at bounding box center [353, 204] width 32 height 32
click at [440, 256] on button "l" at bounding box center [449, 252] width 32 height 32
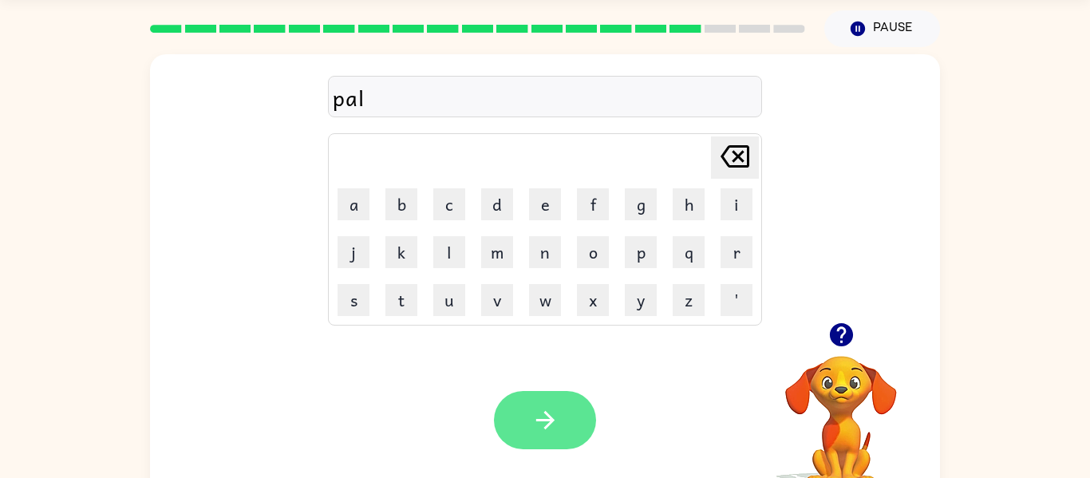
click at [527, 406] on button "button" at bounding box center [545, 420] width 102 height 58
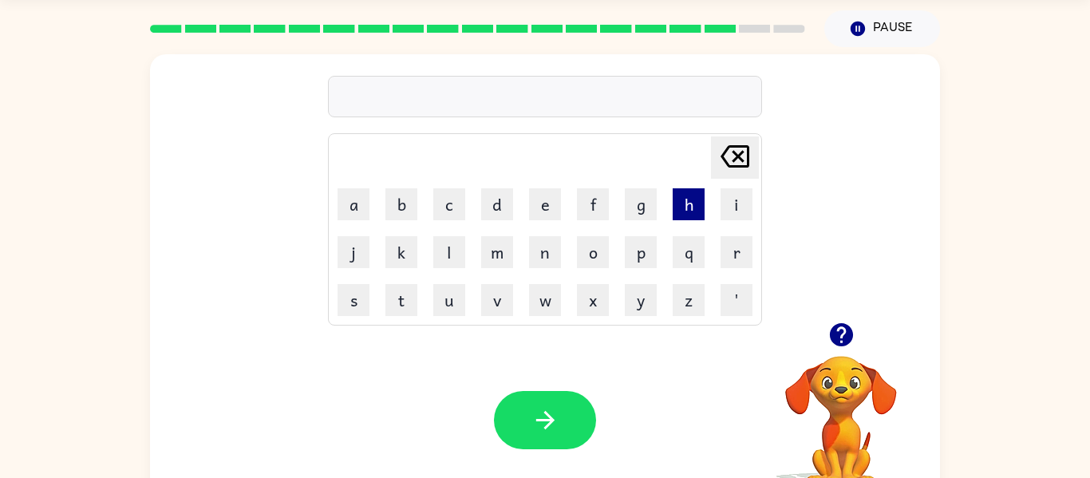
click at [688, 208] on button "h" at bounding box center [688, 204] width 32 height 32
click at [534, 206] on button "e" at bounding box center [545, 204] width 32 height 32
click at [548, 251] on button "n" at bounding box center [545, 252] width 32 height 32
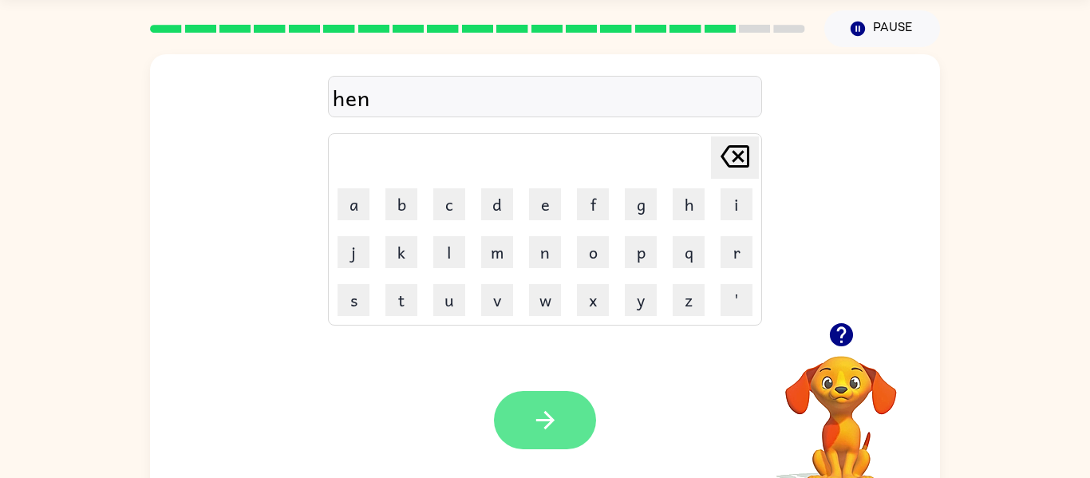
click at [571, 420] on button "button" at bounding box center [545, 420] width 102 height 58
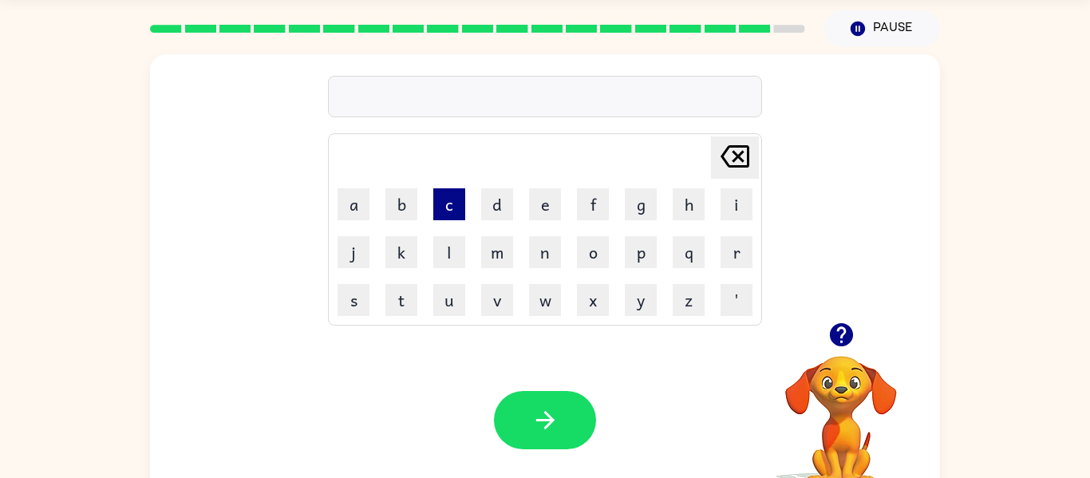
click at [451, 206] on button "c" at bounding box center [449, 204] width 32 height 32
click at [596, 266] on button "o" at bounding box center [593, 252] width 32 height 32
click at [371, 212] on td "a" at bounding box center [353, 204] width 46 height 46
click at [439, 221] on td "c" at bounding box center [449, 204] width 46 height 46
